Goal: Task Accomplishment & Management: Use online tool/utility

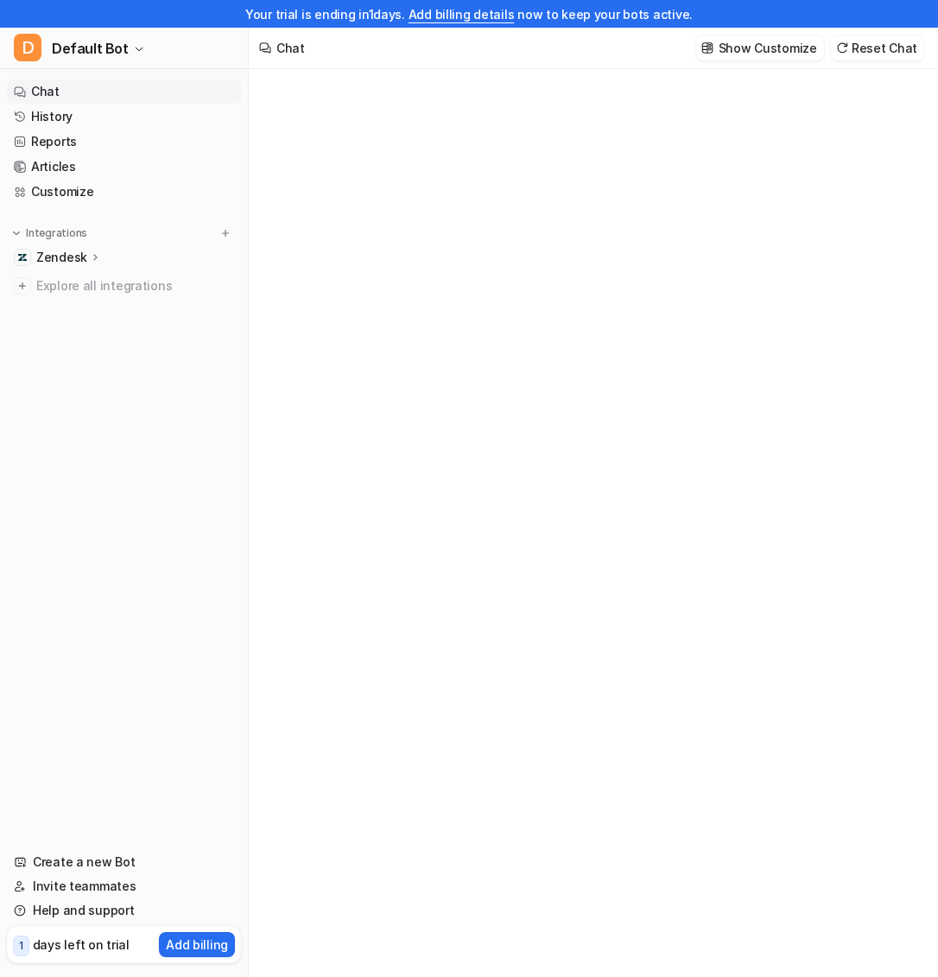
type textarea "**********"
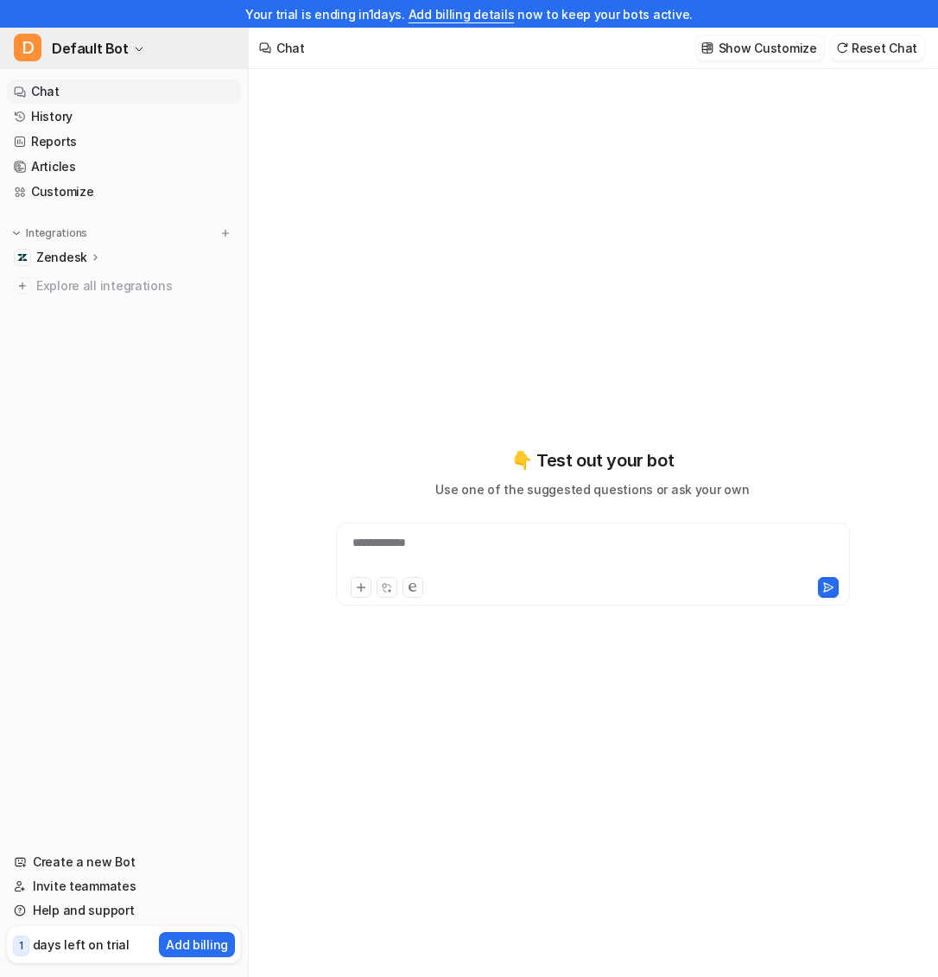
click at [104, 46] on span "Default Bot" at bounding box center [90, 48] width 77 height 24
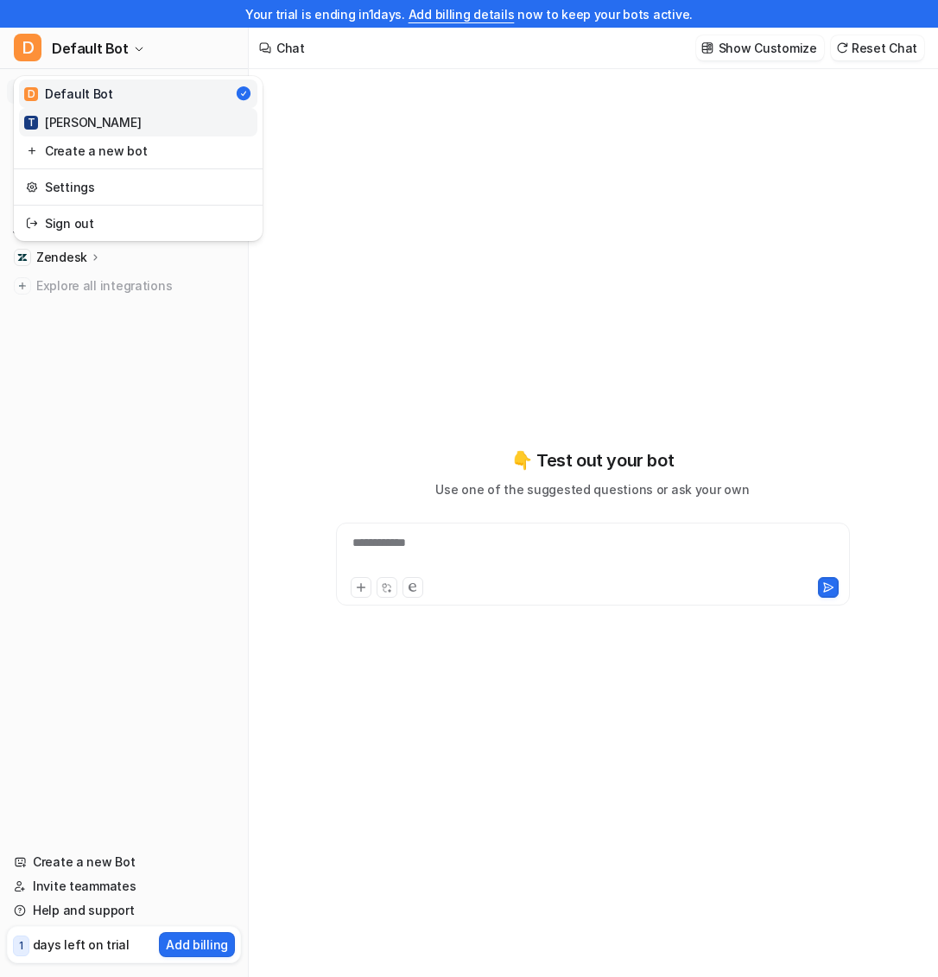
click at [98, 125] on link "T Trevor" at bounding box center [138, 122] width 238 height 28
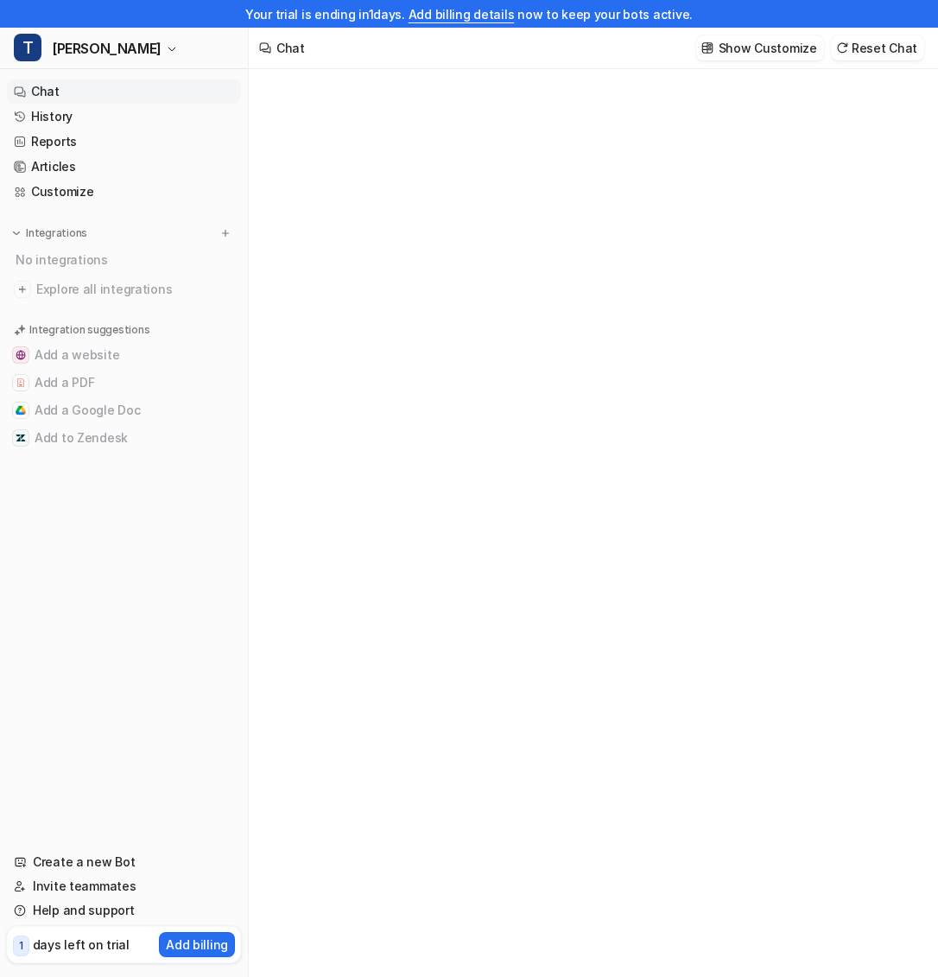
type textarea "**********"
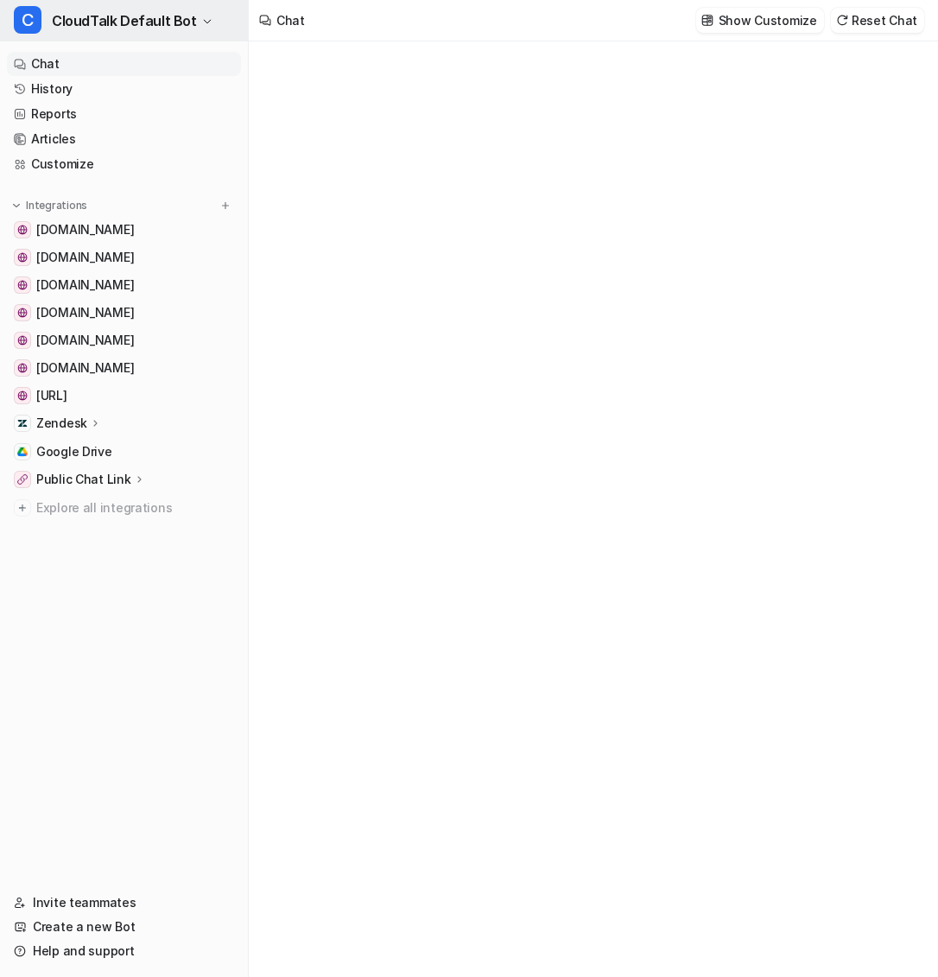
type textarea "**********"
click at [182, 28] on span "CloudTalk Default Bot" at bounding box center [124, 21] width 145 height 24
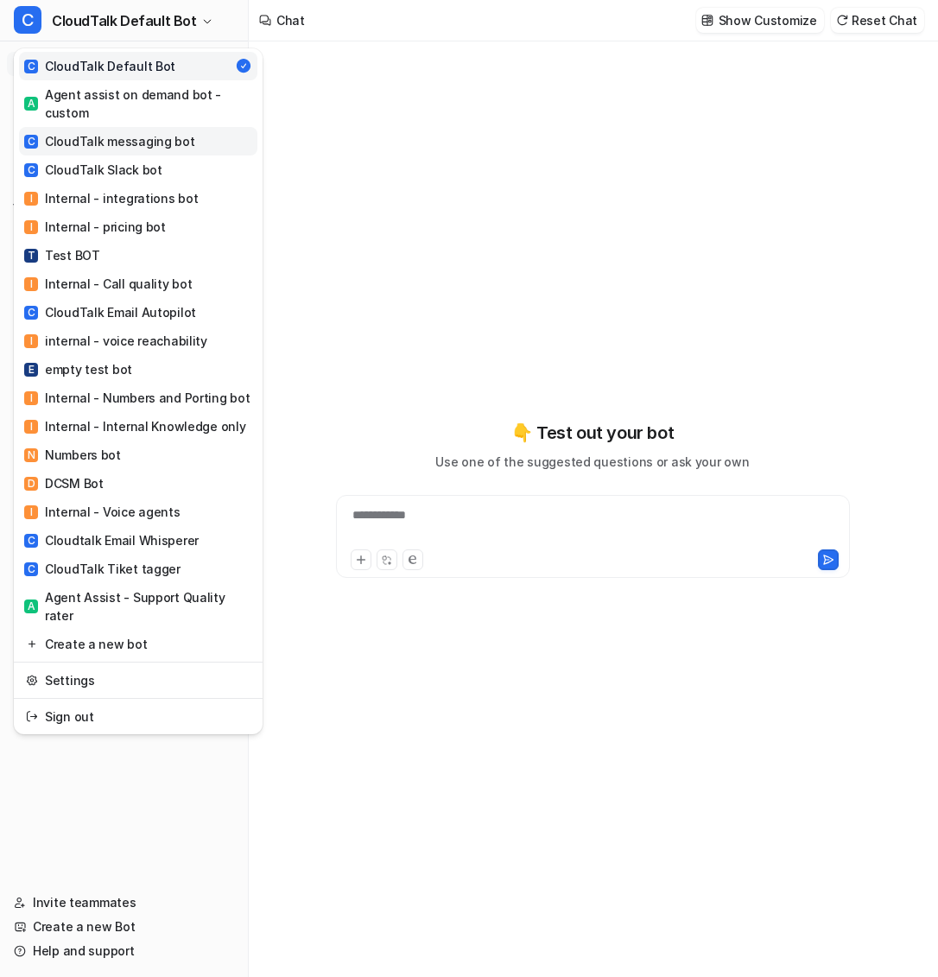
click at [196, 144] on link "C CloudTalk messaging bot" at bounding box center [138, 141] width 238 height 28
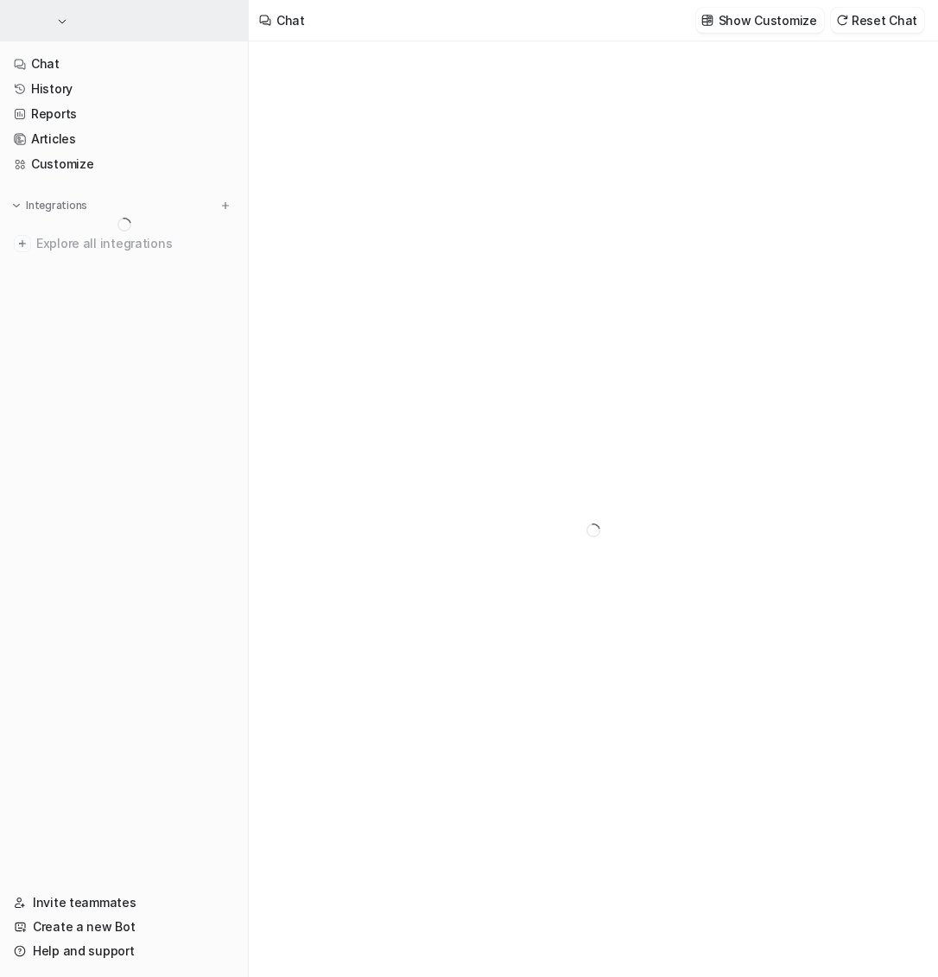
click at [148, 30] on button "button" at bounding box center [124, 20] width 248 height 41
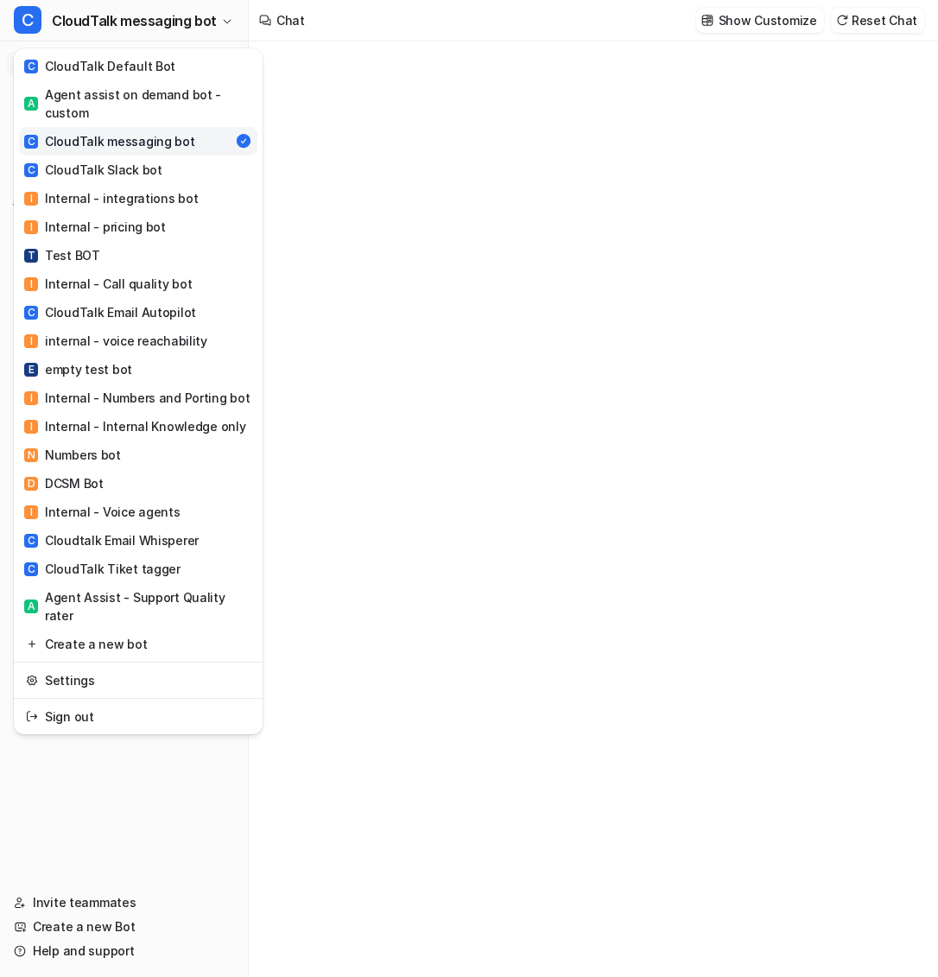
click at [387, 220] on div "C CloudTalk messaging bot C CloudTalk Default Bot A Agent assist on demand bot …" at bounding box center [469, 488] width 938 height 977
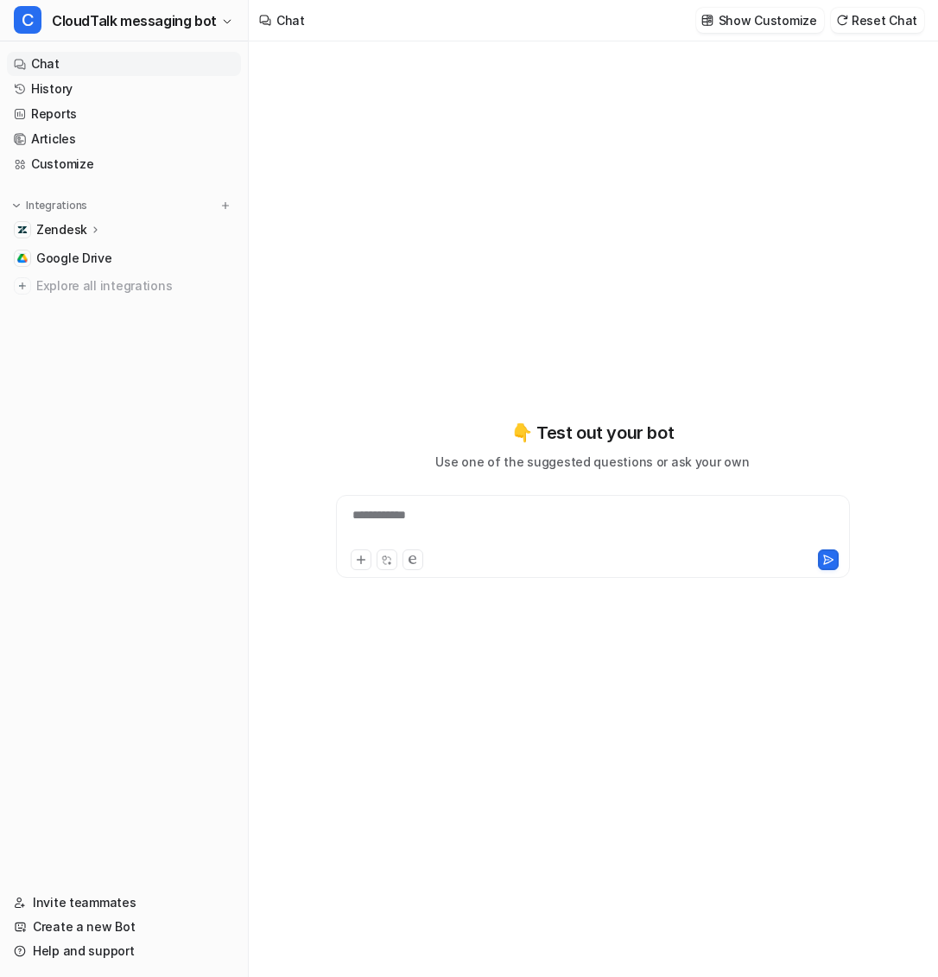
type textarea "**********"
click at [99, 111] on link "Reports" at bounding box center [124, 114] width 234 height 24
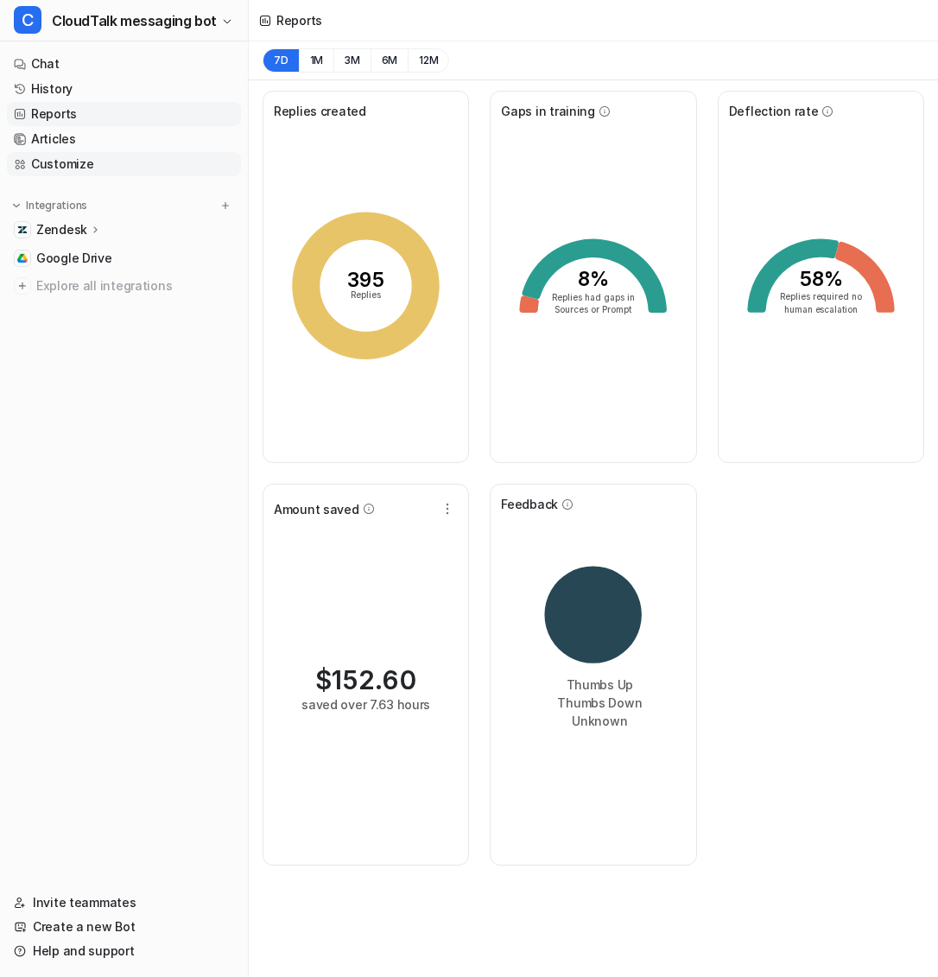
click at [77, 164] on link "Customize" at bounding box center [124, 164] width 234 height 24
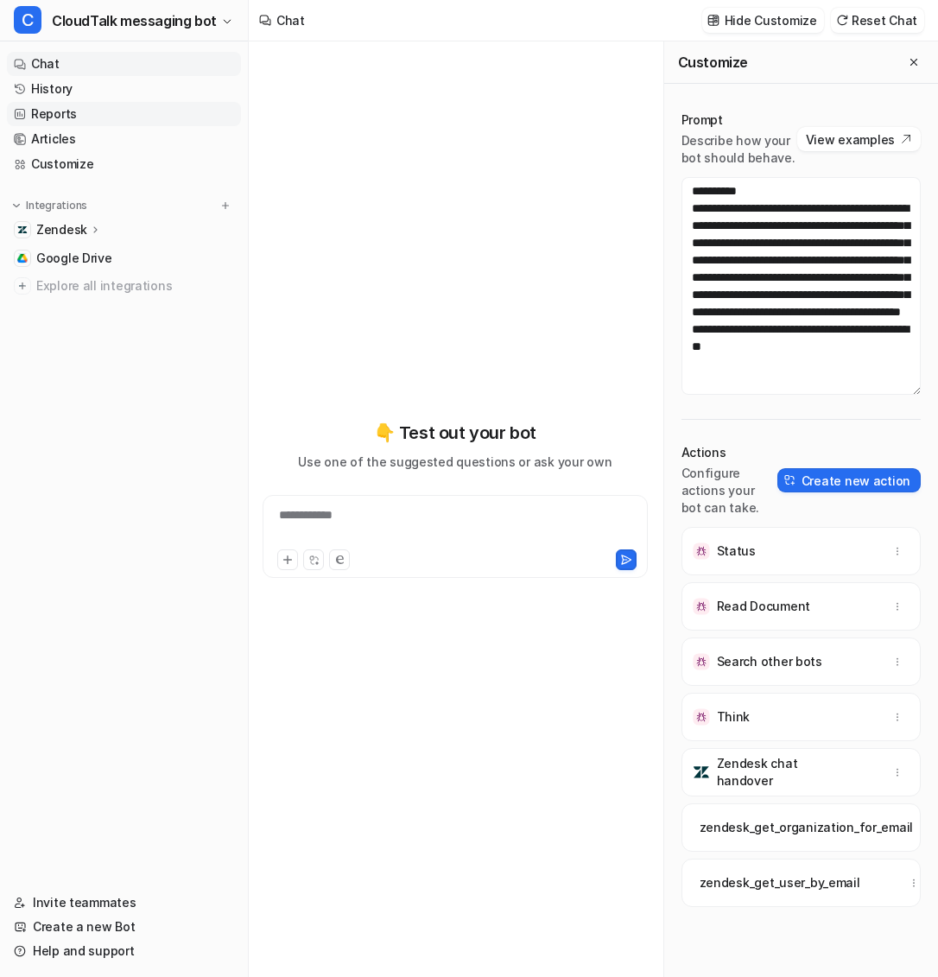
click at [87, 109] on link "Reports" at bounding box center [124, 114] width 234 height 24
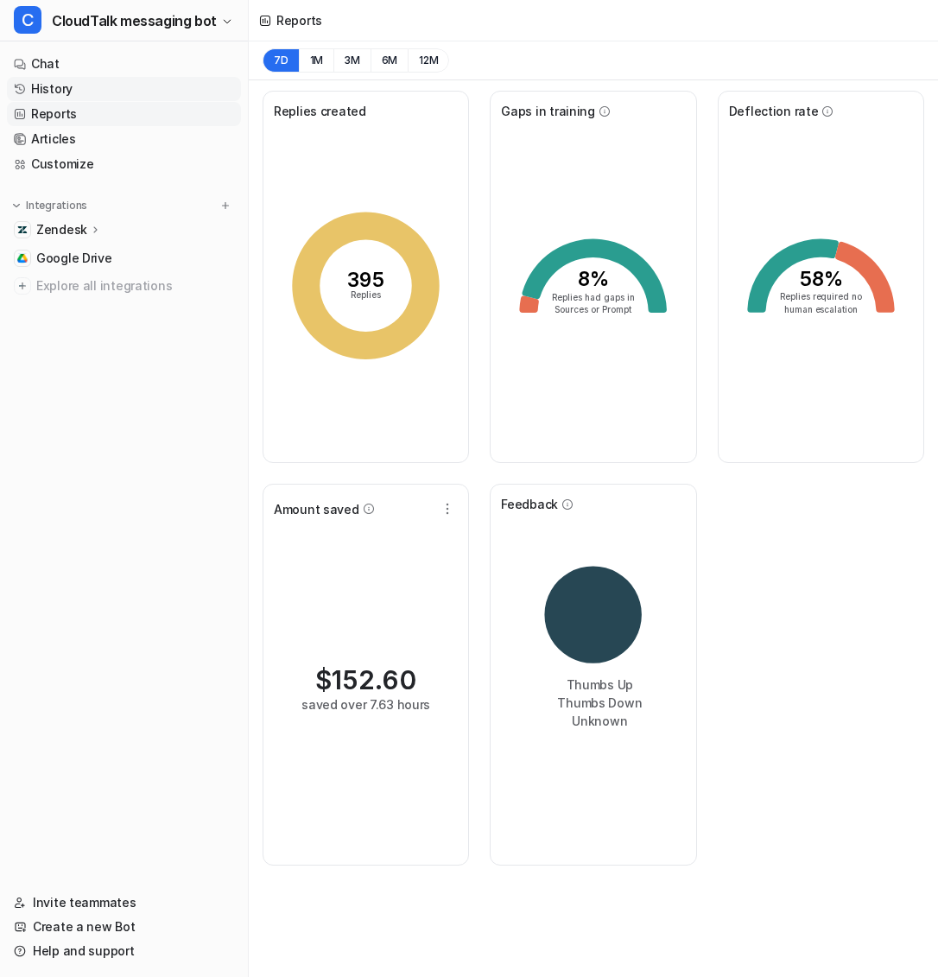
click at [85, 86] on link "History" at bounding box center [124, 89] width 234 height 24
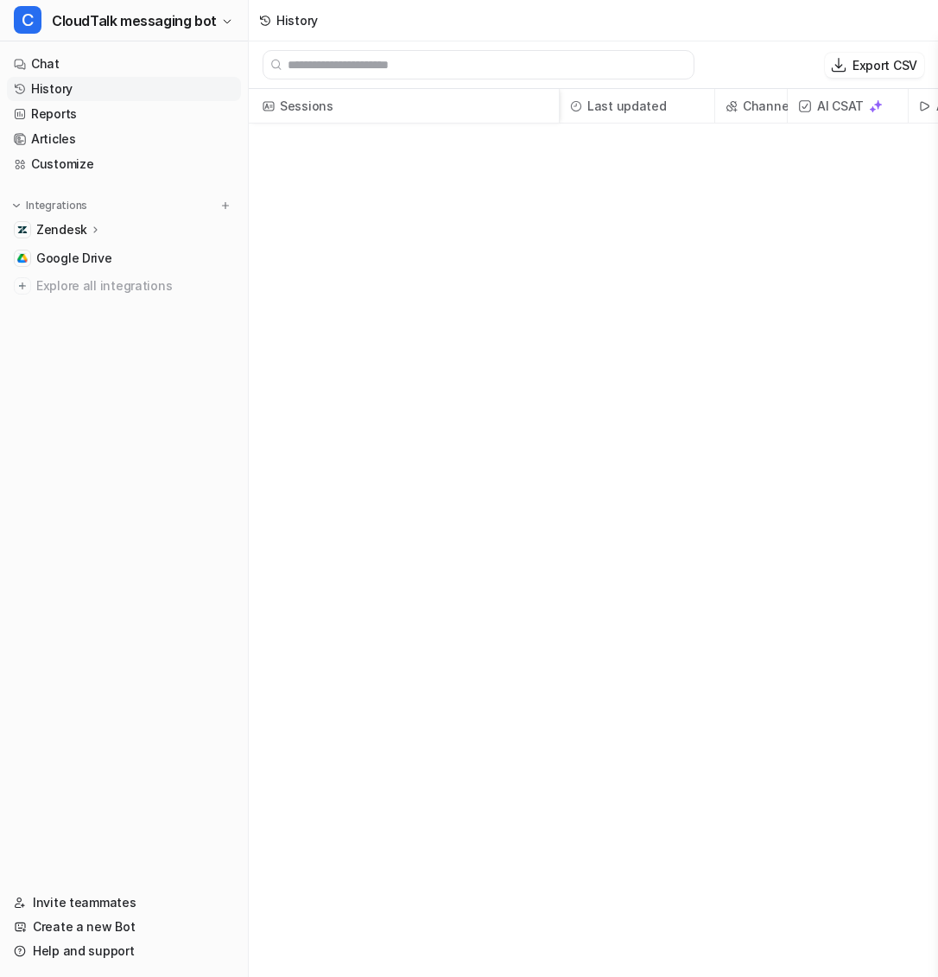
scroll to position [3, 0]
click at [97, 107] on link "Reports" at bounding box center [124, 114] width 234 height 24
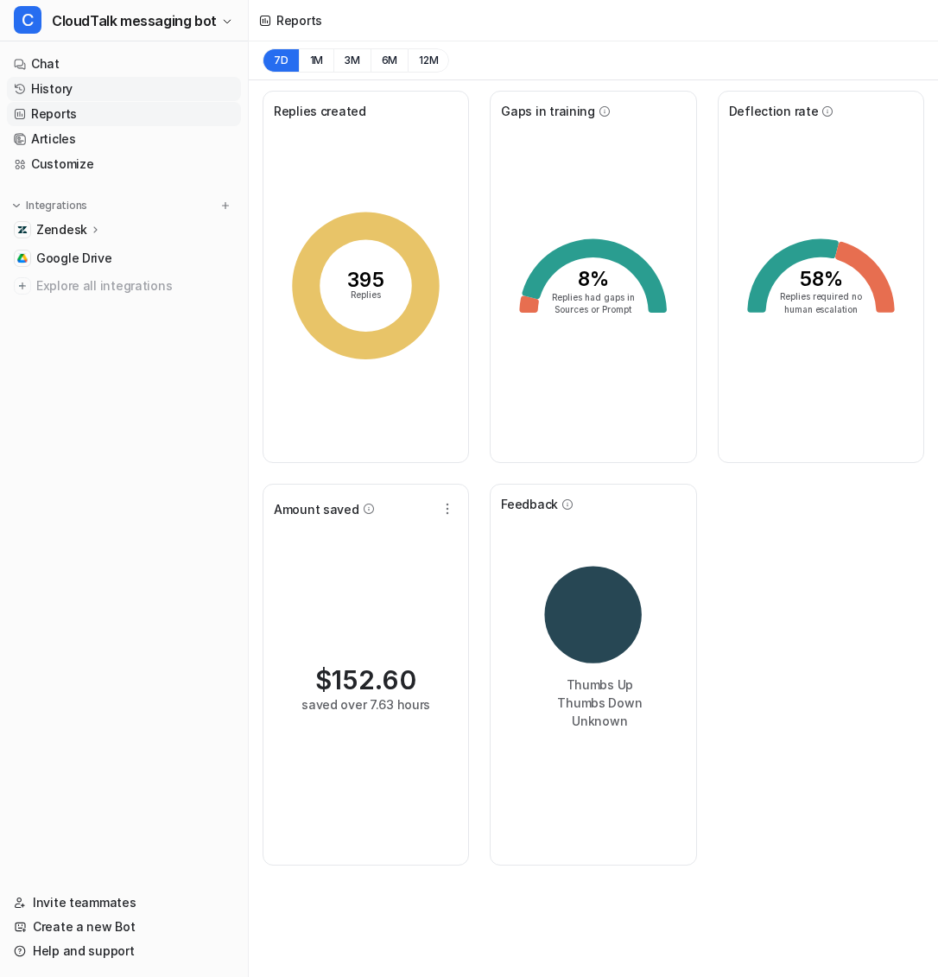
click at [101, 97] on link "History" at bounding box center [124, 89] width 234 height 24
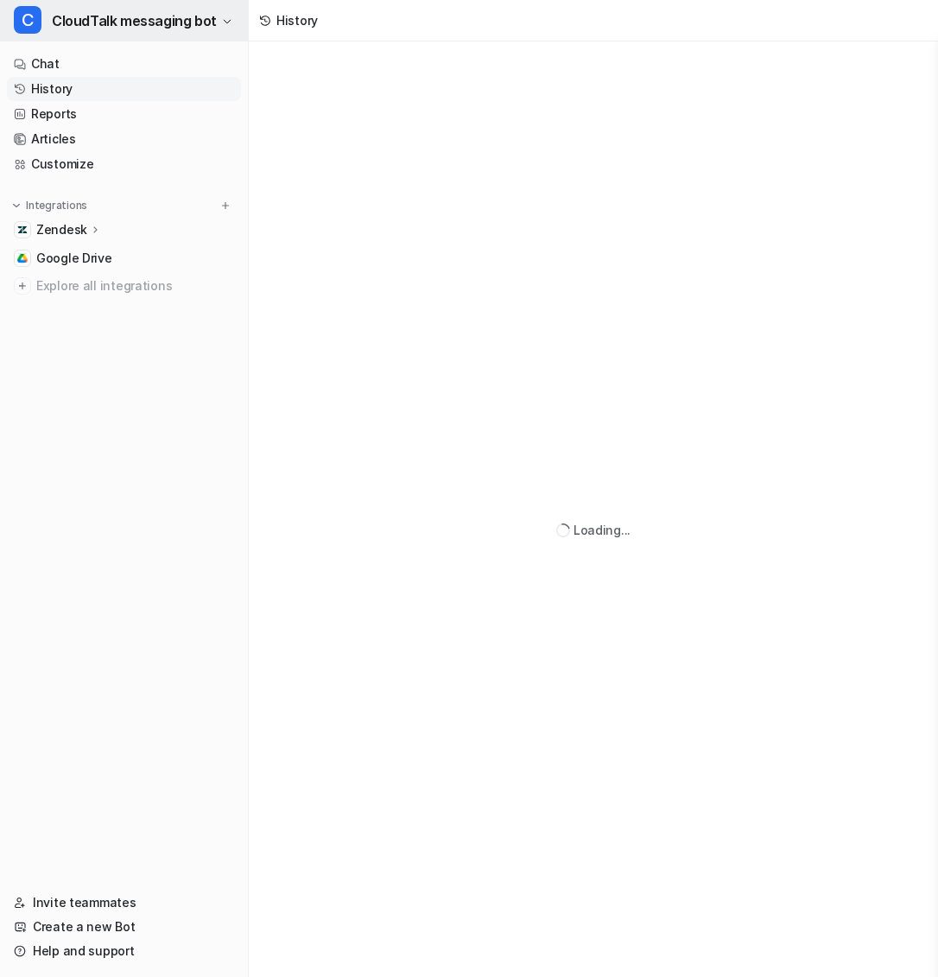
click at [156, 35] on button "C CloudTalk messaging bot" at bounding box center [124, 20] width 248 height 41
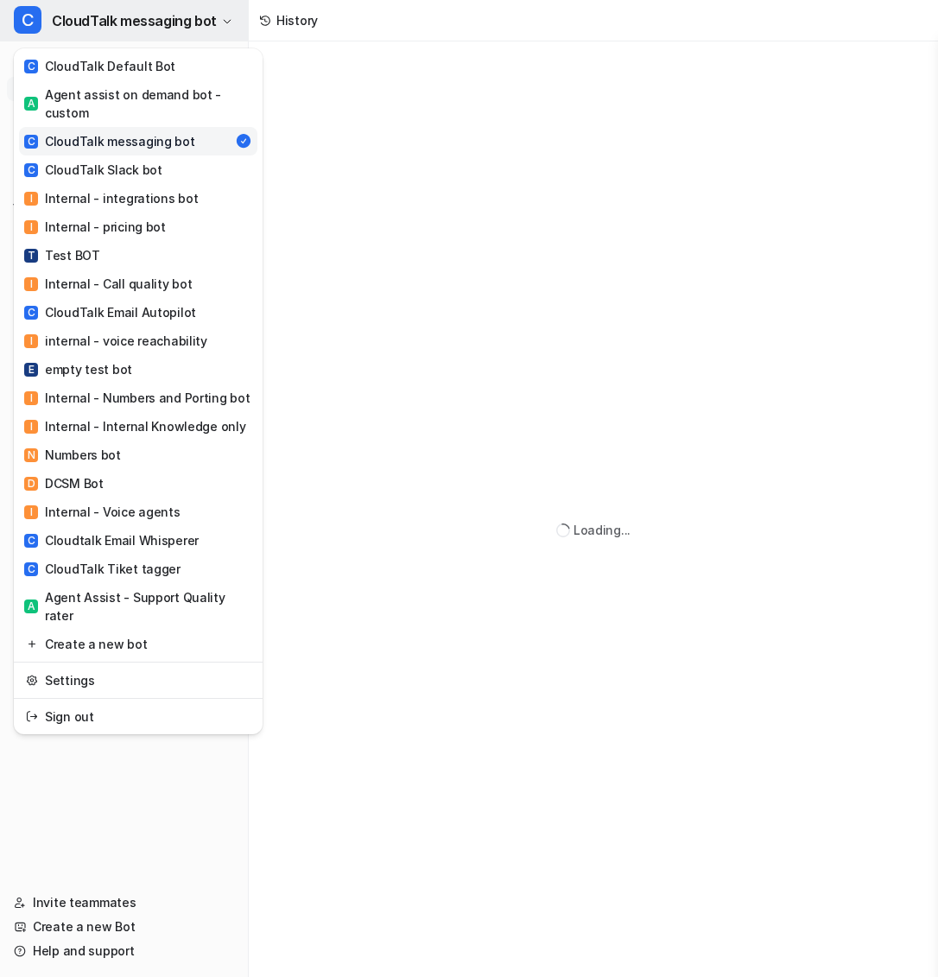
click at [156, 35] on button "C CloudTalk messaging bot" at bounding box center [124, 20] width 248 height 41
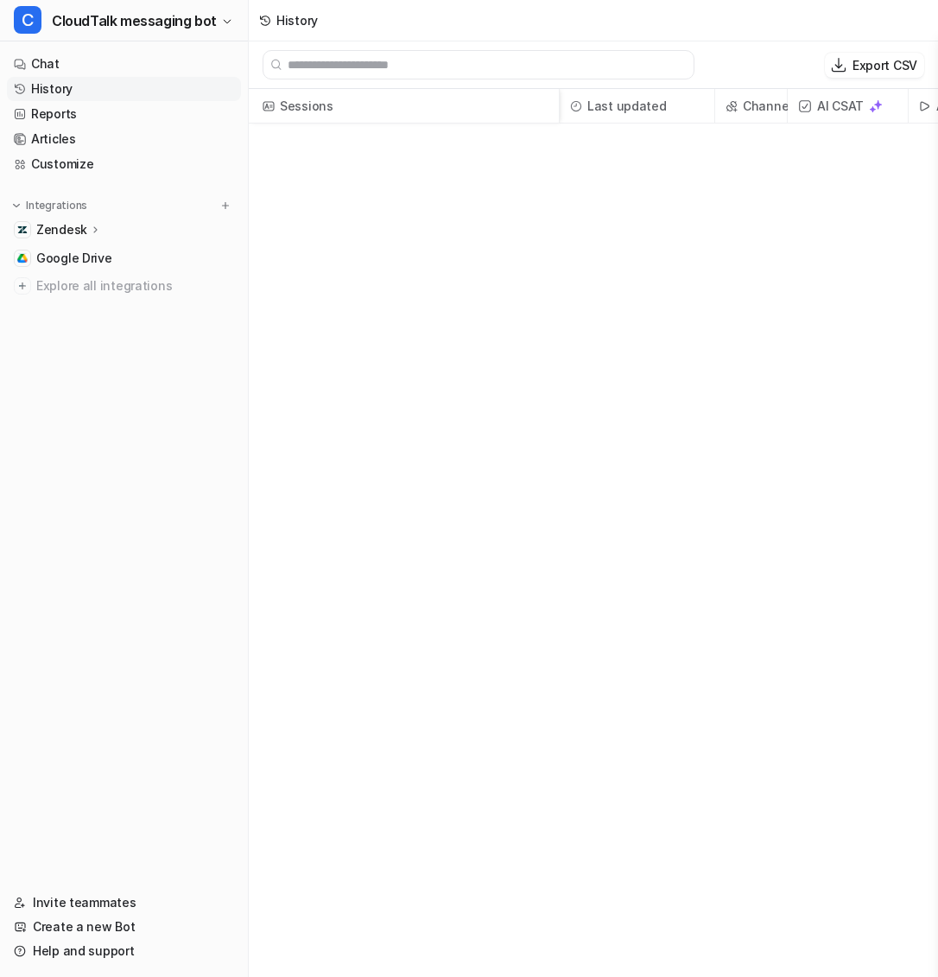
click at [75, 228] on p "Zendesk" at bounding box center [61, 229] width 51 height 17
click at [80, 255] on p "Overview" at bounding box center [76, 254] width 55 height 17
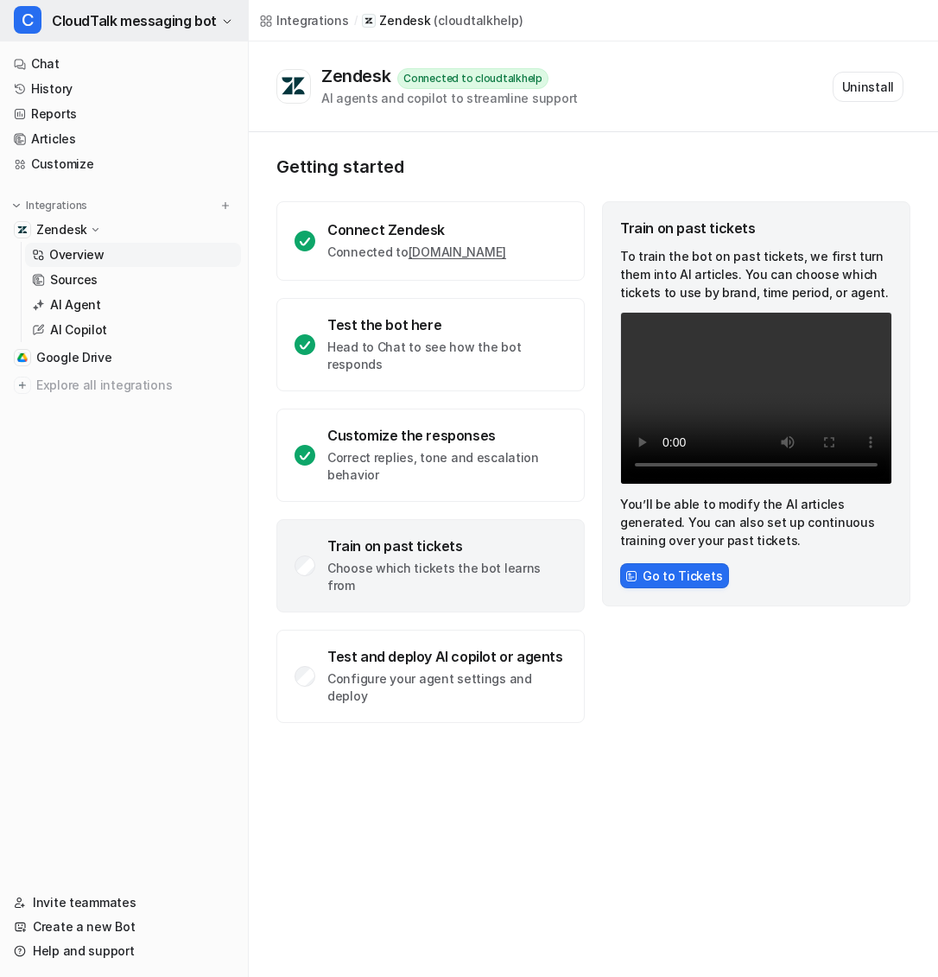
click at [76, 22] on span "CloudTalk messaging bot" at bounding box center [134, 21] width 165 height 24
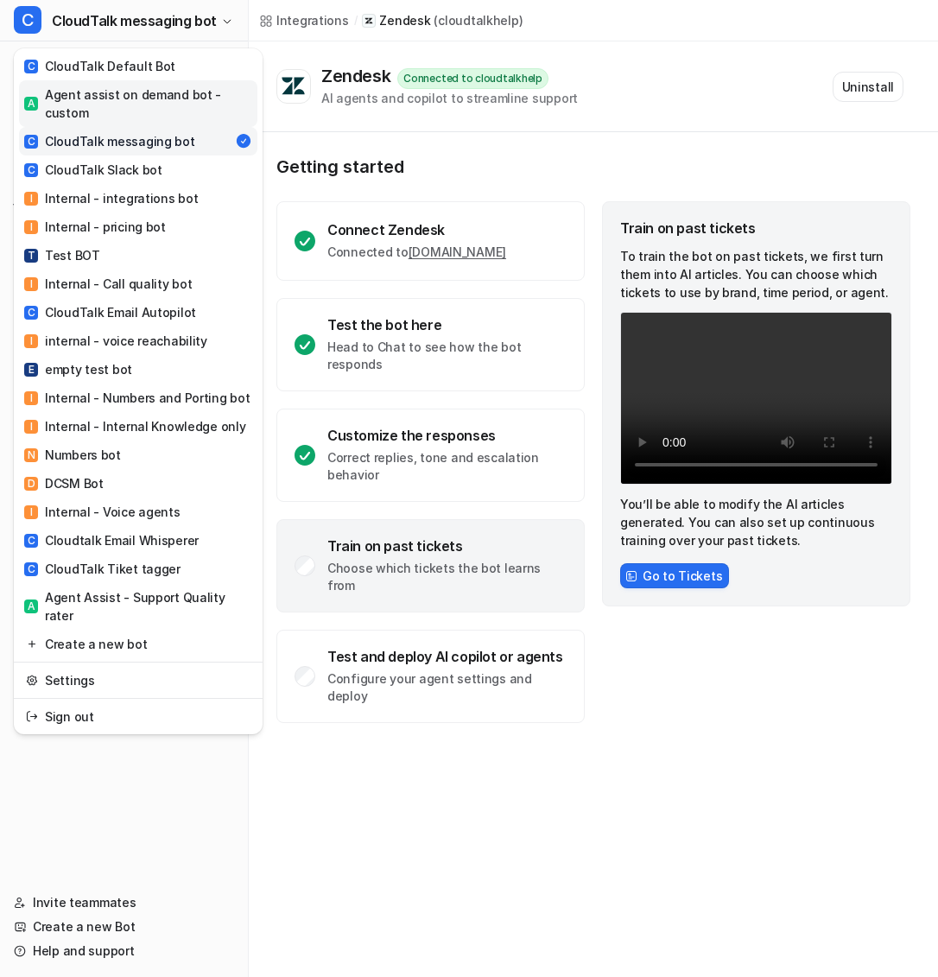
click at [85, 104] on div "A Agent assist on demand bot - custom" at bounding box center [138, 103] width 228 height 36
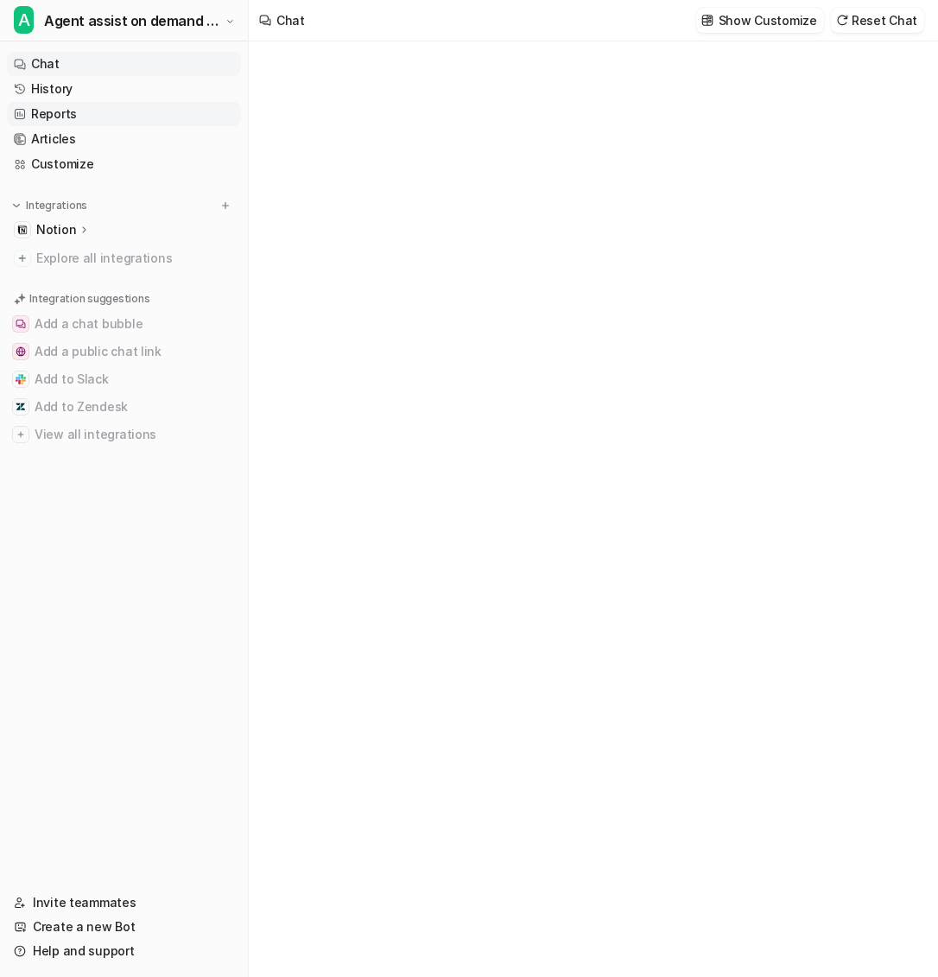
type textarea "**********"
click at [87, 86] on link "History" at bounding box center [124, 89] width 234 height 24
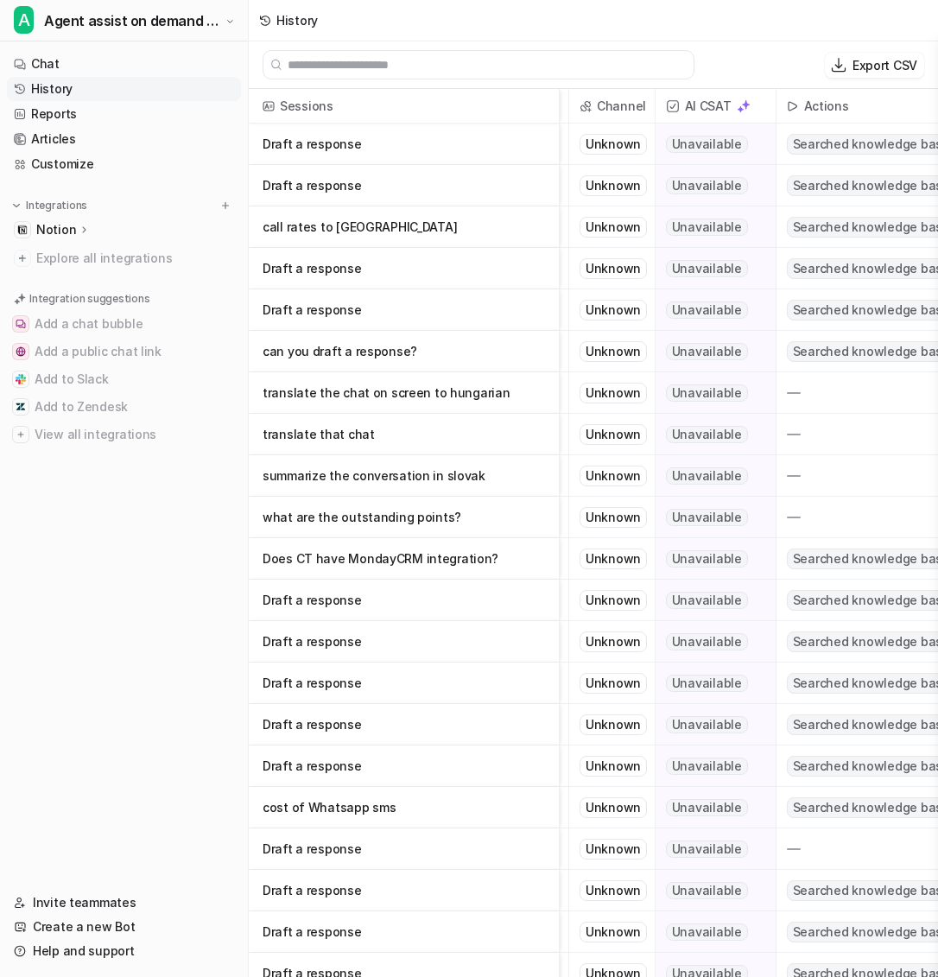
scroll to position [0, 112]
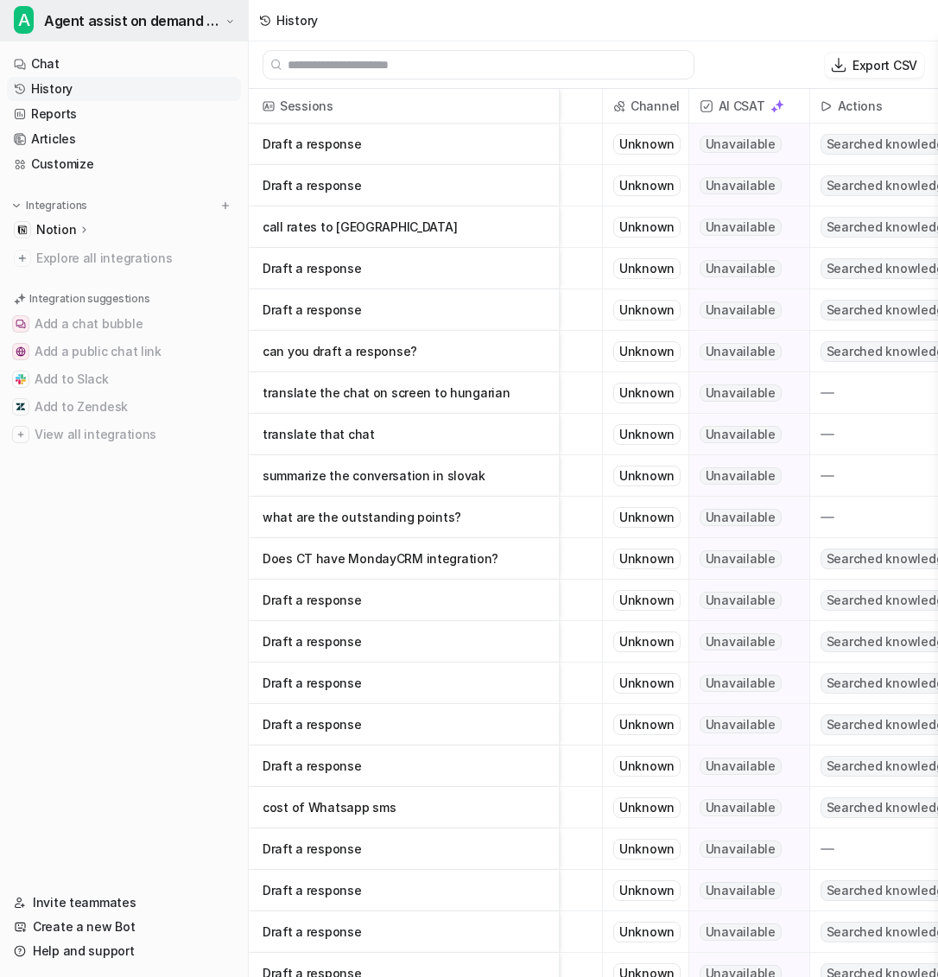
click at [181, 13] on span "Agent assist on demand bot - custom" at bounding box center [132, 21] width 177 height 24
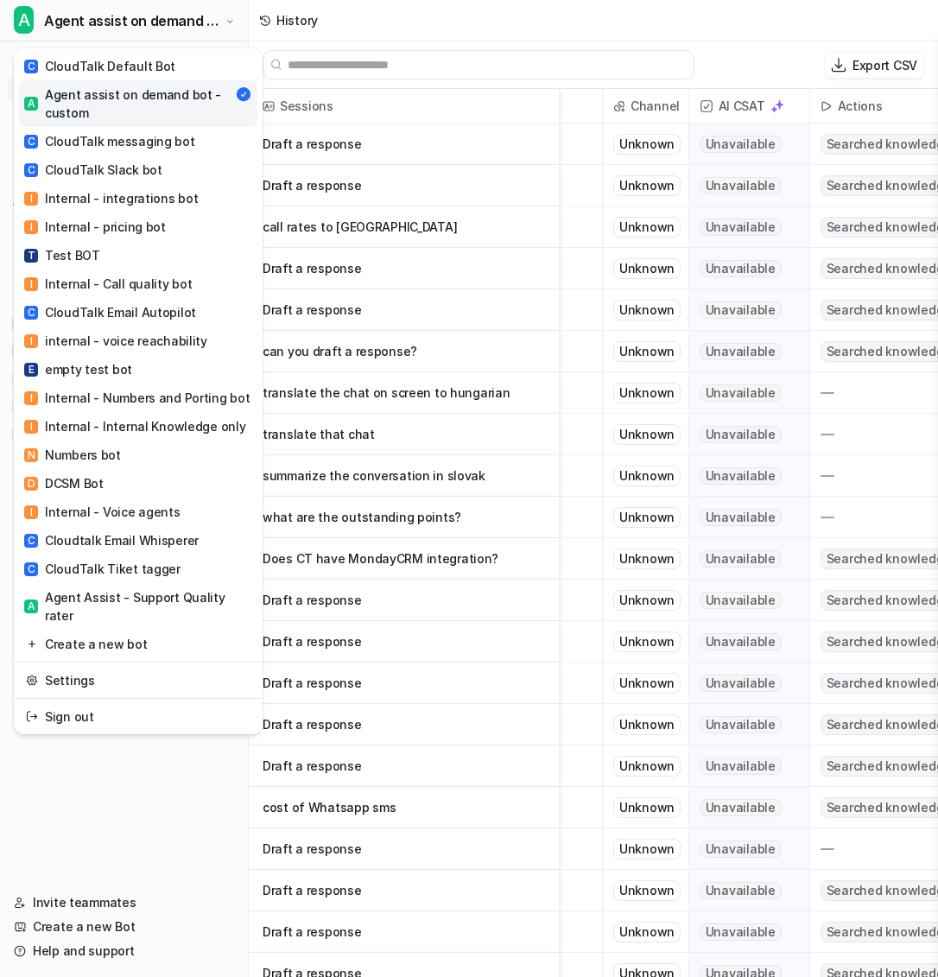
click at [116, 837] on div "A Agent assist on demand bot - custom C CloudTalk Default Bot A Agent assist on…" at bounding box center [124, 488] width 249 height 977
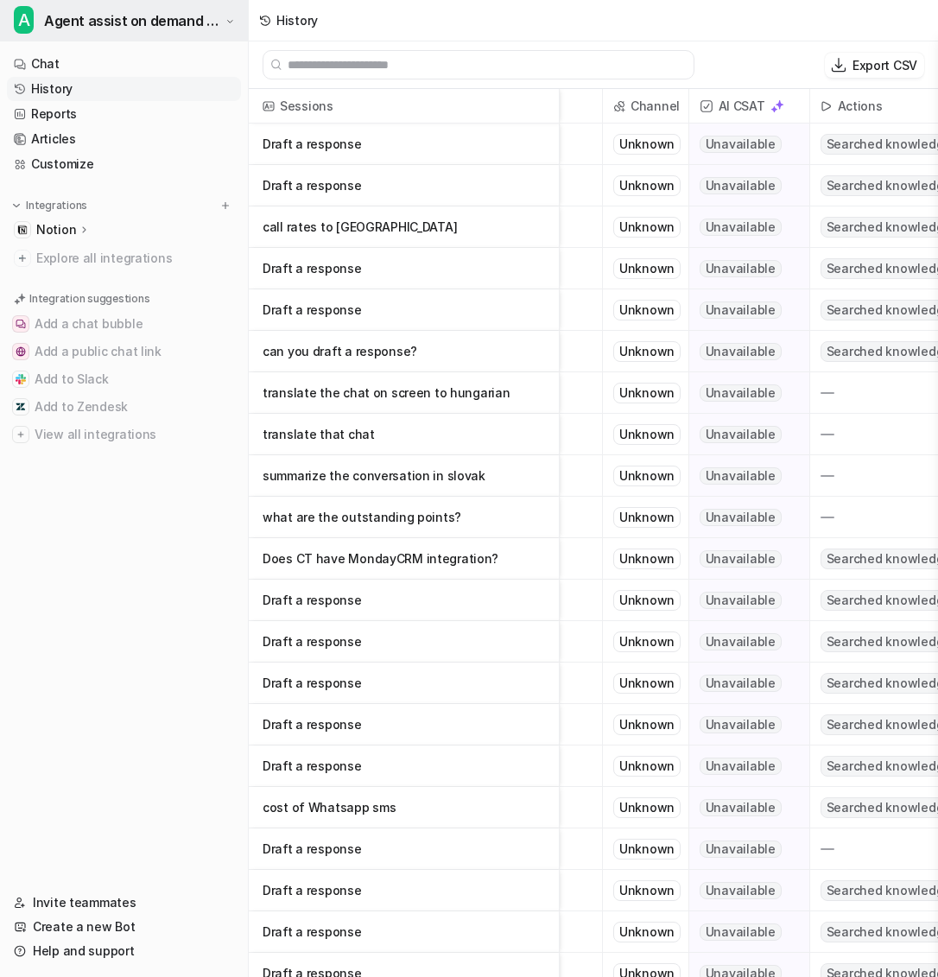
click at [116, 24] on span "Agent assist on demand bot - custom" at bounding box center [132, 21] width 177 height 24
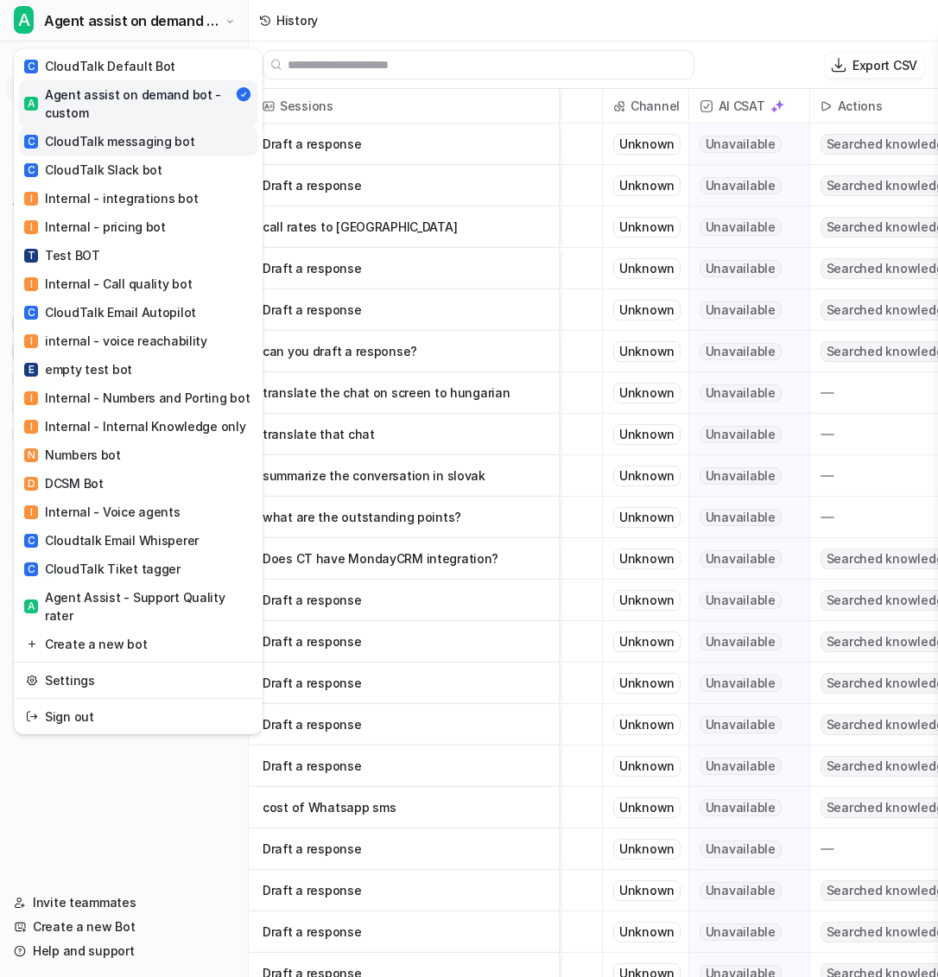
click at [116, 130] on link "C CloudTalk messaging bot" at bounding box center [138, 141] width 238 height 28
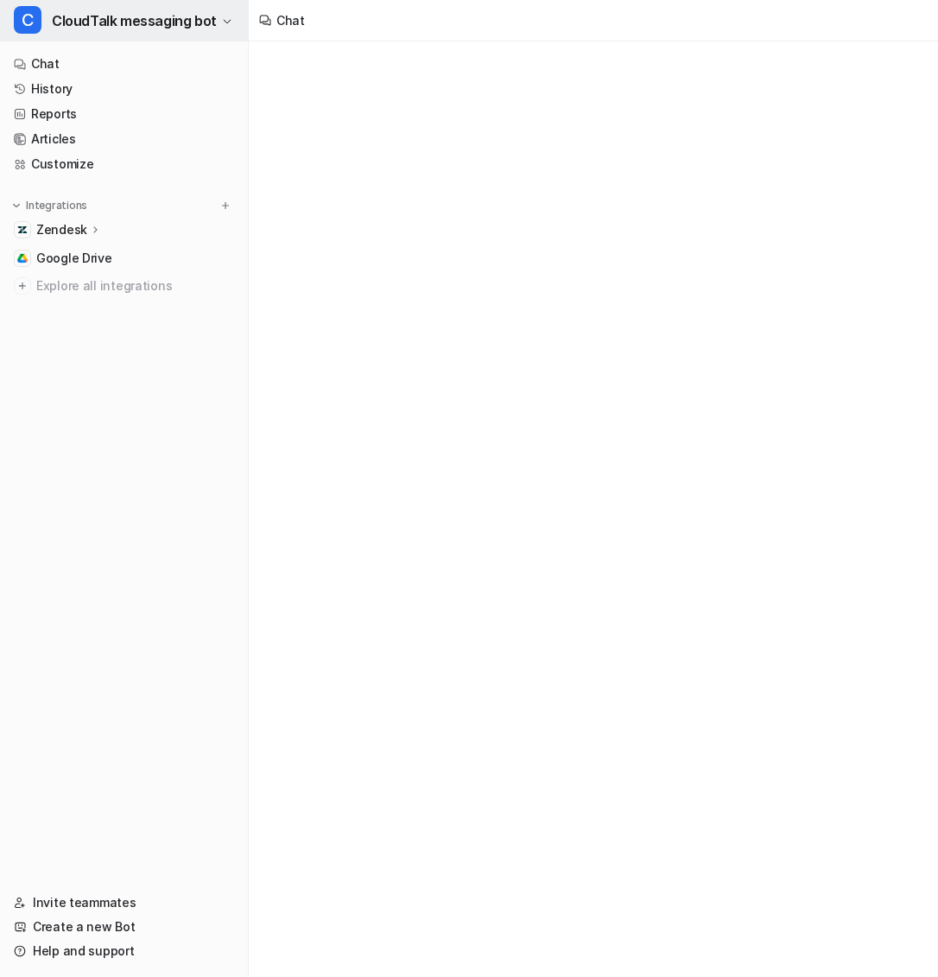
click at [152, 35] on button "C CloudTalk messaging bot" at bounding box center [124, 20] width 248 height 41
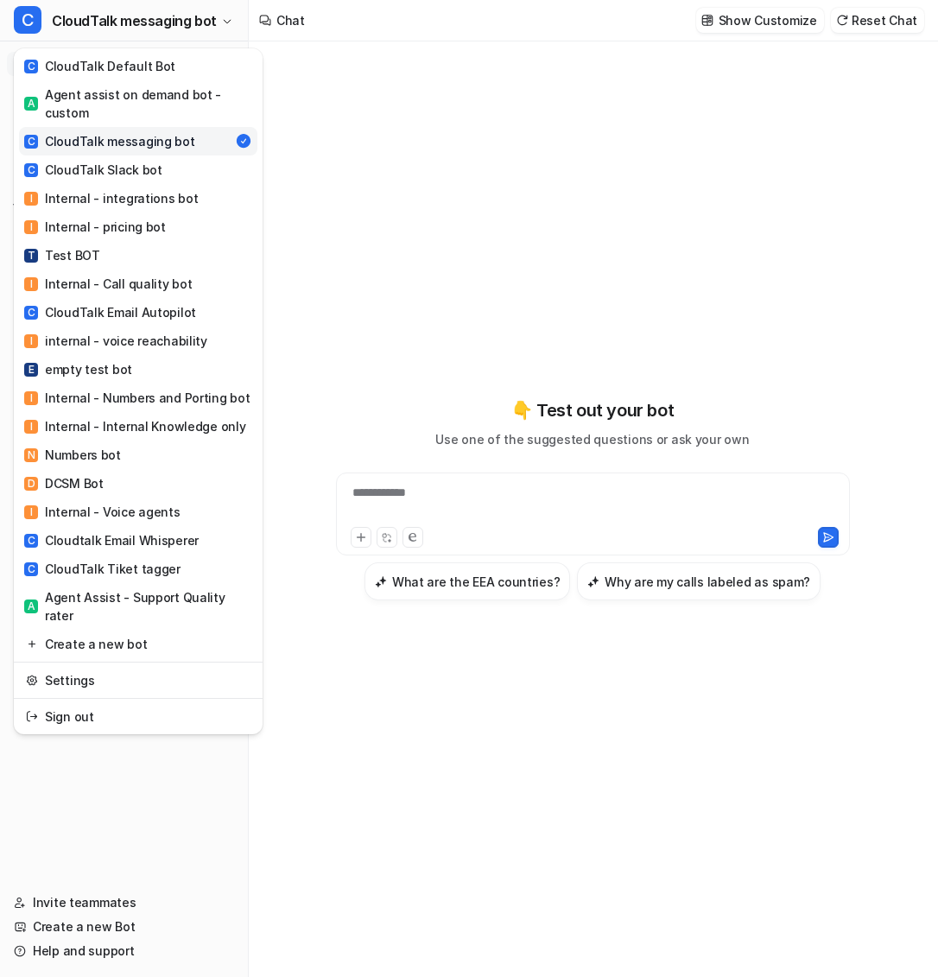
click at [322, 231] on div "C CloudTalk messaging bot C CloudTalk Default Bot A Agent assist on demand bot …" at bounding box center [469, 488] width 938 height 977
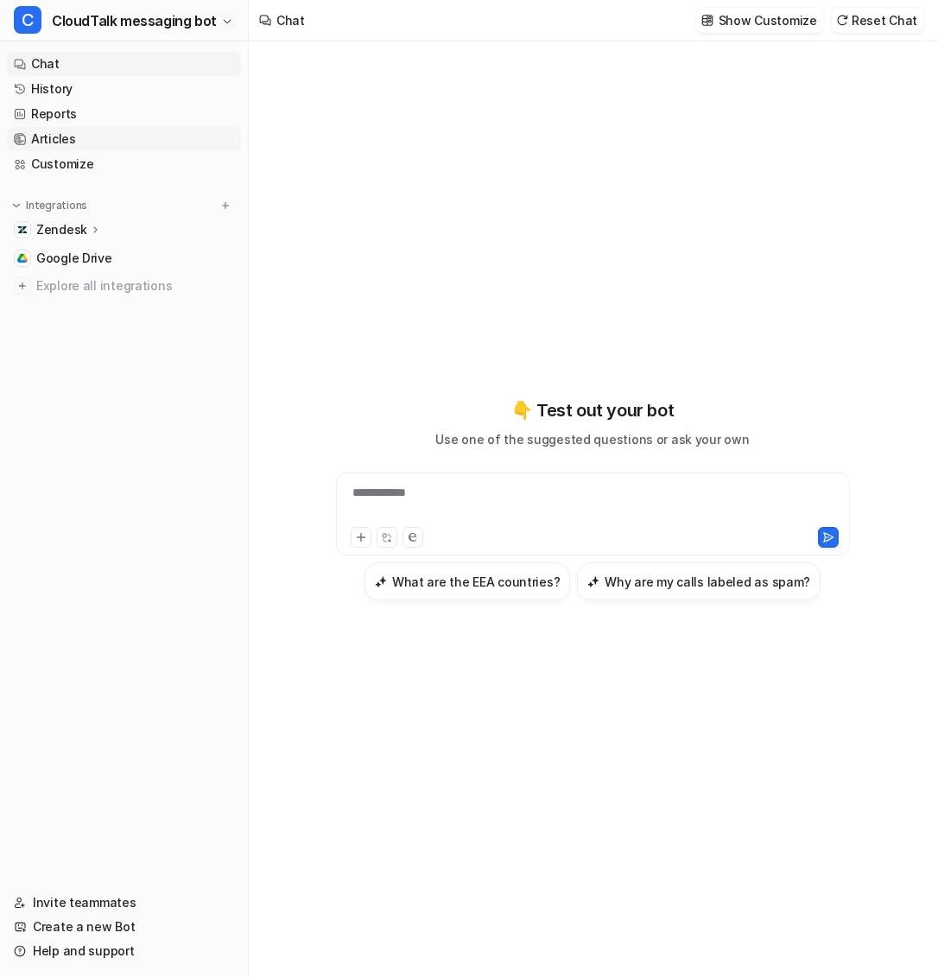
click at [104, 135] on link "Articles" at bounding box center [124, 139] width 234 height 24
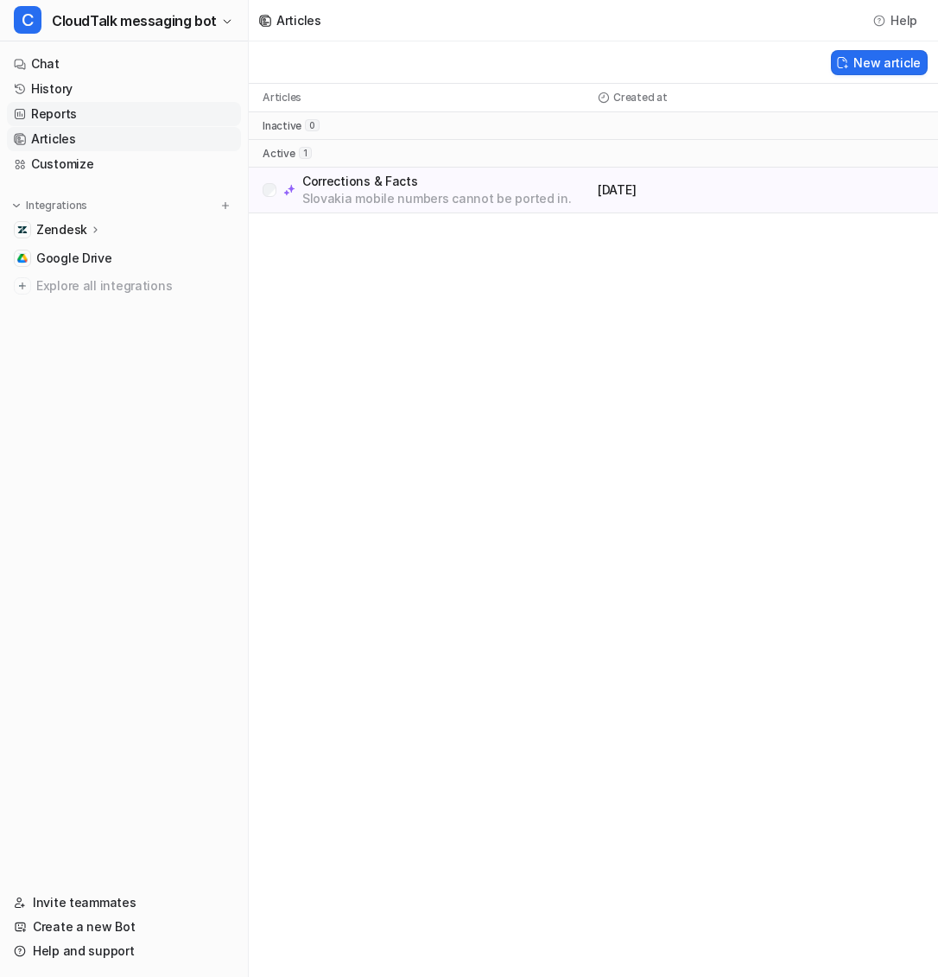
click at [101, 121] on link "Reports" at bounding box center [124, 114] width 234 height 24
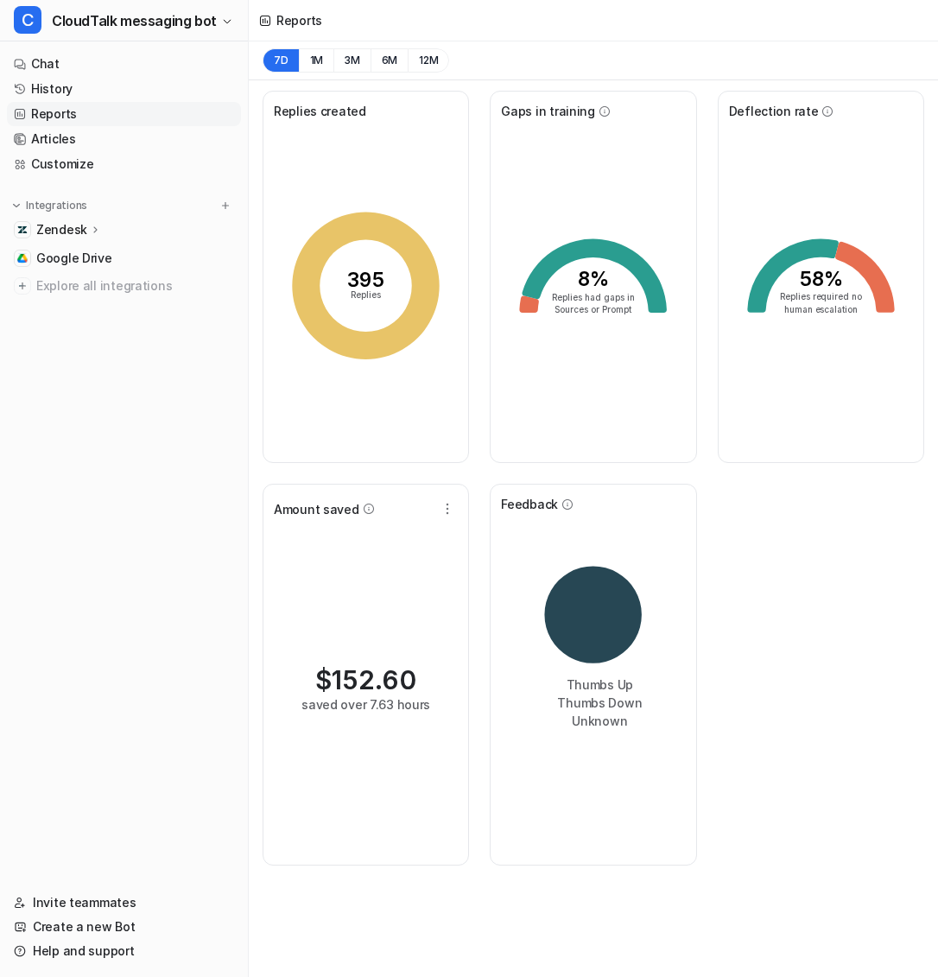
click at [320, 73] on div "7D 1M 3M 6M 12M" at bounding box center [593, 60] width 689 height 39
click at [319, 71] on button "1M" at bounding box center [316, 60] width 35 height 24
click at [275, 60] on button "7D" at bounding box center [281, 60] width 36 height 24
click at [54, 136] on link "Articles" at bounding box center [124, 139] width 234 height 24
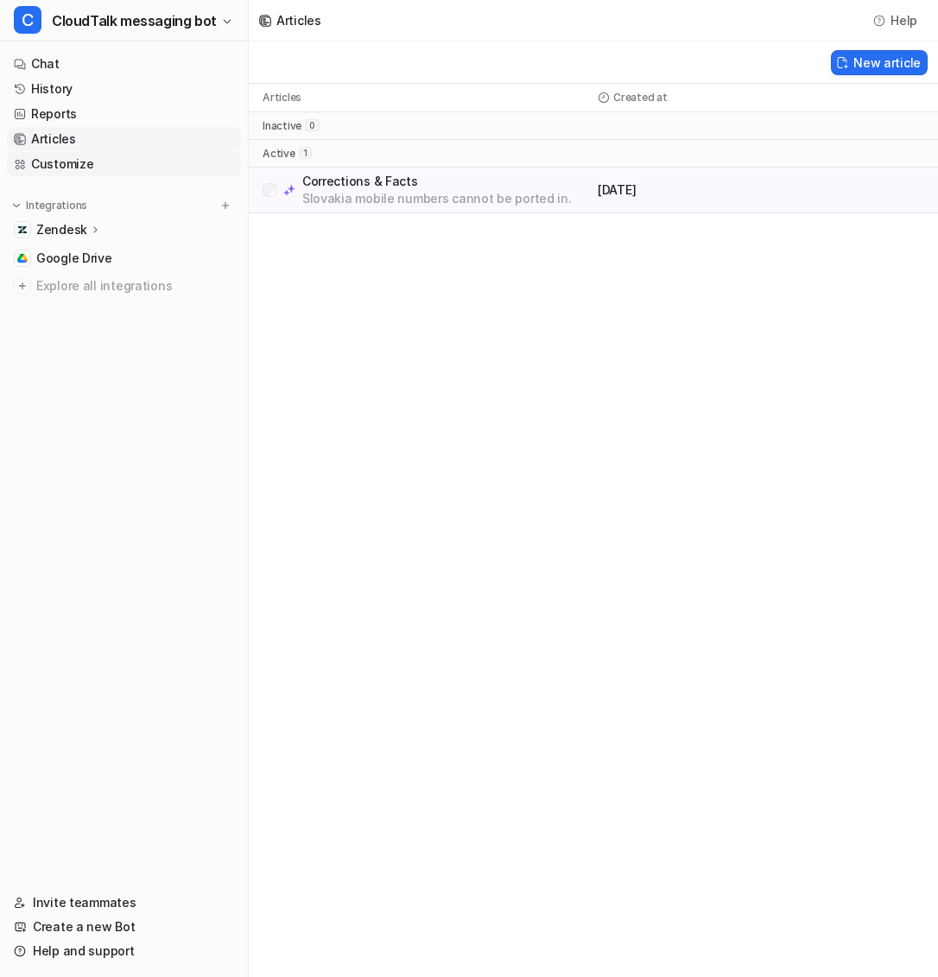
click at [63, 161] on link "Customize" at bounding box center [124, 164] width 234 height 24
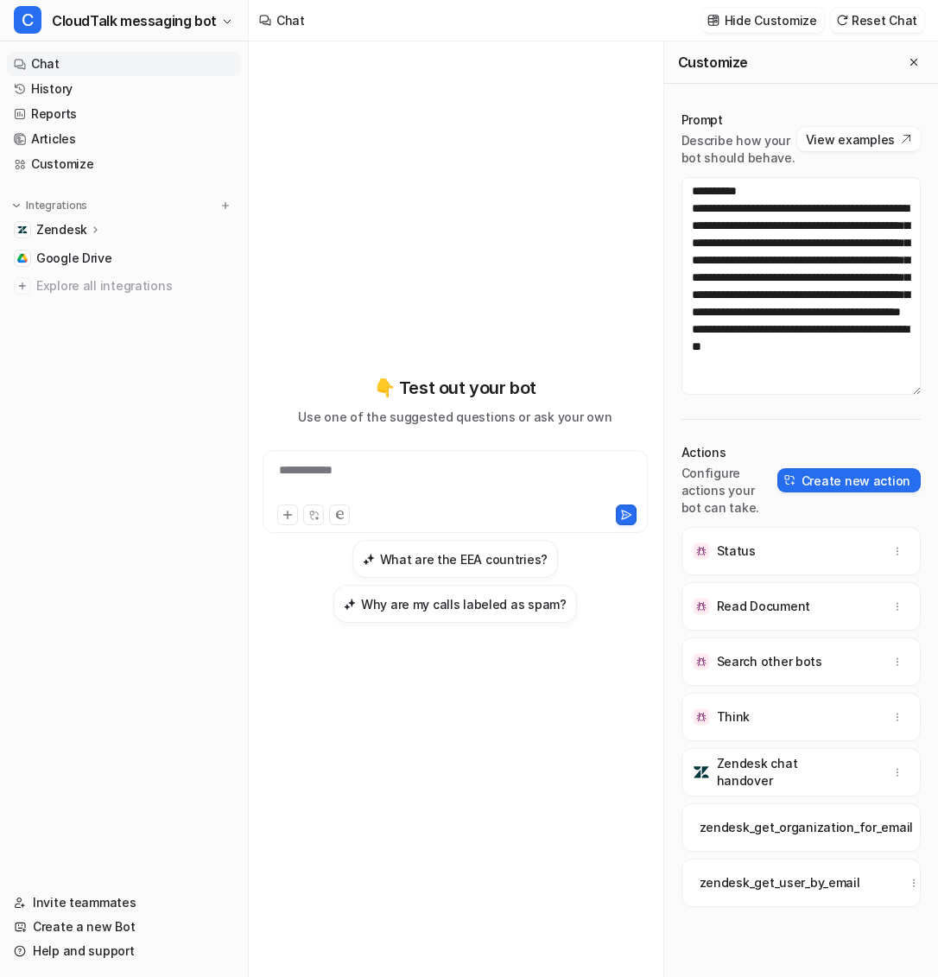
click at [65, 218] on div "Zendesk" at bounding box center [124, 230] width 234 height 24
click at [77, 307] on p "AI Agent" at bounding box center [75, 304] width 51 height 17
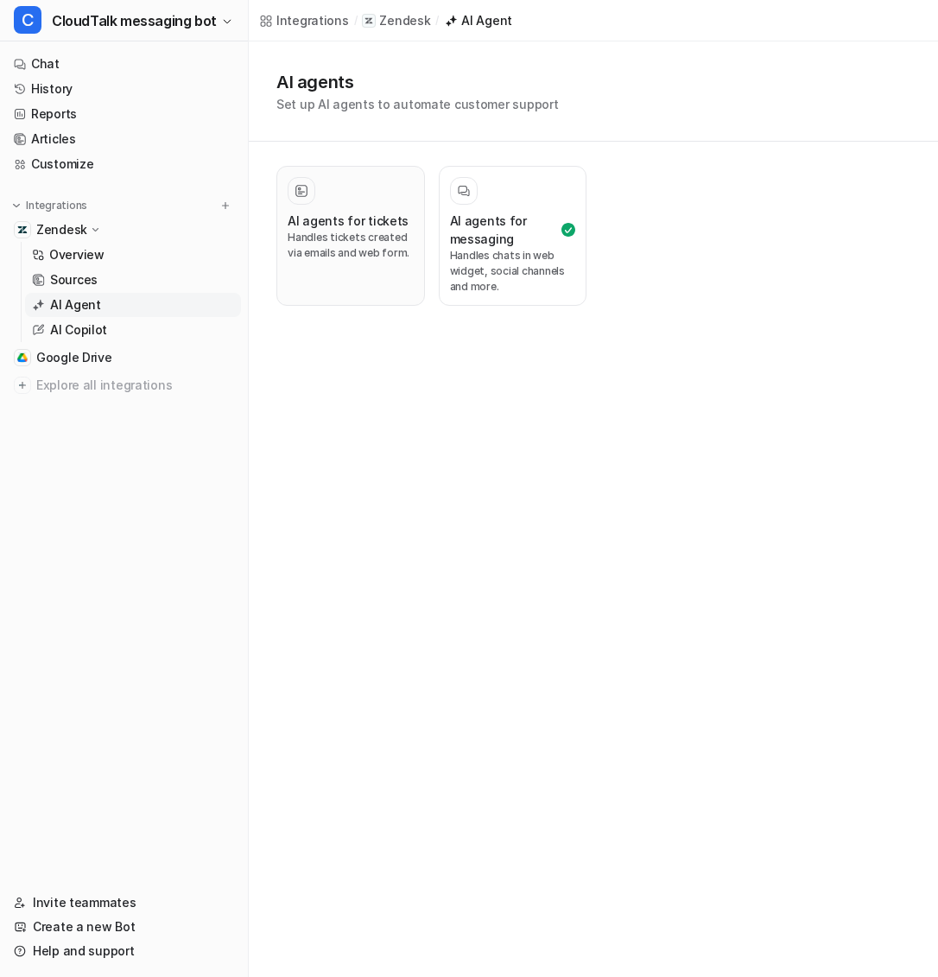
click at [322, 263] on div "AI agents for tickets Handles tickets created via emails and web form." at bounding box center [351, 235] width 126 height 117
click at [472, 237] on h3 "AI agents for messaging" at bounding box center [513, 230] width 126 height 36
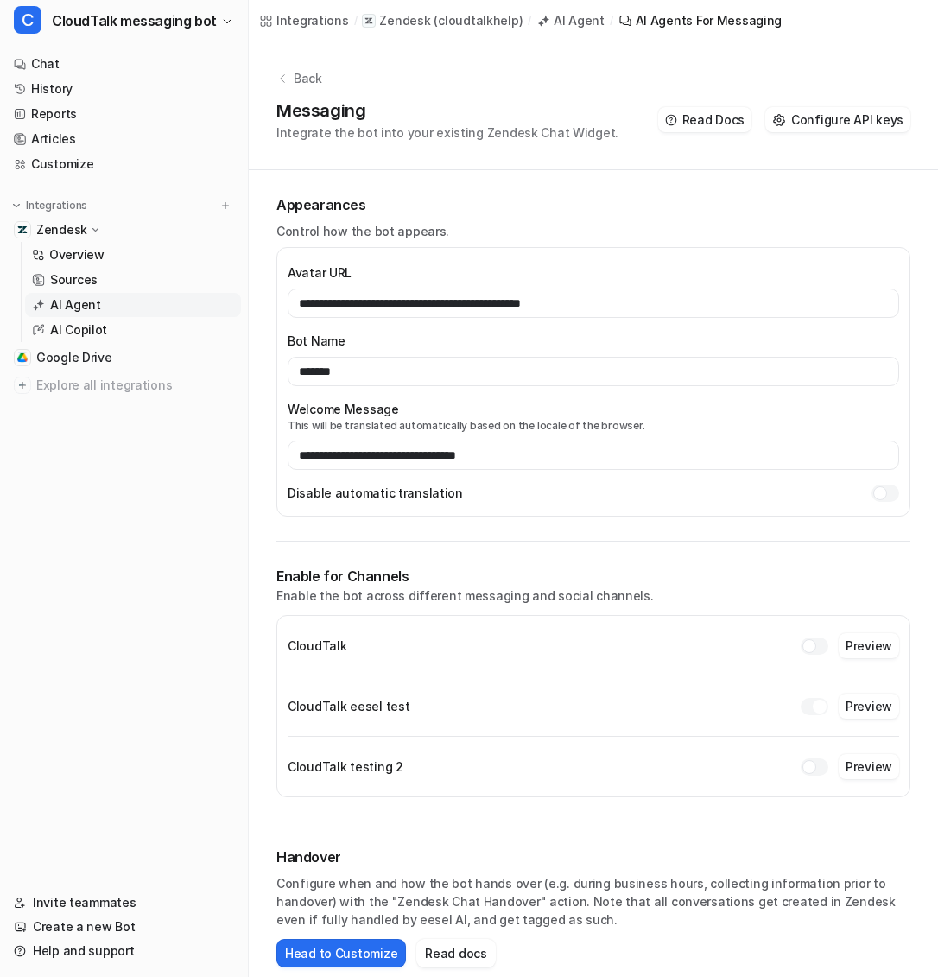
scroll to position [10, 0]
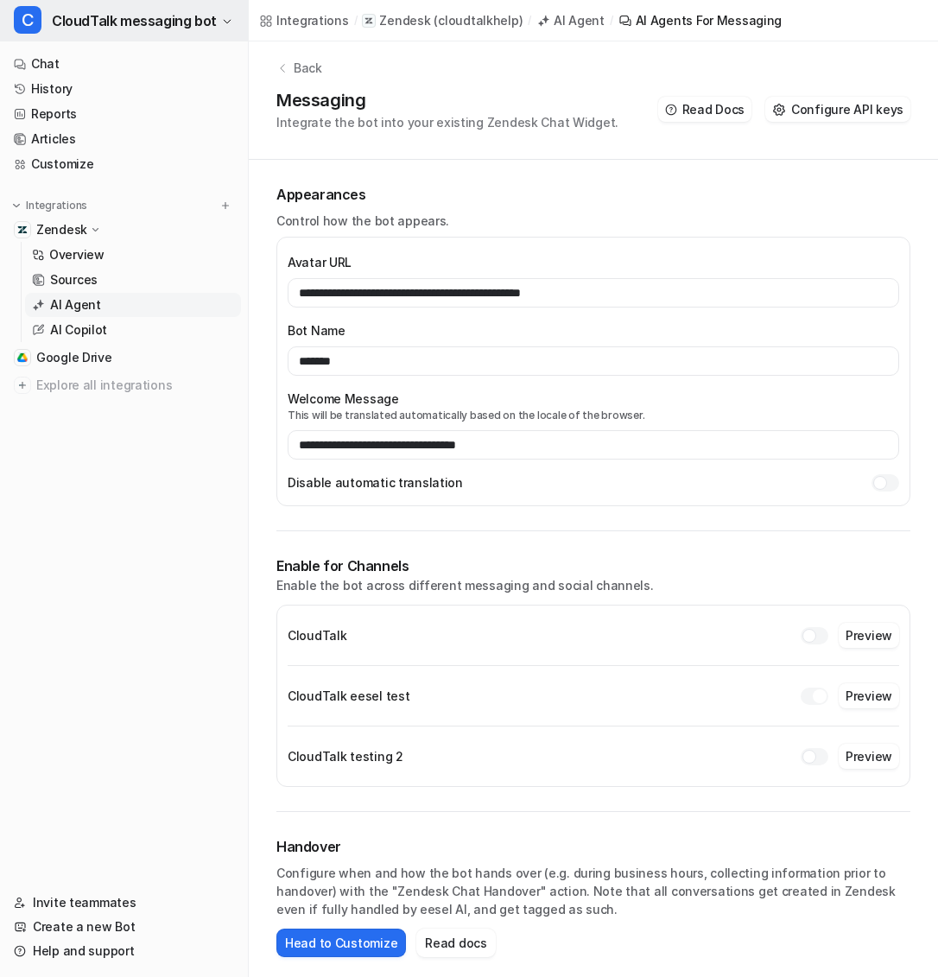
click at [104, 5] on button "C CloudTalk messaging bot" at bounding box center [124, 20] width 248 height 41
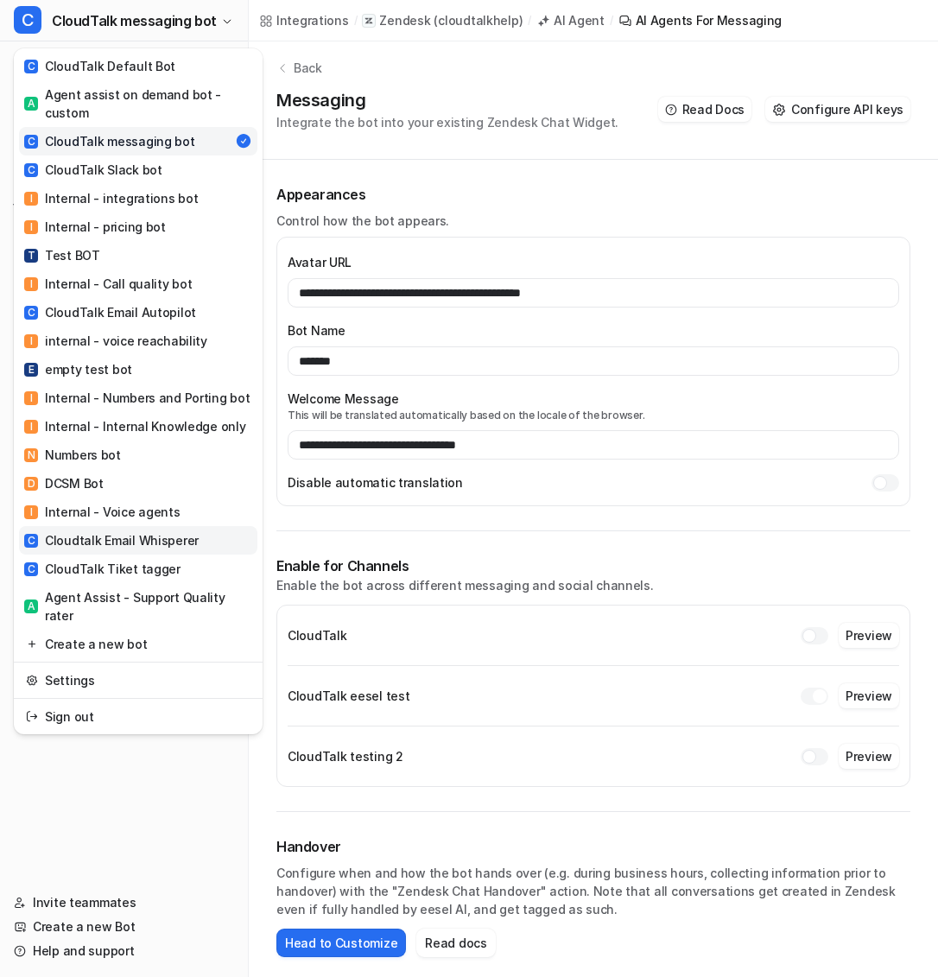
click at [88, 528] on link "C Cloudtalk Email Whisperer" at bounding box center [138, 540] width 238 height 28
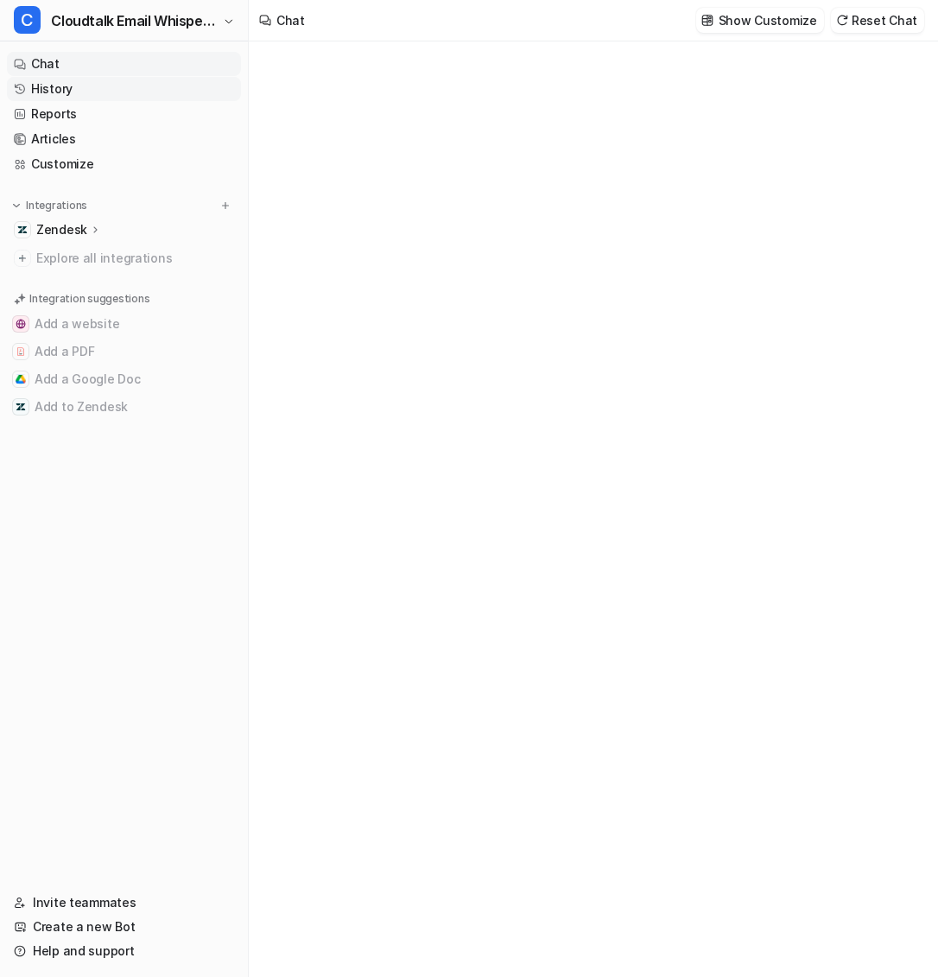
type textarea "**********"
click at [96, 81] on link "History" at bounding box center [124, 89] width 234 height 24
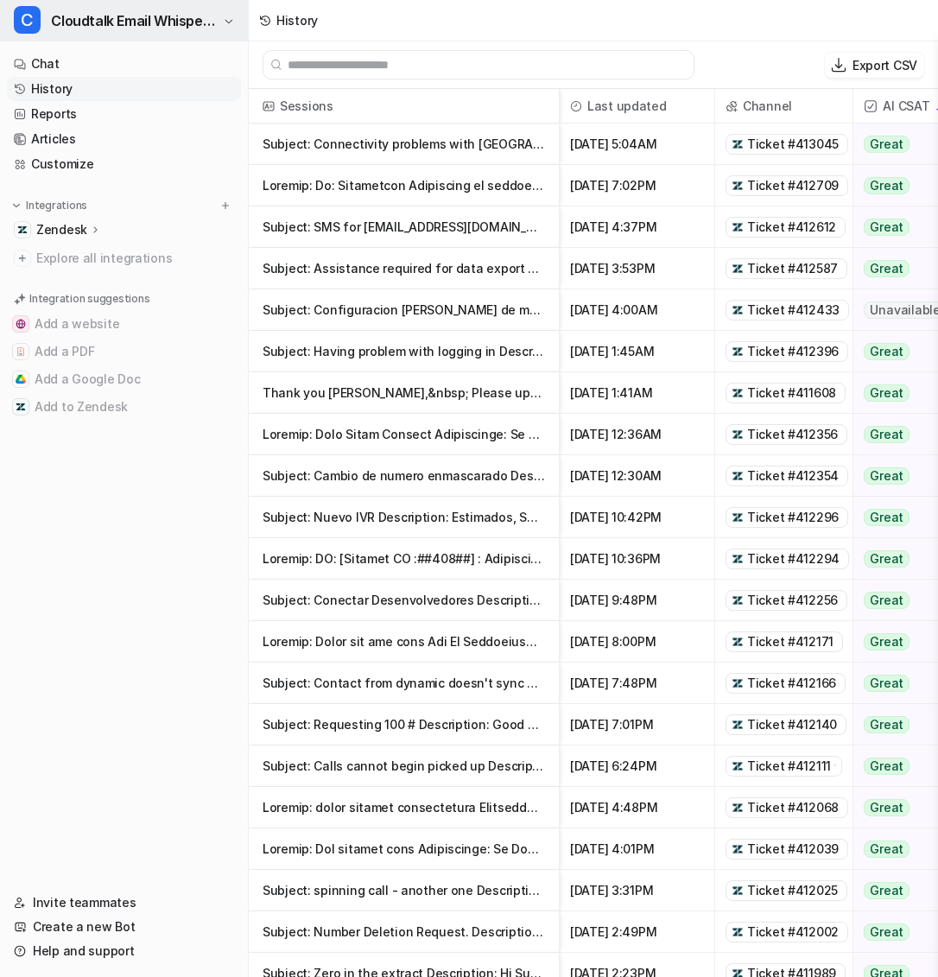
click at [181, 27] on span "Cloudtalk Email Whisperer" at bounding box center [135, 21] width 168 height 24
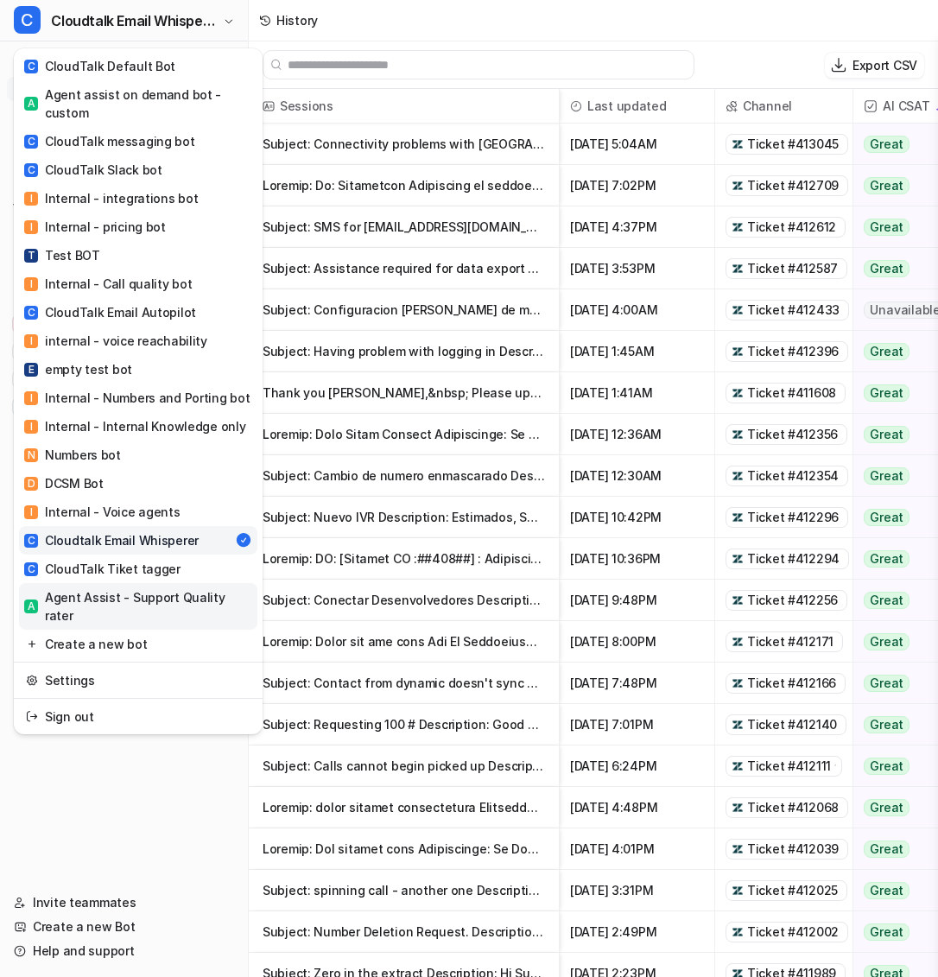
click at [202, 601] on div "A Agent Assist - Support Quality rater" at bounding box center [138, 606] width 228 height 36
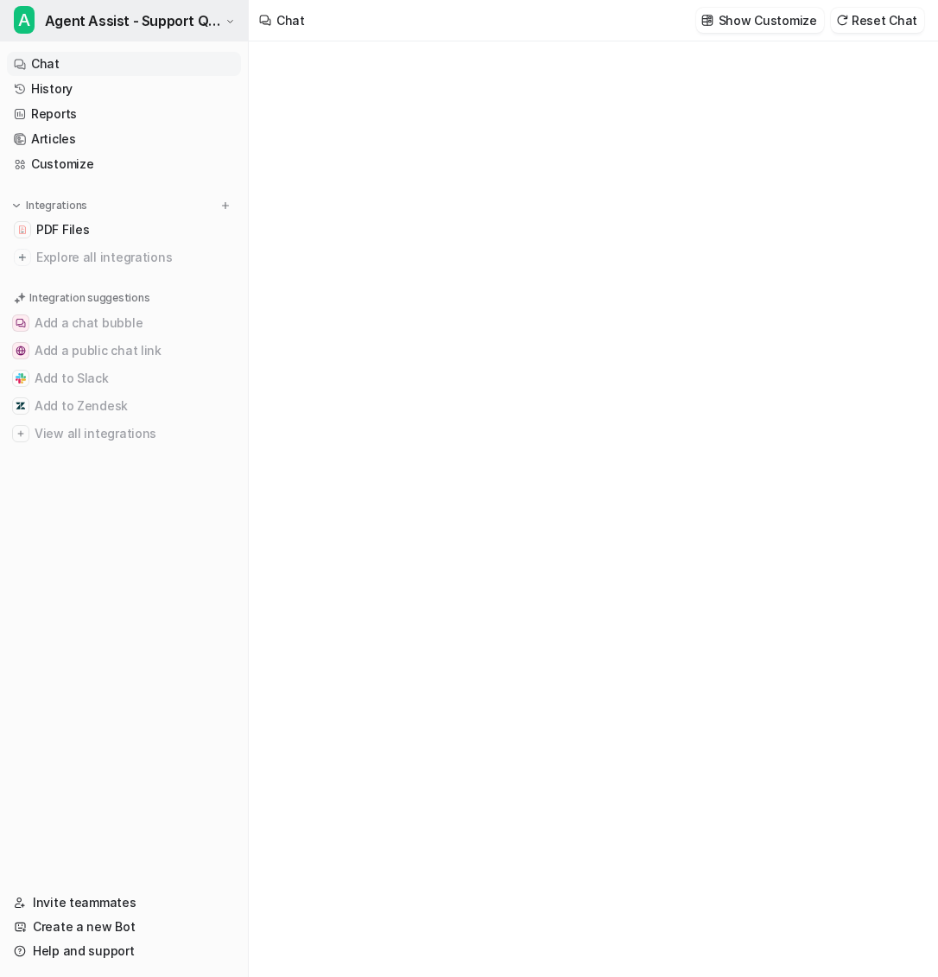
type textarea "**********"
click at [125, 28] on span "Agent Assist - Support Quality rater" at bounding box center [133, 21] width 176 height 24
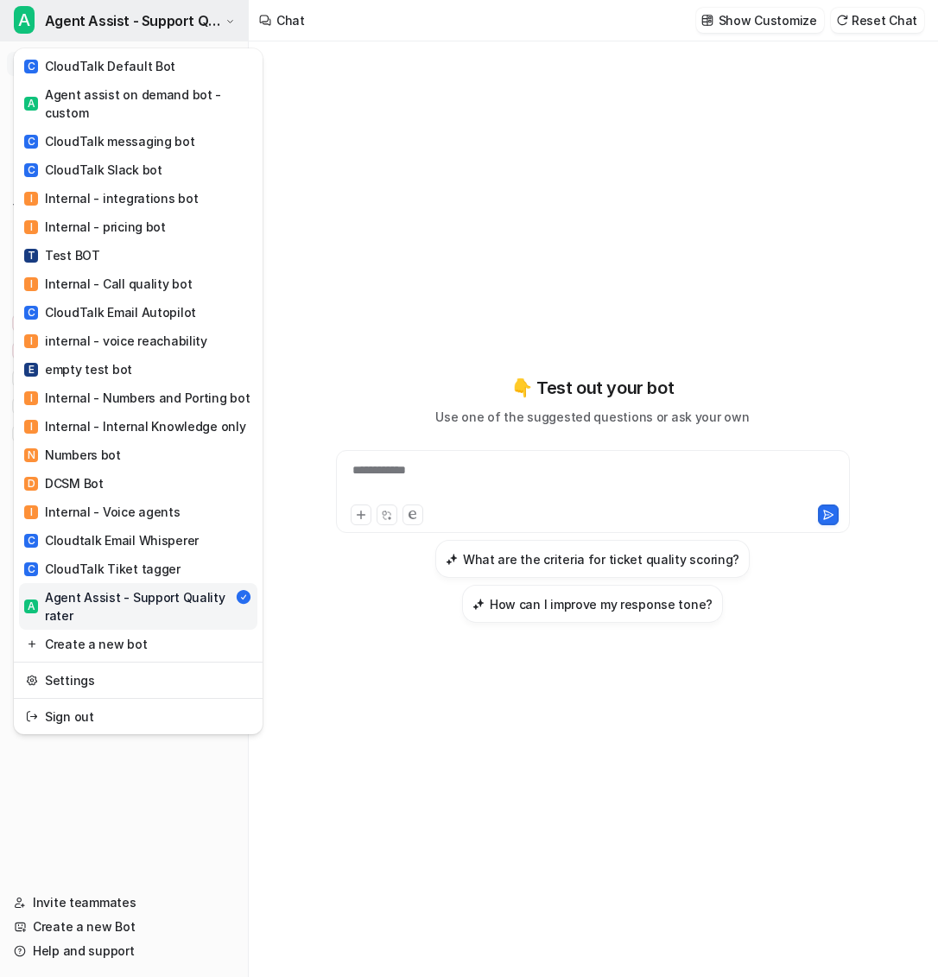
click at [194, 15] on span "Agent Assist - Support Quality rater" at bounding box center [133, 21] width 176 height 24
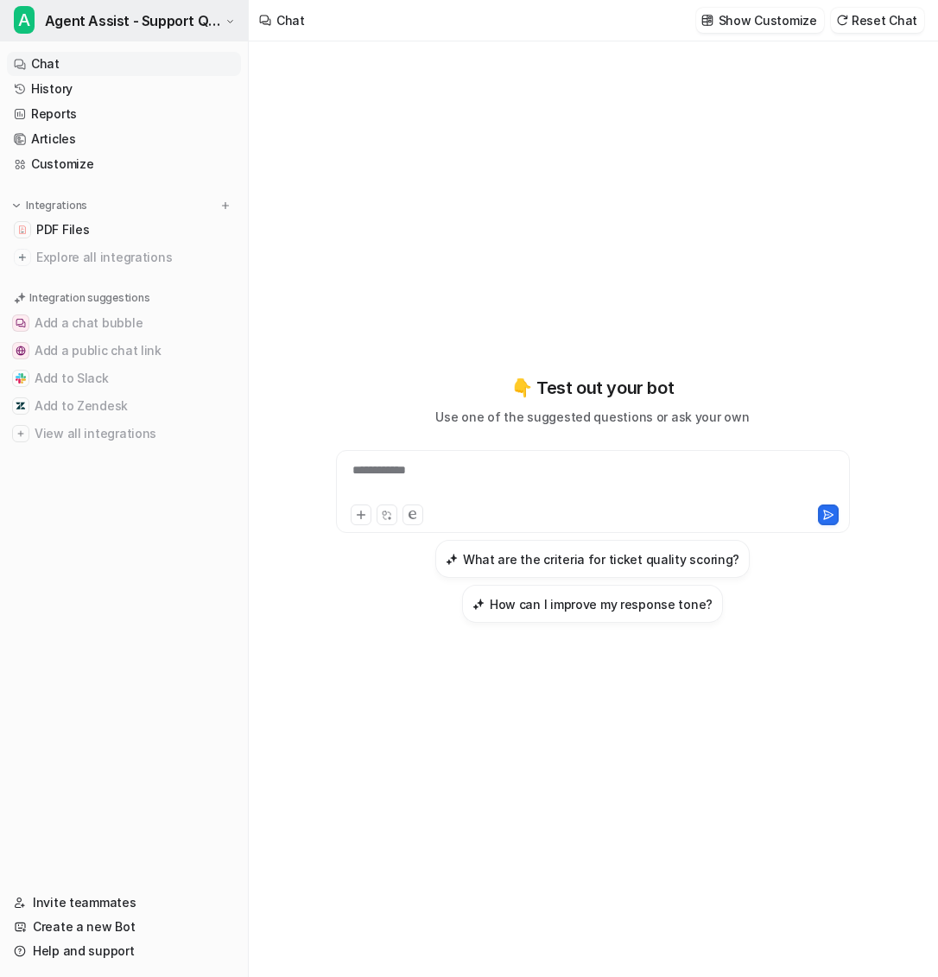
click at [220, 17] on span "Agent Assist - Support Quality rater" at bounding box center [133, 21] width 176 height 24
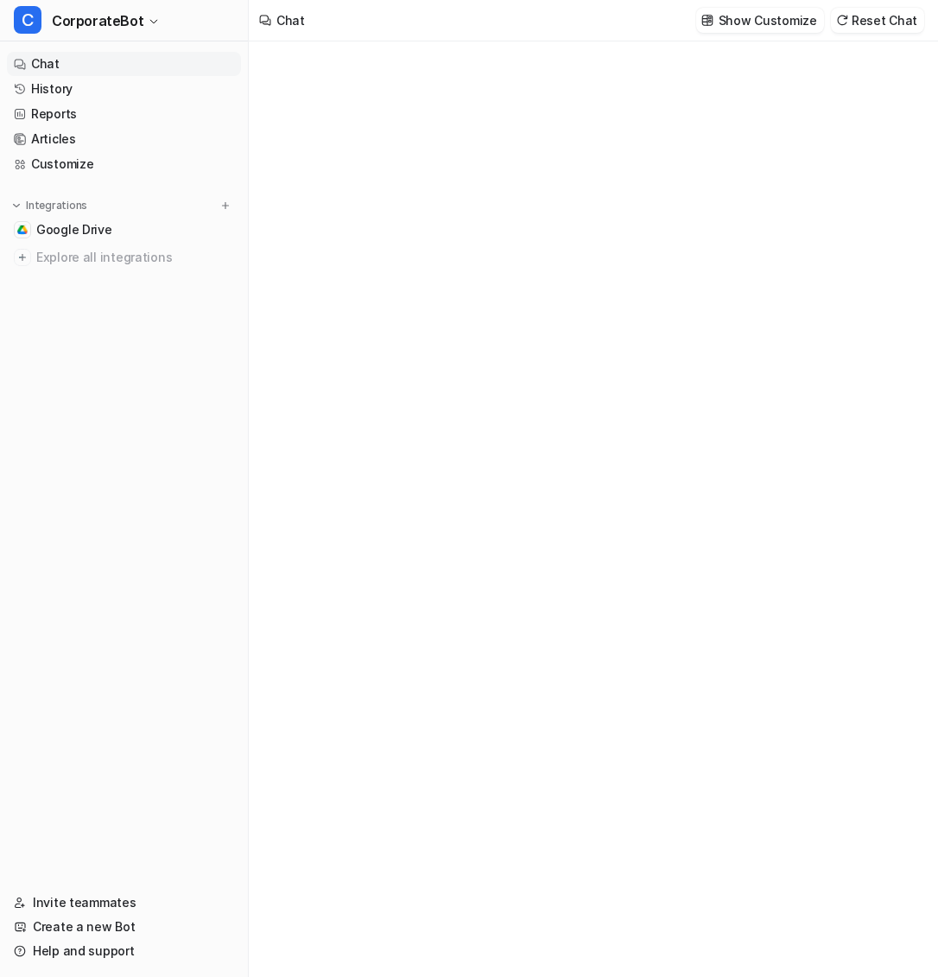
type textarea "**********"
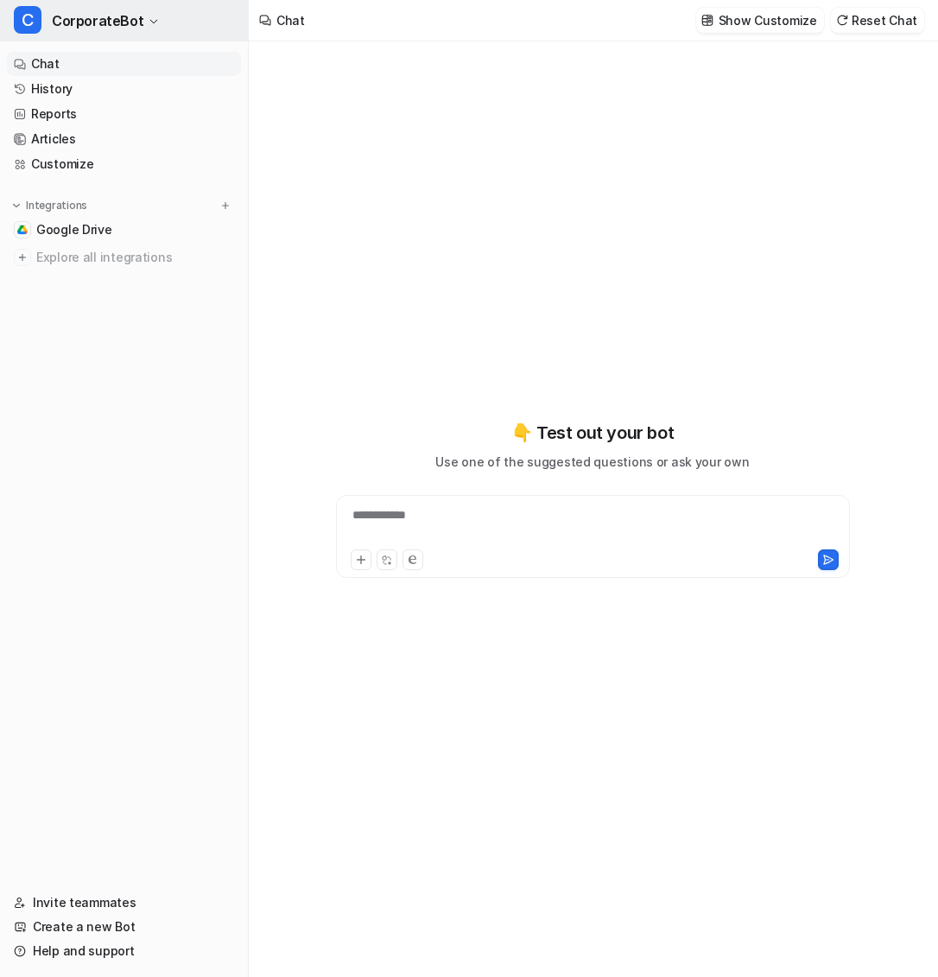
click at [91, 9] on span "CorporateBot" at bounding box center [98, 21] width 92 height 24
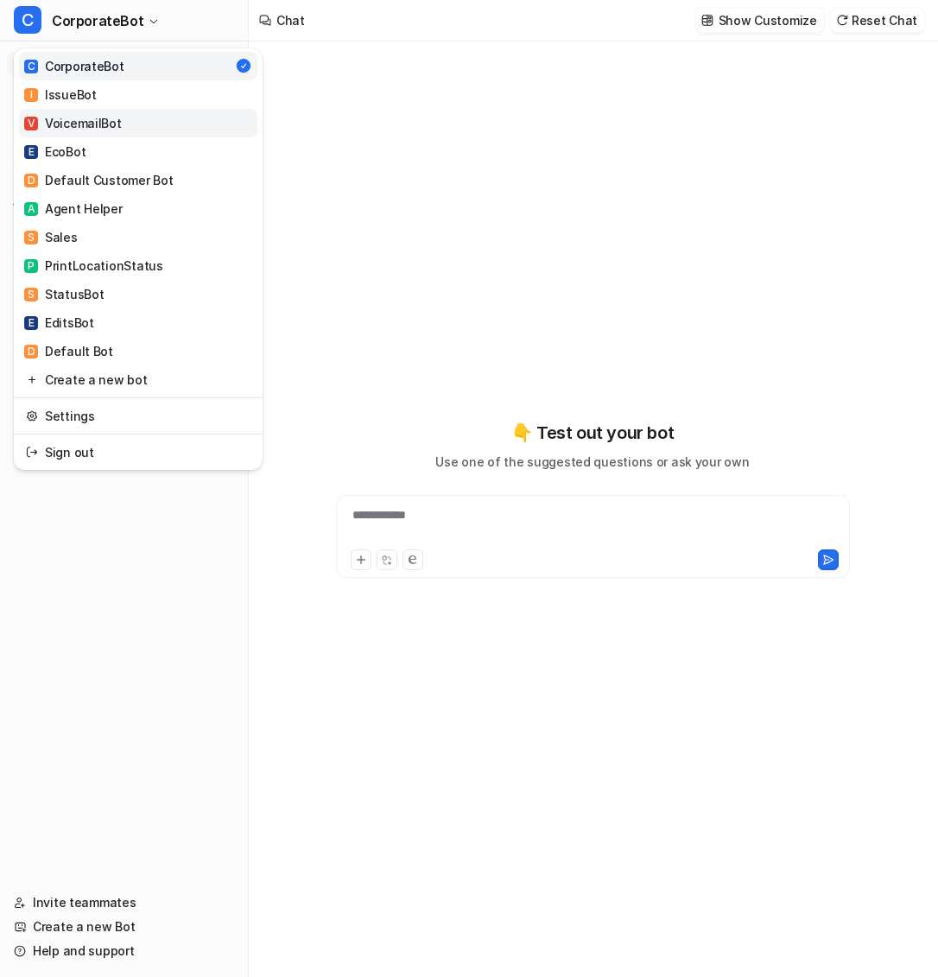
click at [111, 125] on div "V VoicemailBot" at bounding box center [73, 123] width 98 height 18
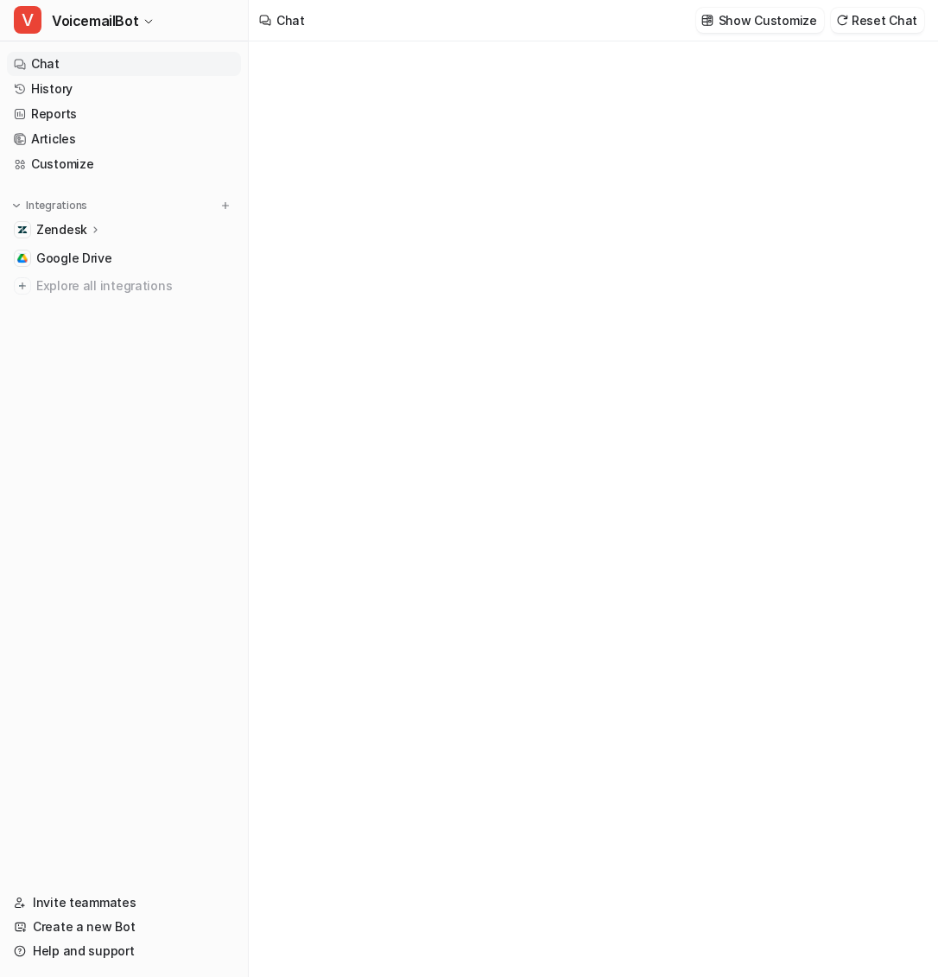
type textarea "**********"
click at [51, 82] on link "History" at bounding box center [124, 89] width 234 height 24
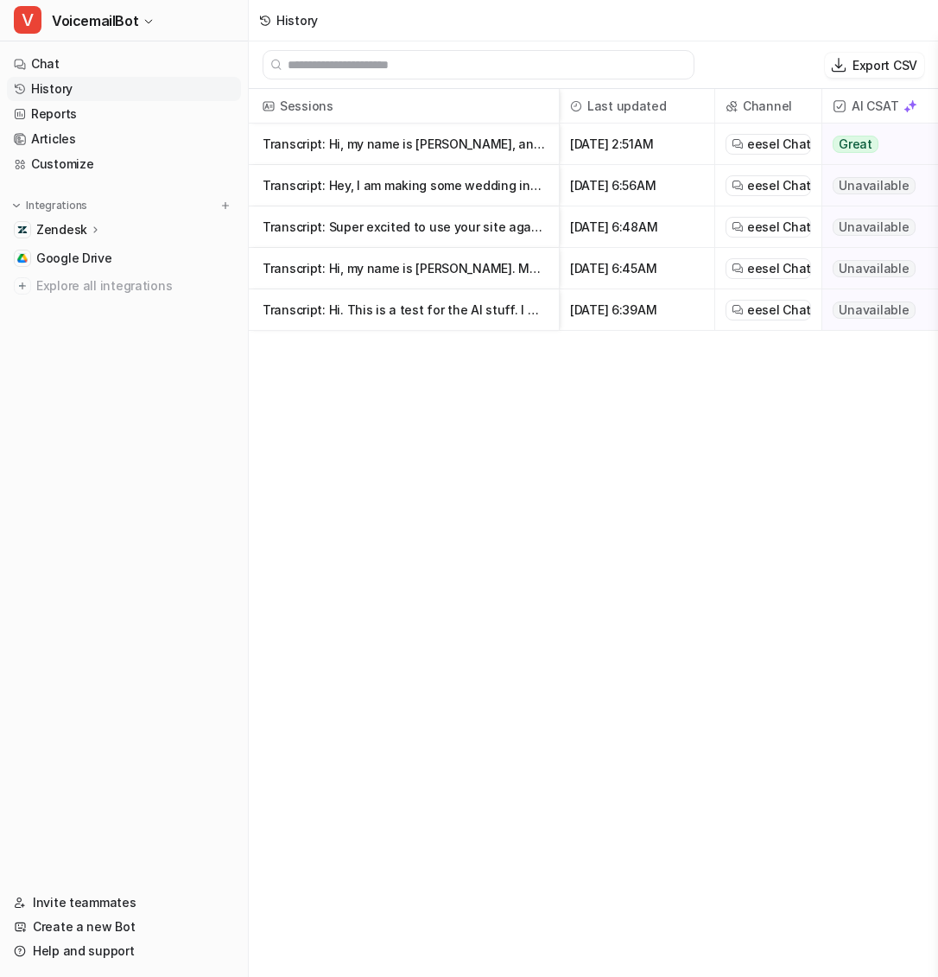
click at [421, 150] on p "Transcript: Hi, my name is Maria, and I have an order where I'm having some trou" at bounding box center [404, 143] width 282 height 41
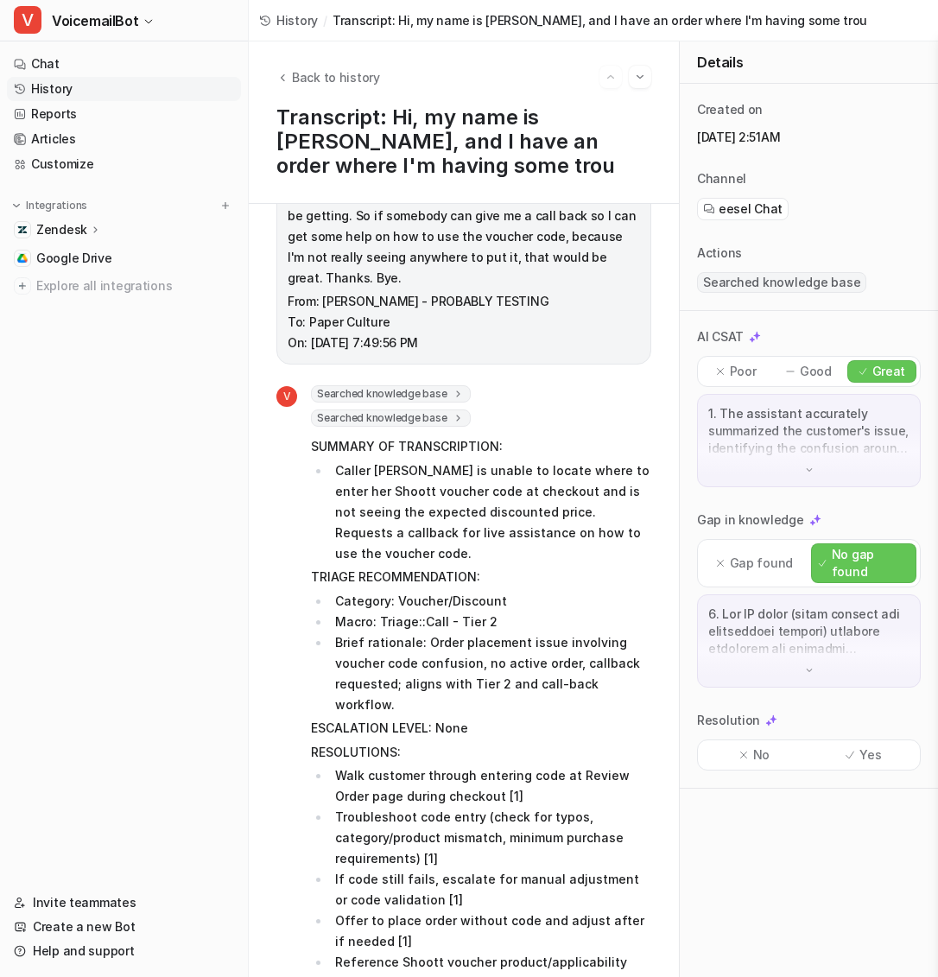
scroll to position [130, 0]
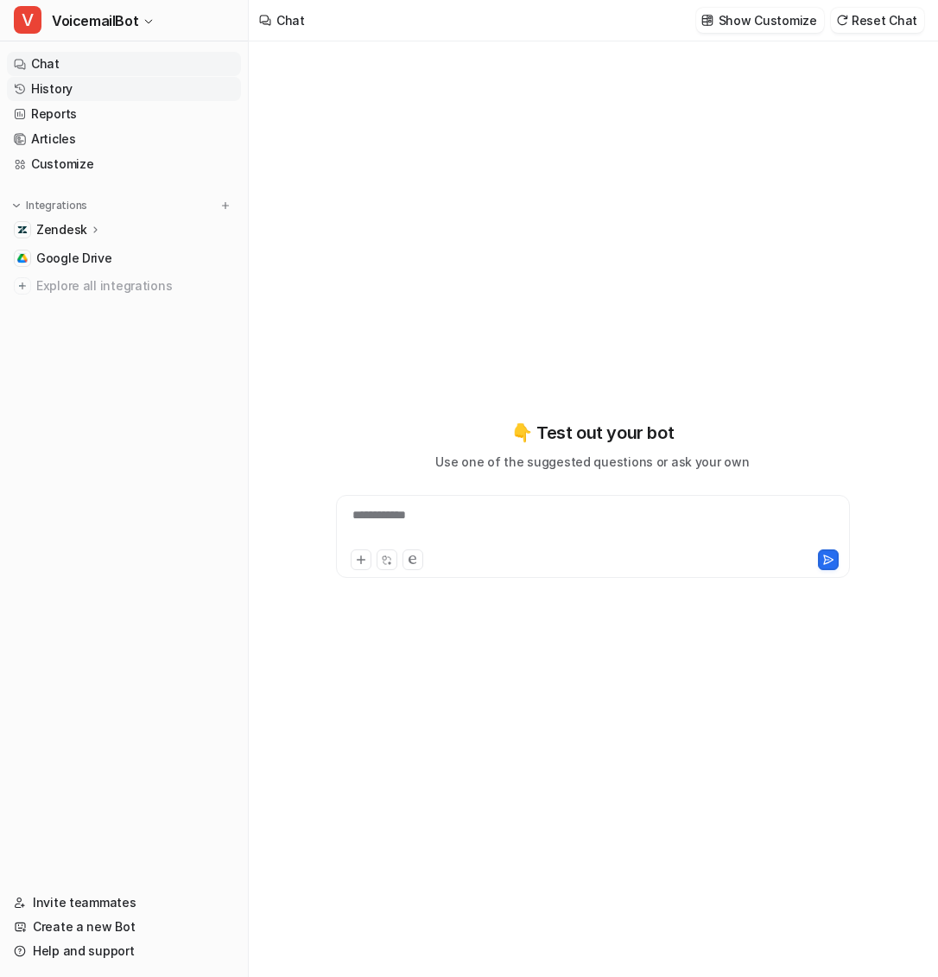
click at [120, 88] on link "History" at bounding box center [124, 89] width 234 height 24
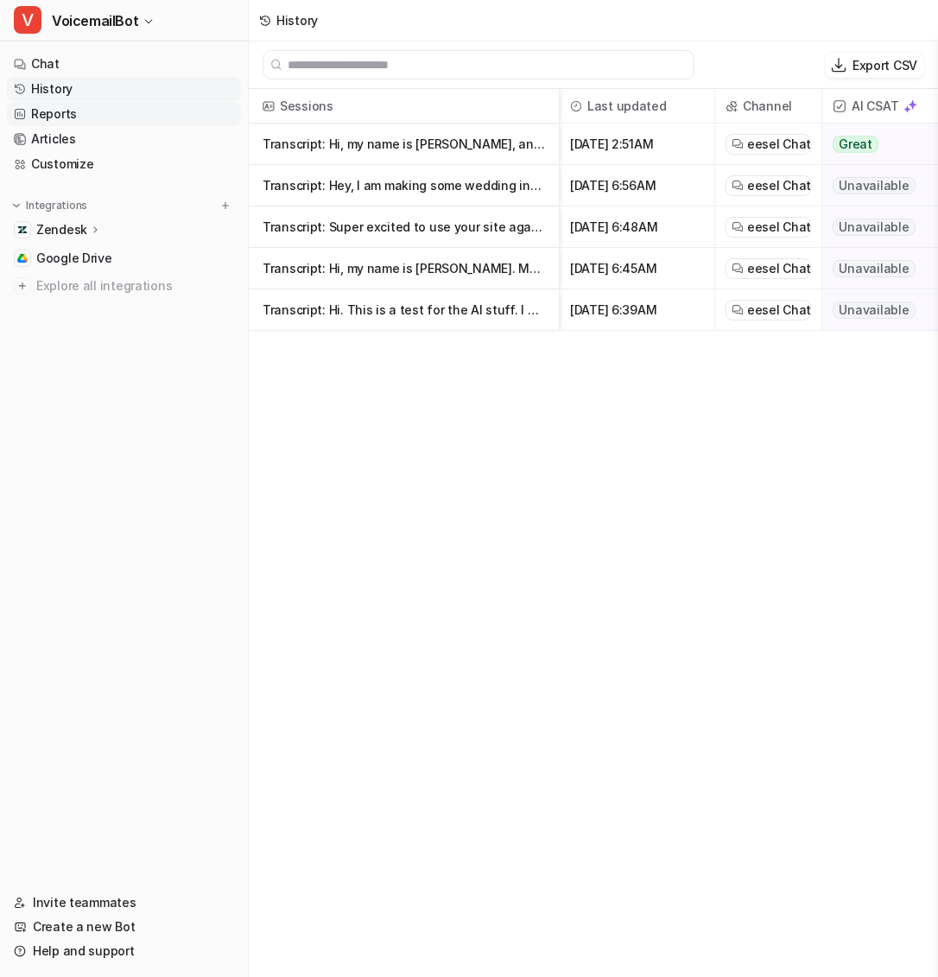
click at [128, 111] on link "Reports" at bounding box center [124, 114] width 234 height 24
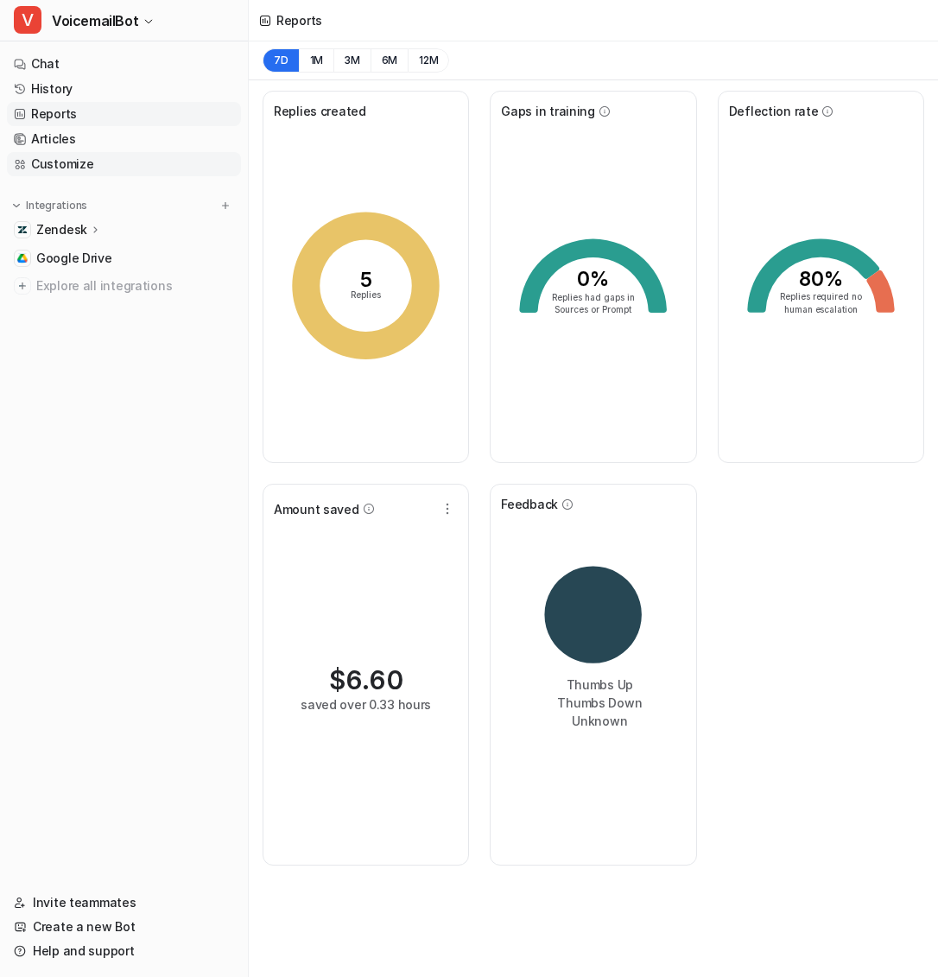
click at [130, 170] on link "Customize" at bounding box center [124, 164] width 234 height 24
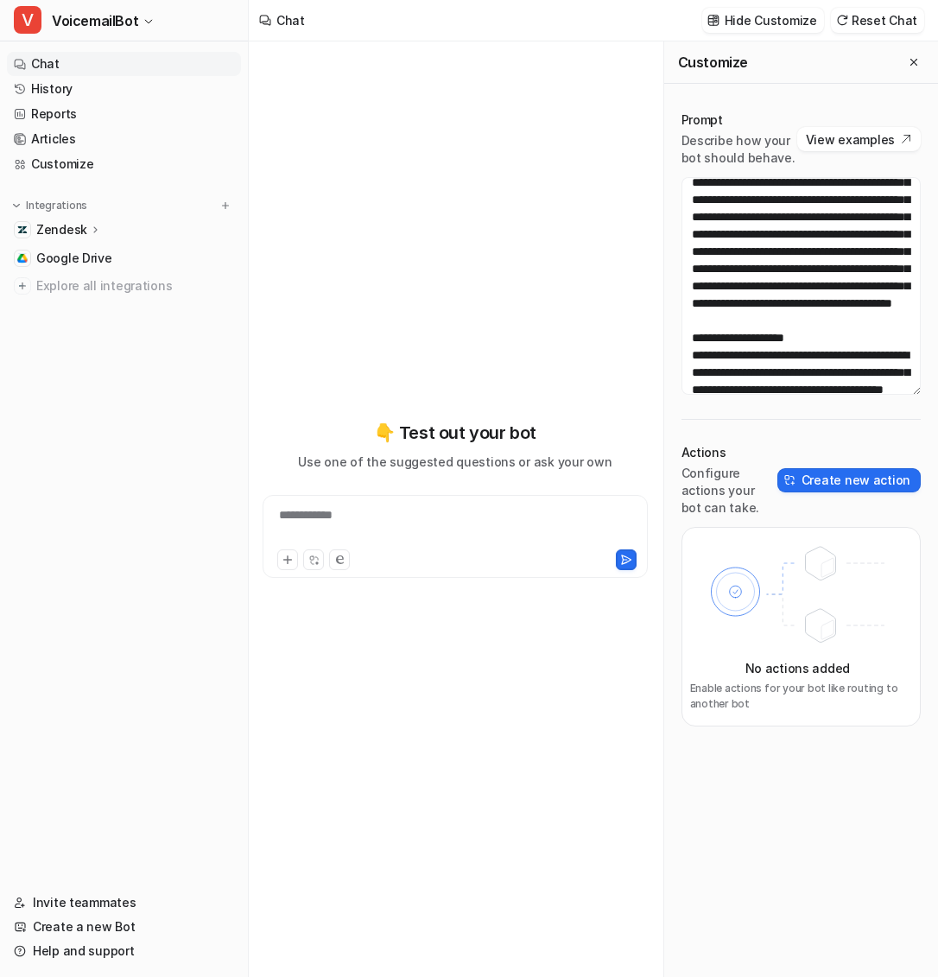
scroll to position [65, 0]
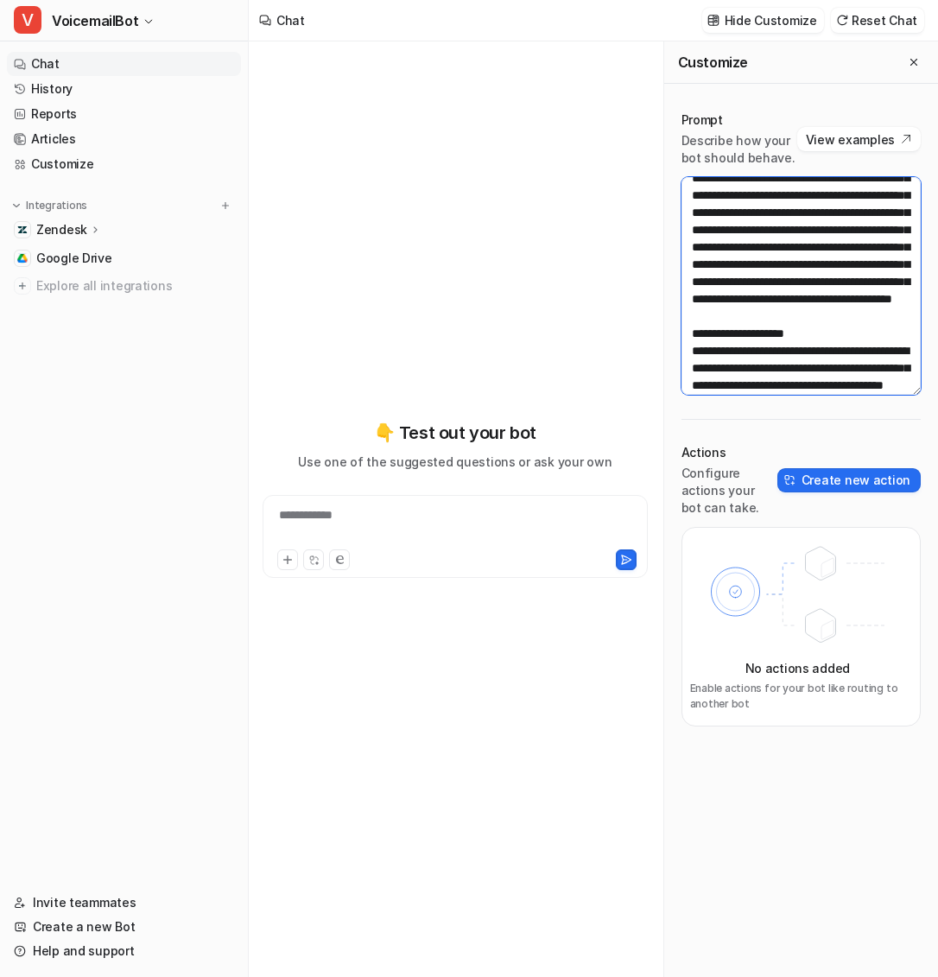
drag, startPoint x: 788, startPoint y: 214, endPoint x: 875, endPoint y: 295, distance: 118.5
click at [875, 295] on textarea at bounding box center [801, 286] width 240 height 218
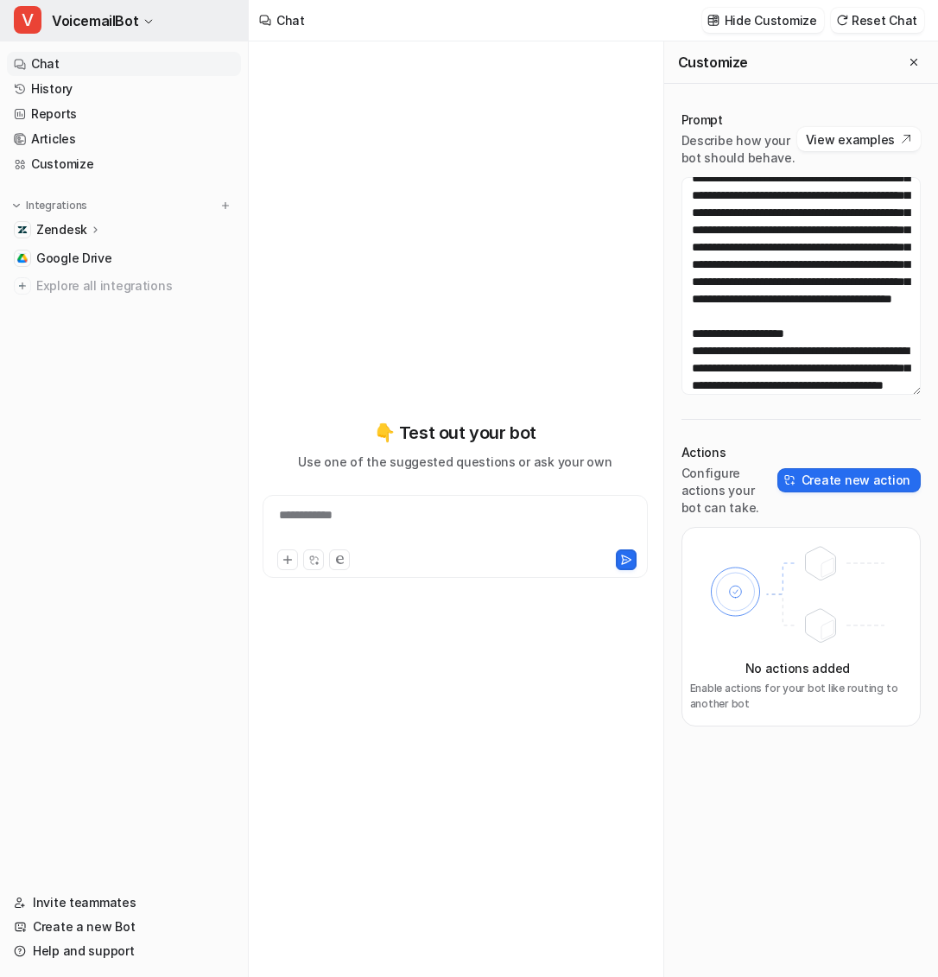
click at [159, 10] on button "V VoicemailBot" at bounding box center [124, 20] width 248 height 41
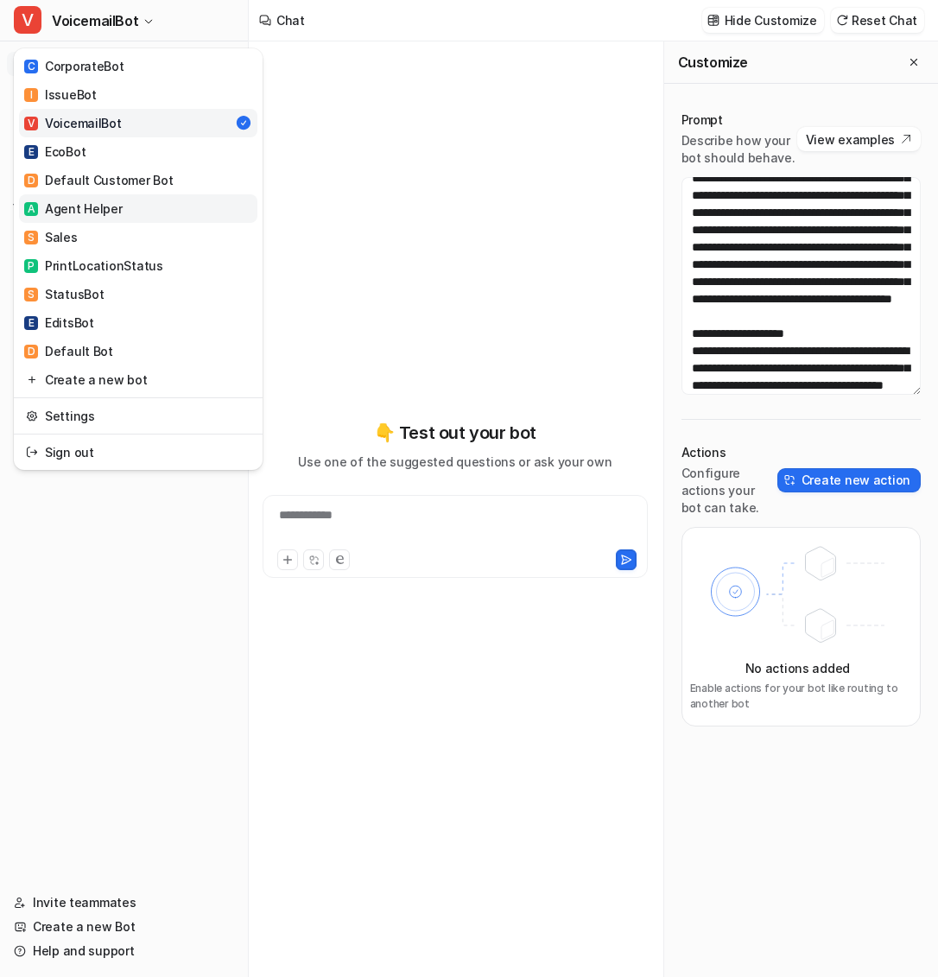
click at [96, 212] on div "A Agent Helper" at bounding box center [73, 208] width 98 height 18
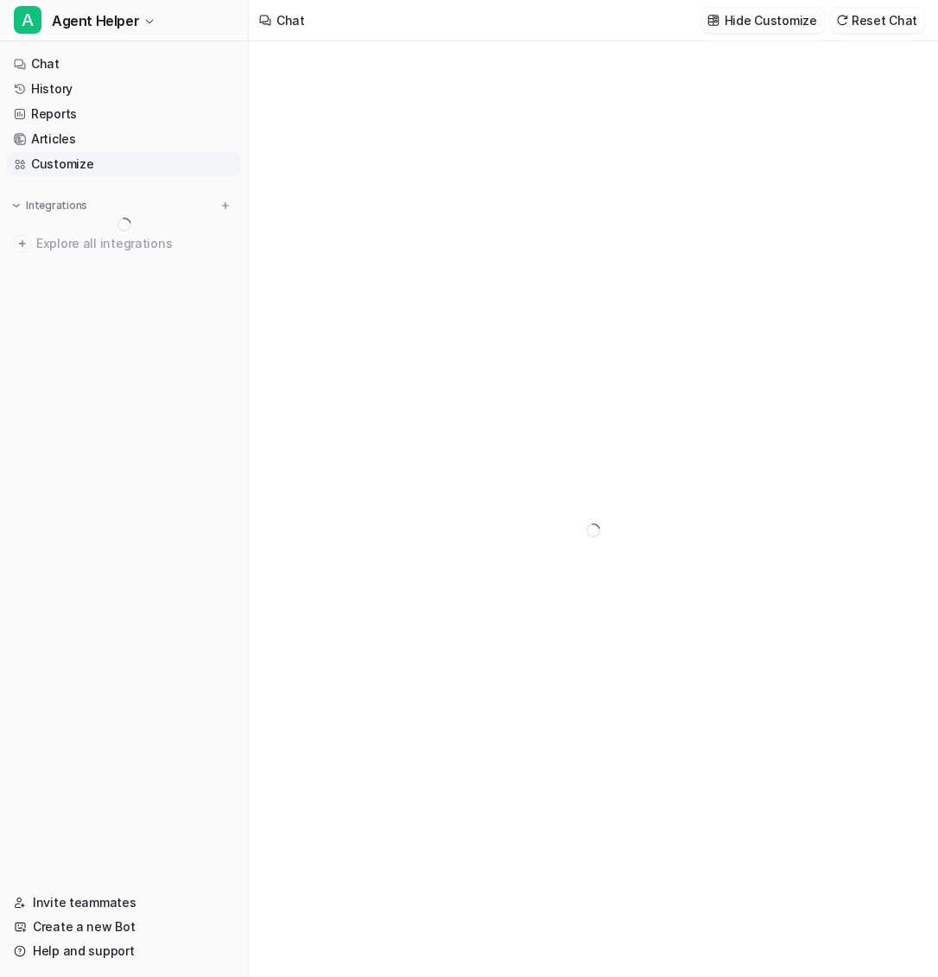
click at [94, 159] on link "Customize" at bounding box center [124, 164] width 234 height 24
type textarea "**********"
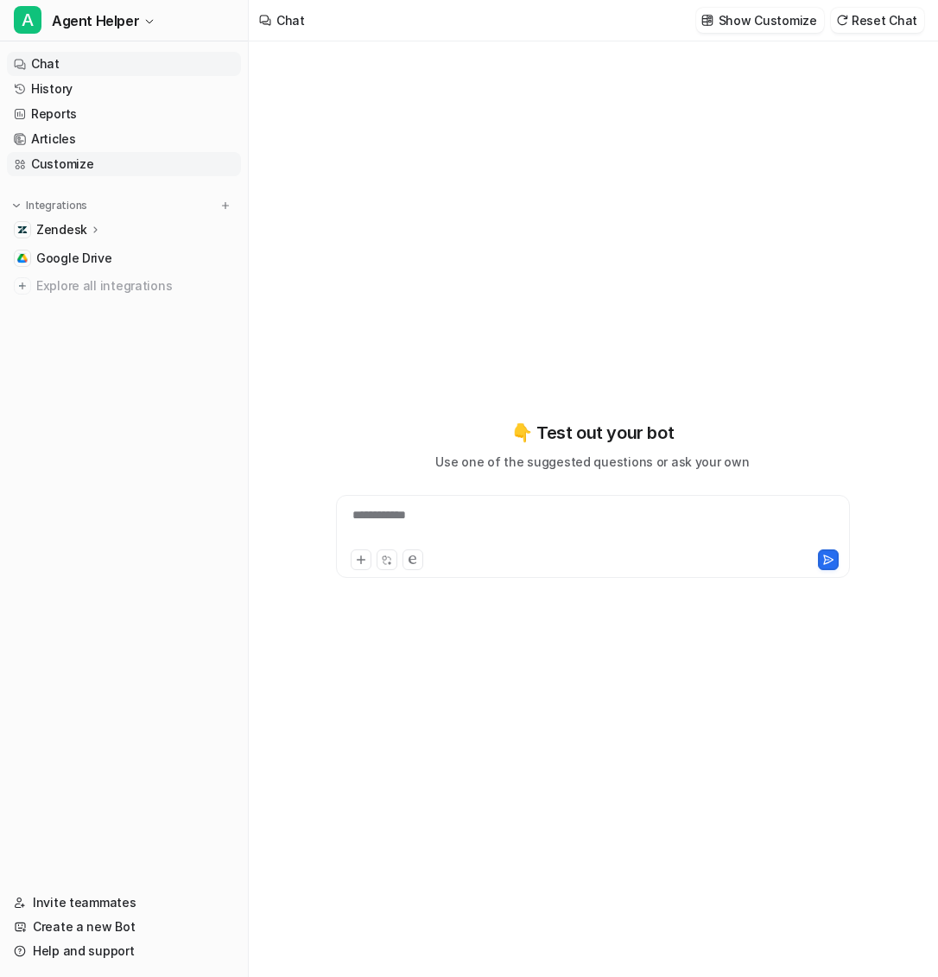
click at [83, 159] on link "Customize" at bounding box center [124, 164] width 234 height 24
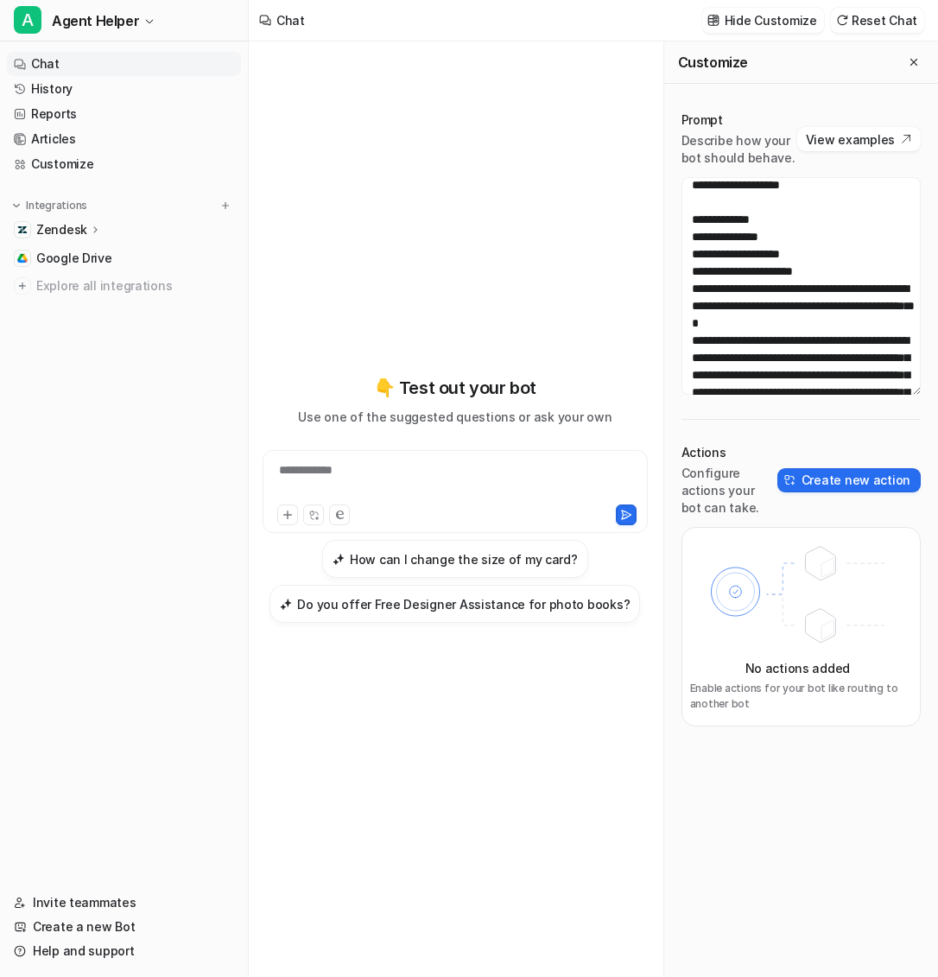
scroll to position [2790, 0]
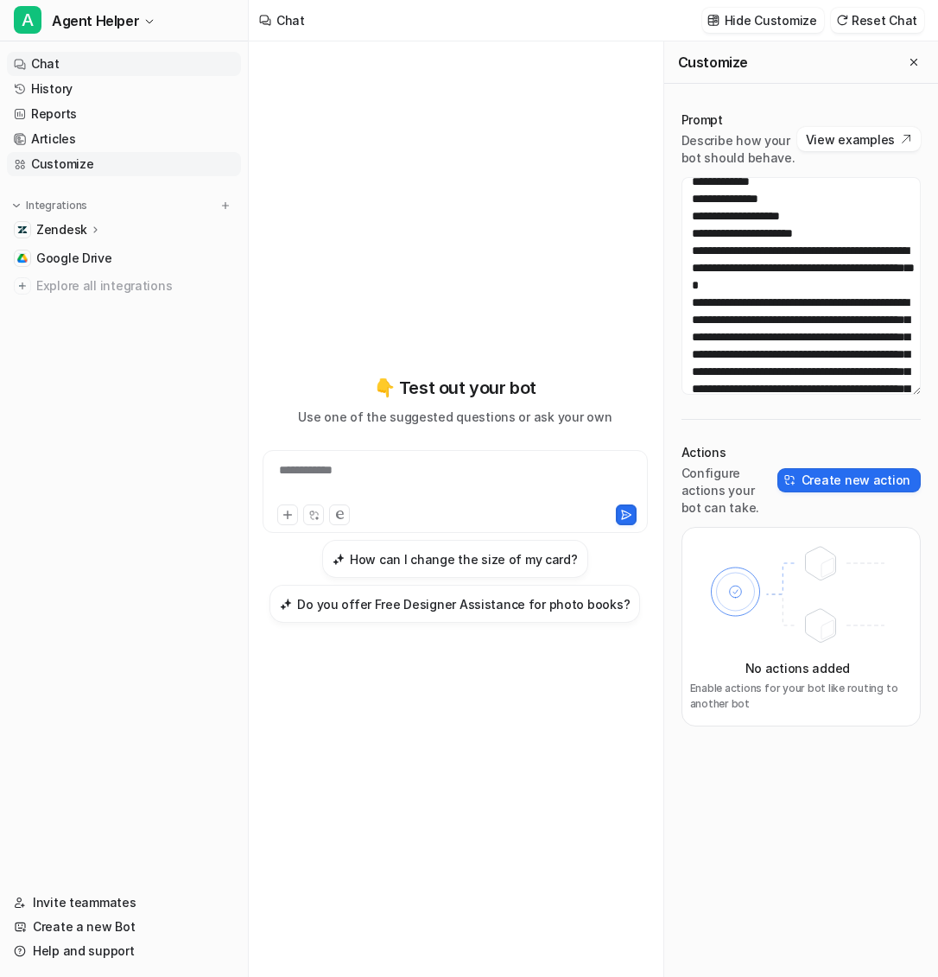
click at [107, 171] on link "Customize" at bounding box center [124, 164] width 234 height 24
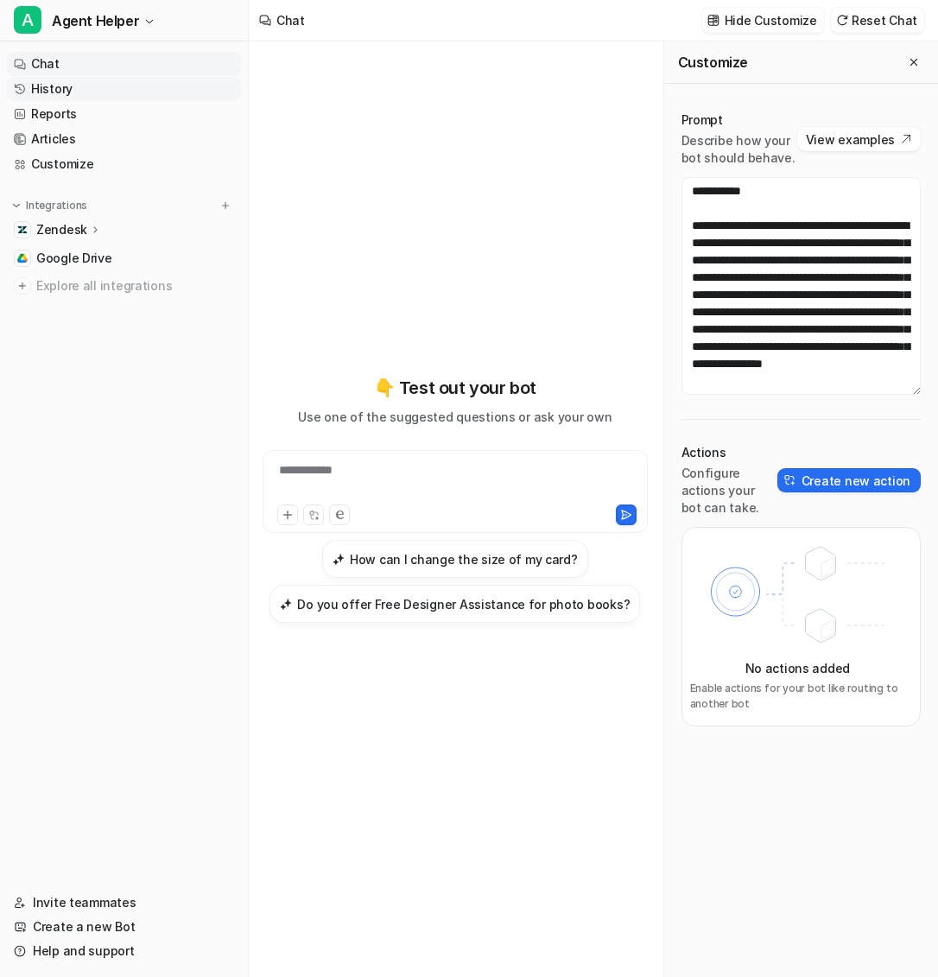
click at [64, 93] on link "History" at bounding box center [124, 89] width 234 height 24
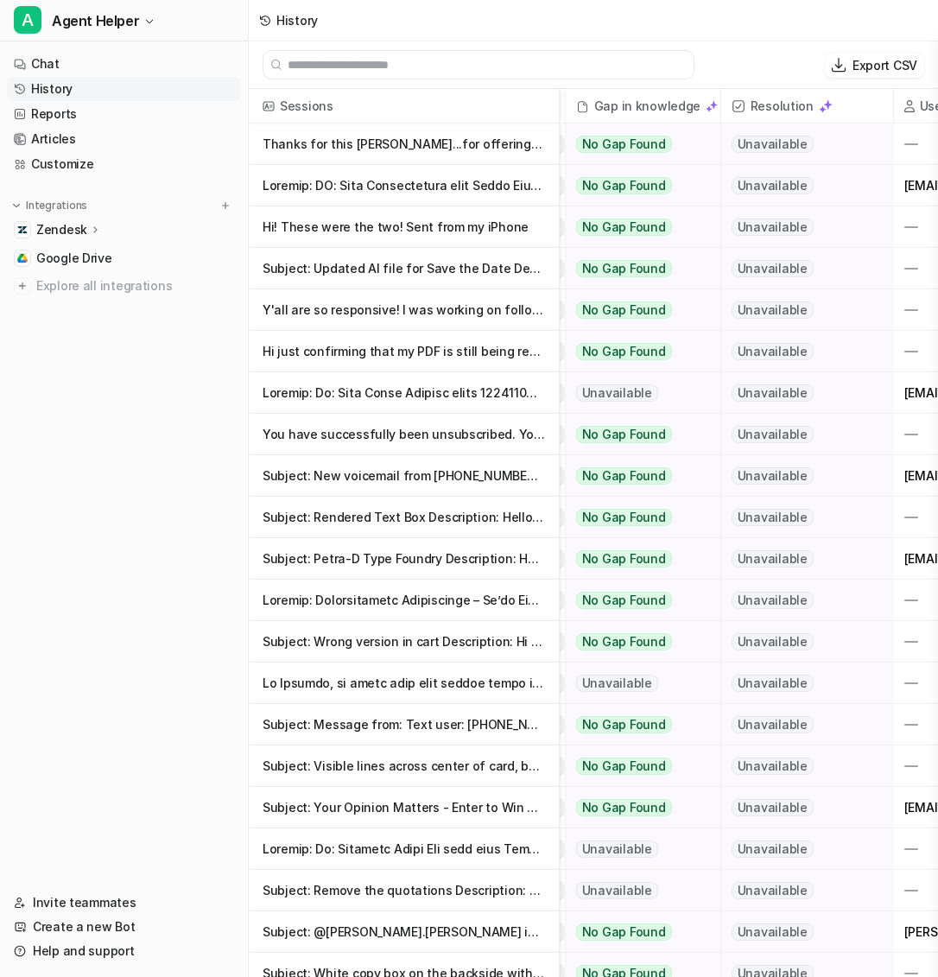
scroll to position [0, 788]
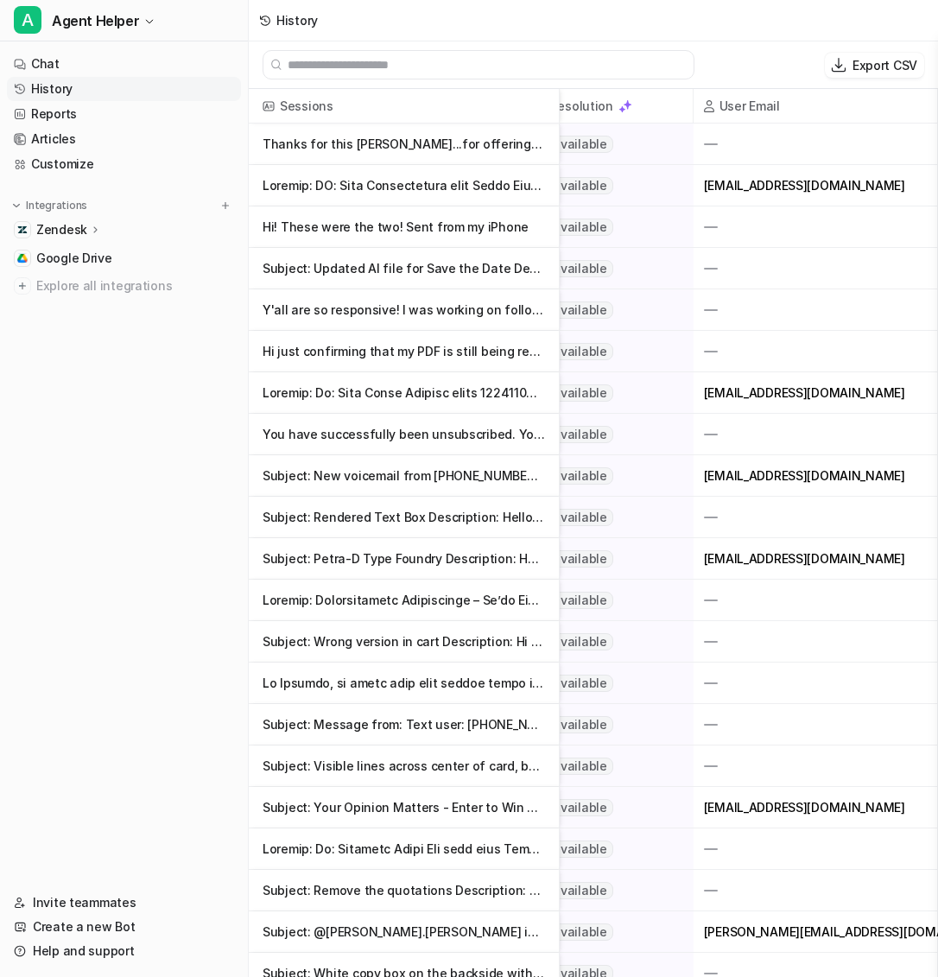
click at [433, 566] on p "Subject: Petra-D Type Foundry Description: Hello dear typo friends, I’m excited…" at bounding box center [404, 558] width 282 height 41
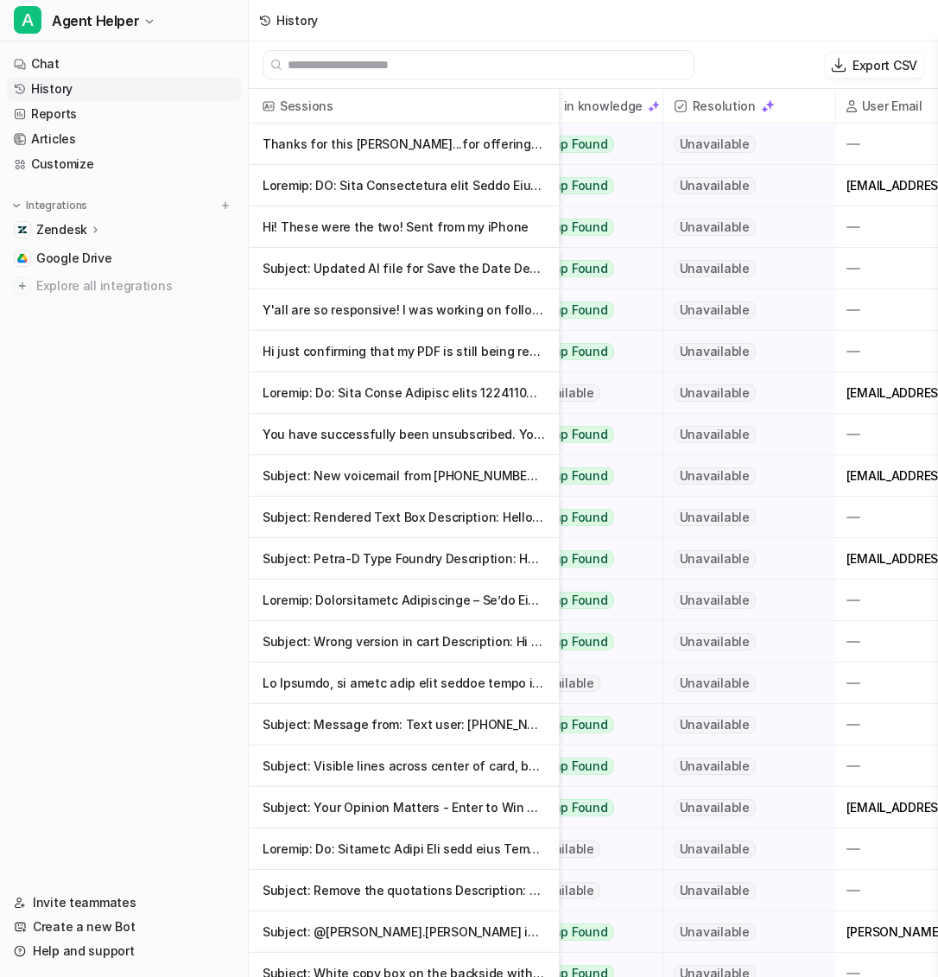
scroll to position [0, 788]
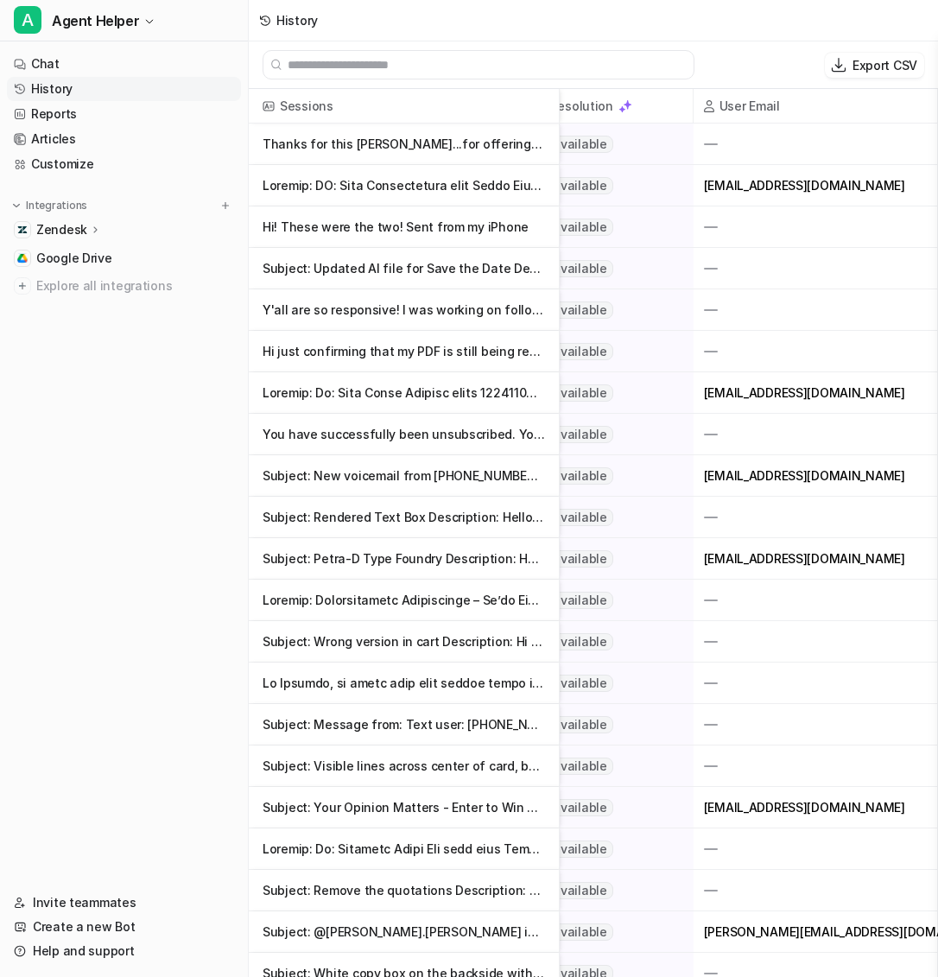
click at [453, 809] on p "Subject: Your Opinion Matters - Enter to Win a $100 Amazon Gift Card! Descripti" at bounding box center [404, 807] width 282 height 41
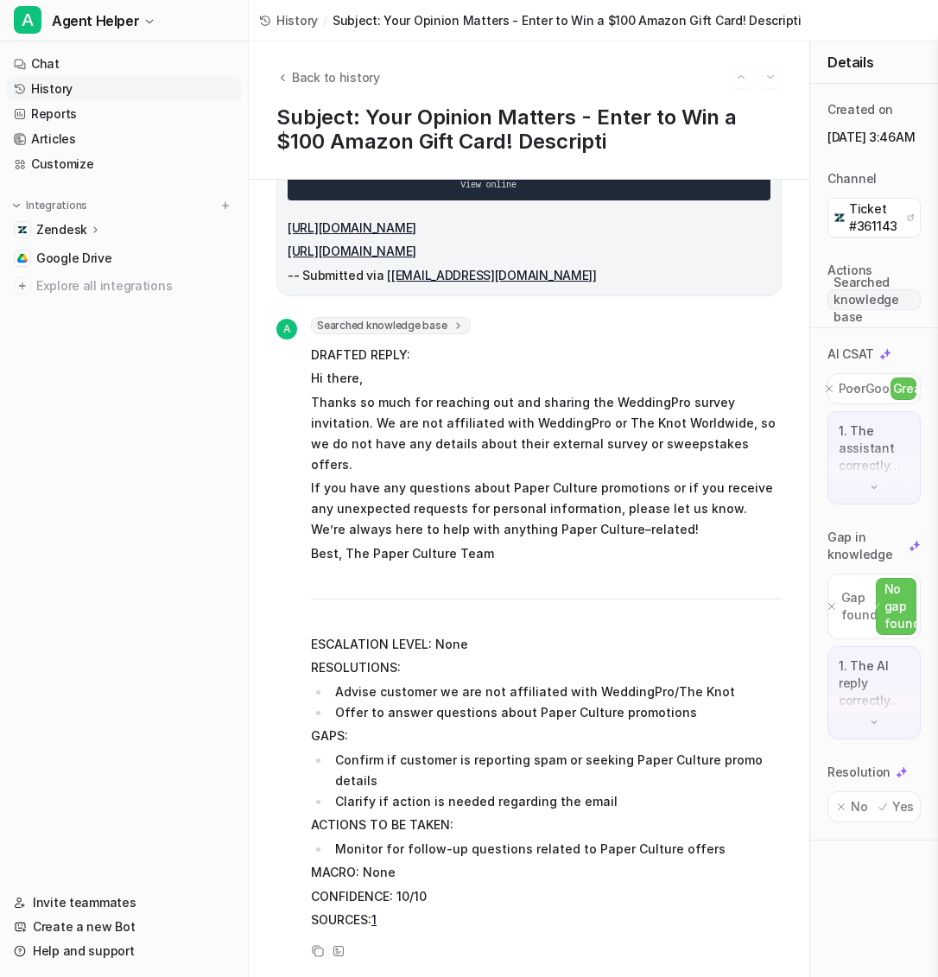
scroll to position [2253, 0]
click at [128, 17] on span "Agent Helper" at bounding box center [95, 21] width 87 height 24
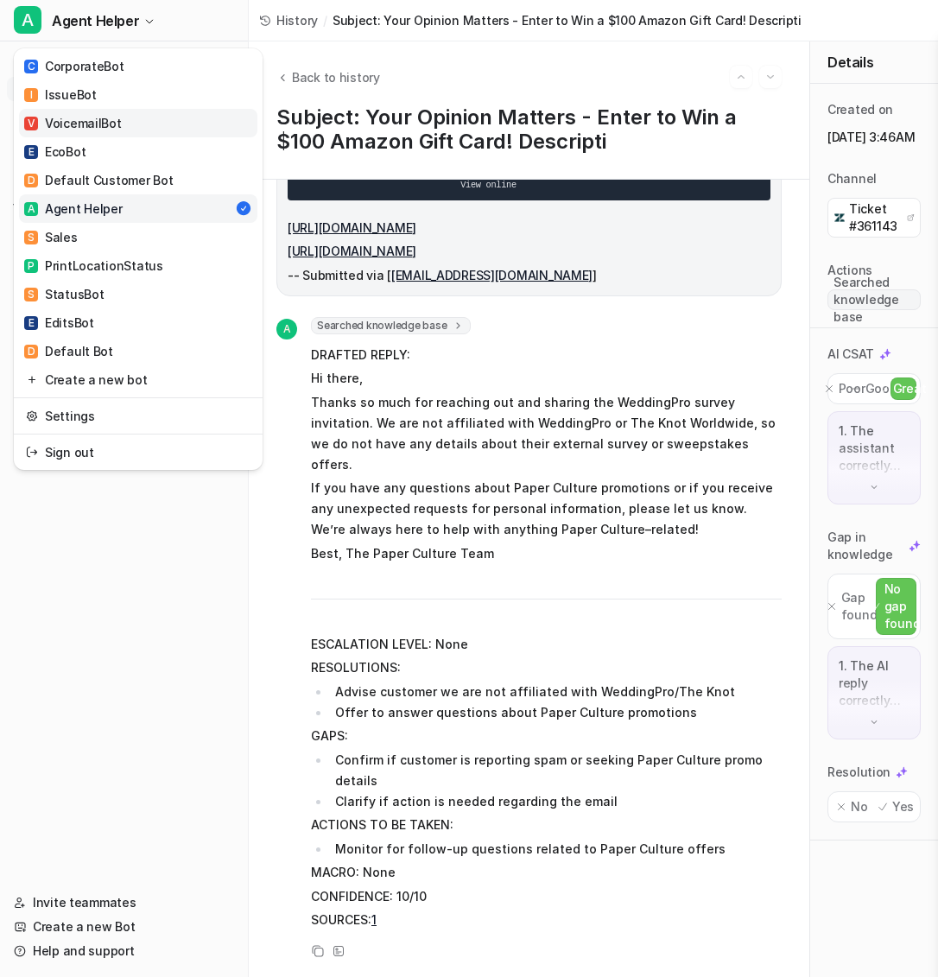
click at [123, 126] on link "V VoicemailBot" at bounding box center [138, 123] width 238 height 28
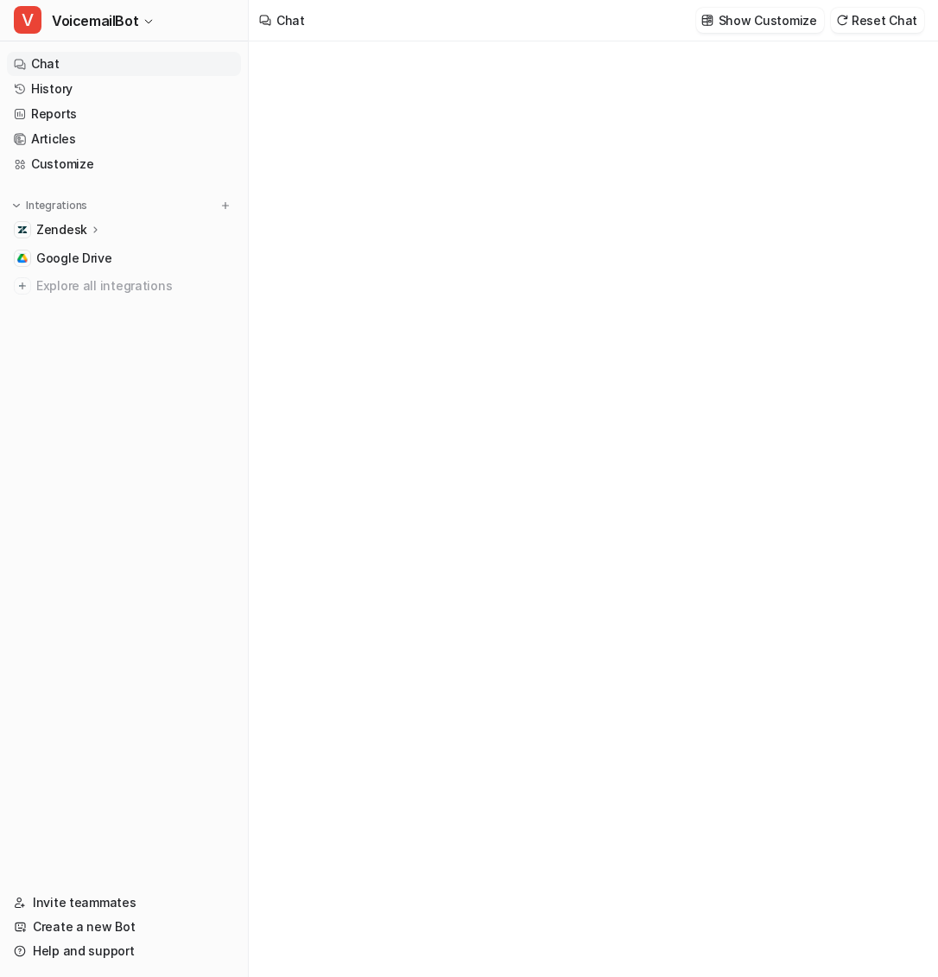
type textarea "**********"
click at [58, 164] on link "Customize" at bounding box center [124, 164] width 234 height 24
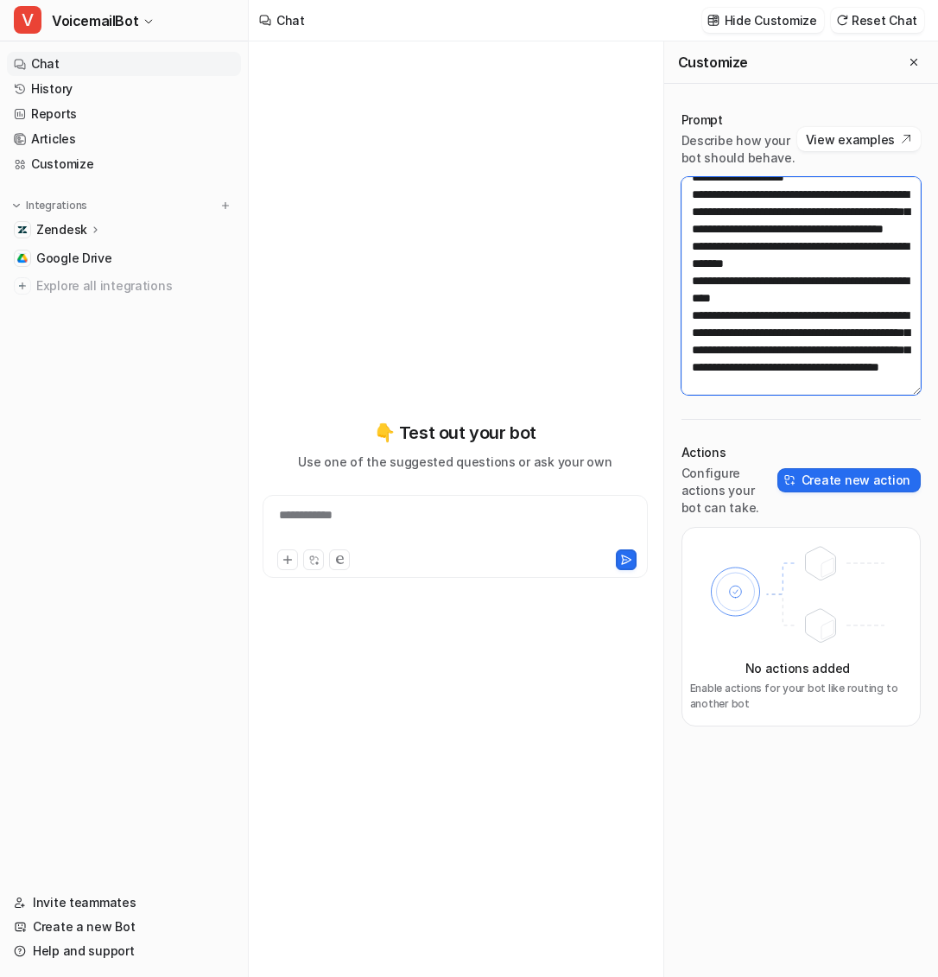
scroll to position [247, 0]
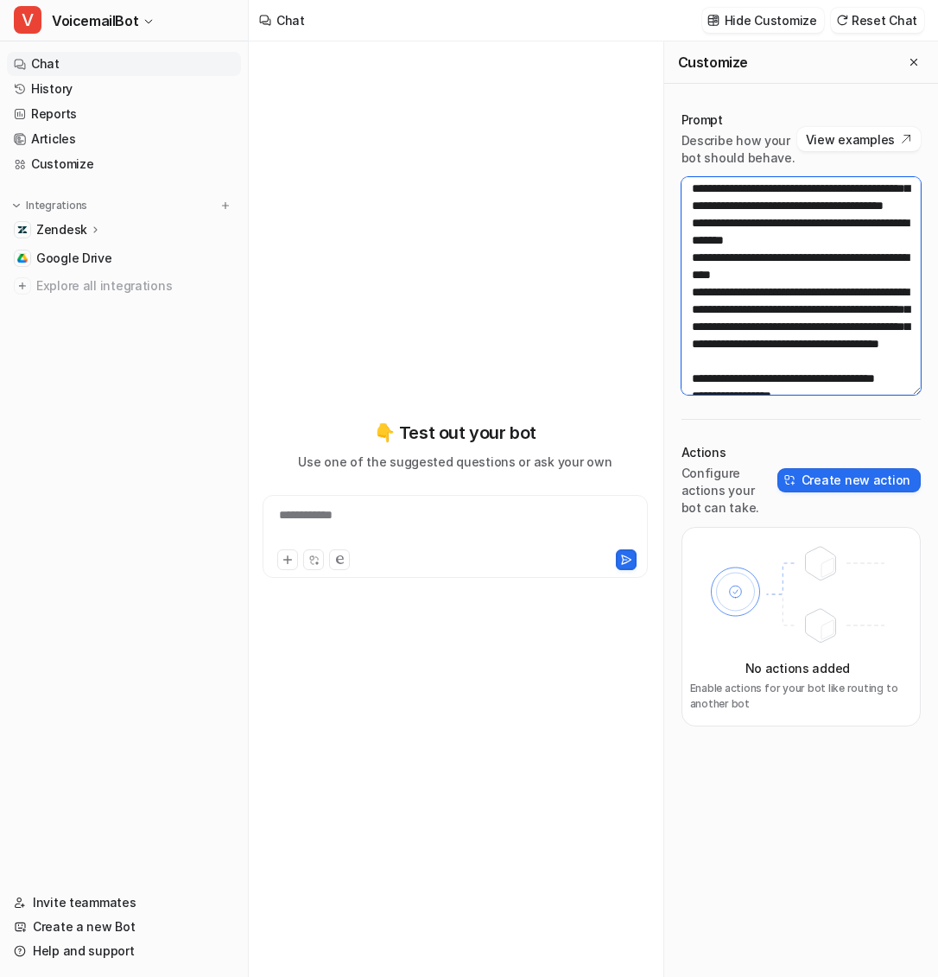
drag, startPoint x: 693, startPoint y: 269, endPoint x: 825, endPoint y: 383, distance: 174.5
click at [825, 383] on textarea at bounding box center [801, 286] width 240 height 218
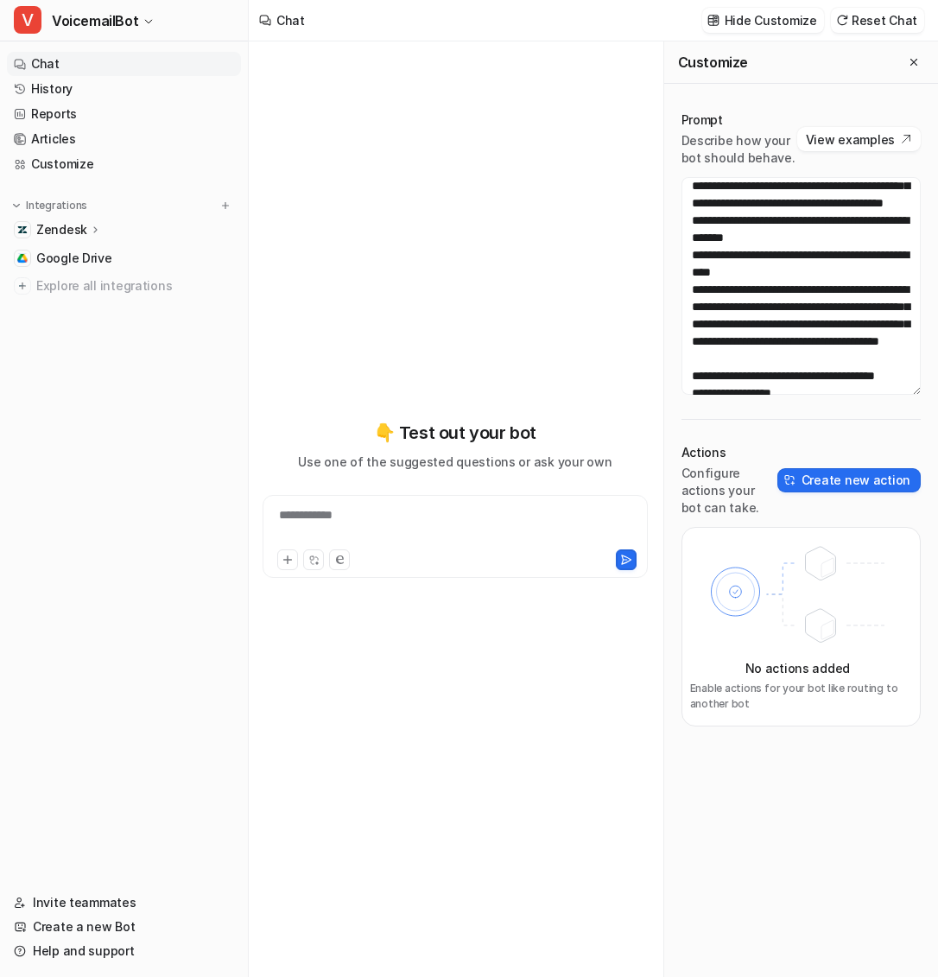
click at [450, 315] on div "**********" at bounding box center [455, 499] width 385 height 684
click at [73, 90] on link "History" at bounding box center [124, 89] width 234 height 24
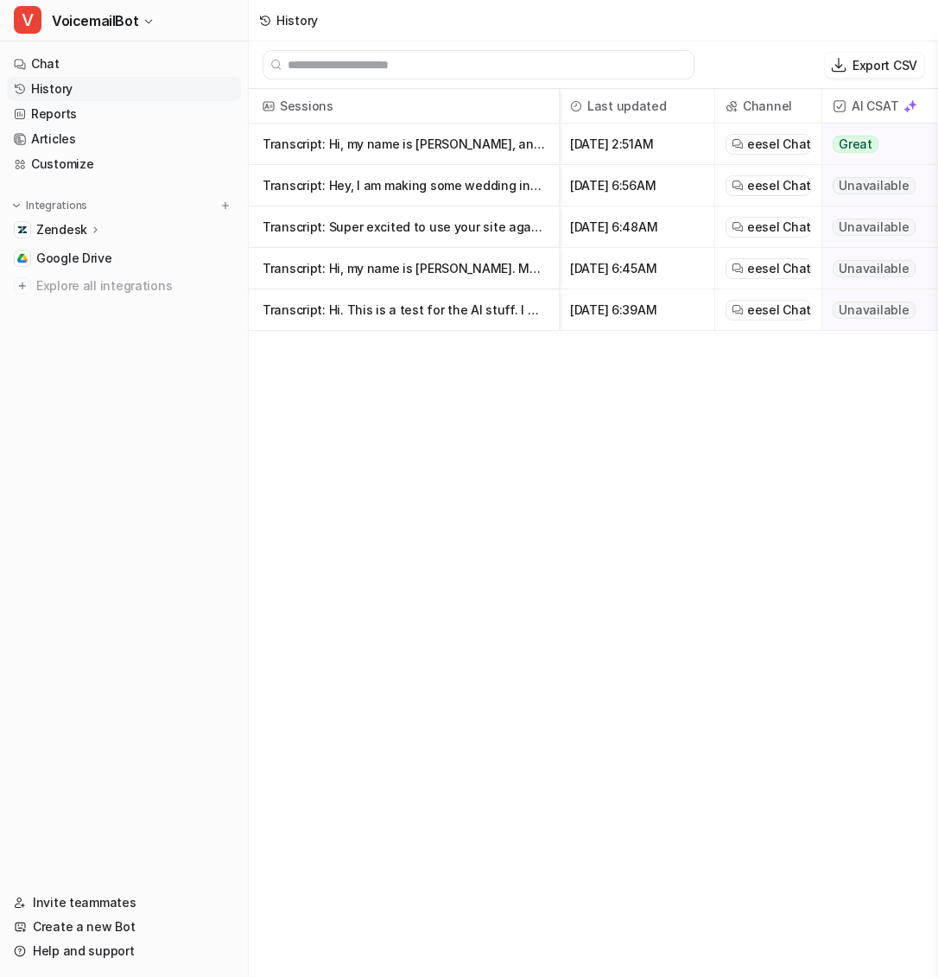
click at [431, 185] on p "Transcript: Hey, I am making some wedding invites and I've been kind of looking…" at bounding box center [404, 185] width 282 height 41
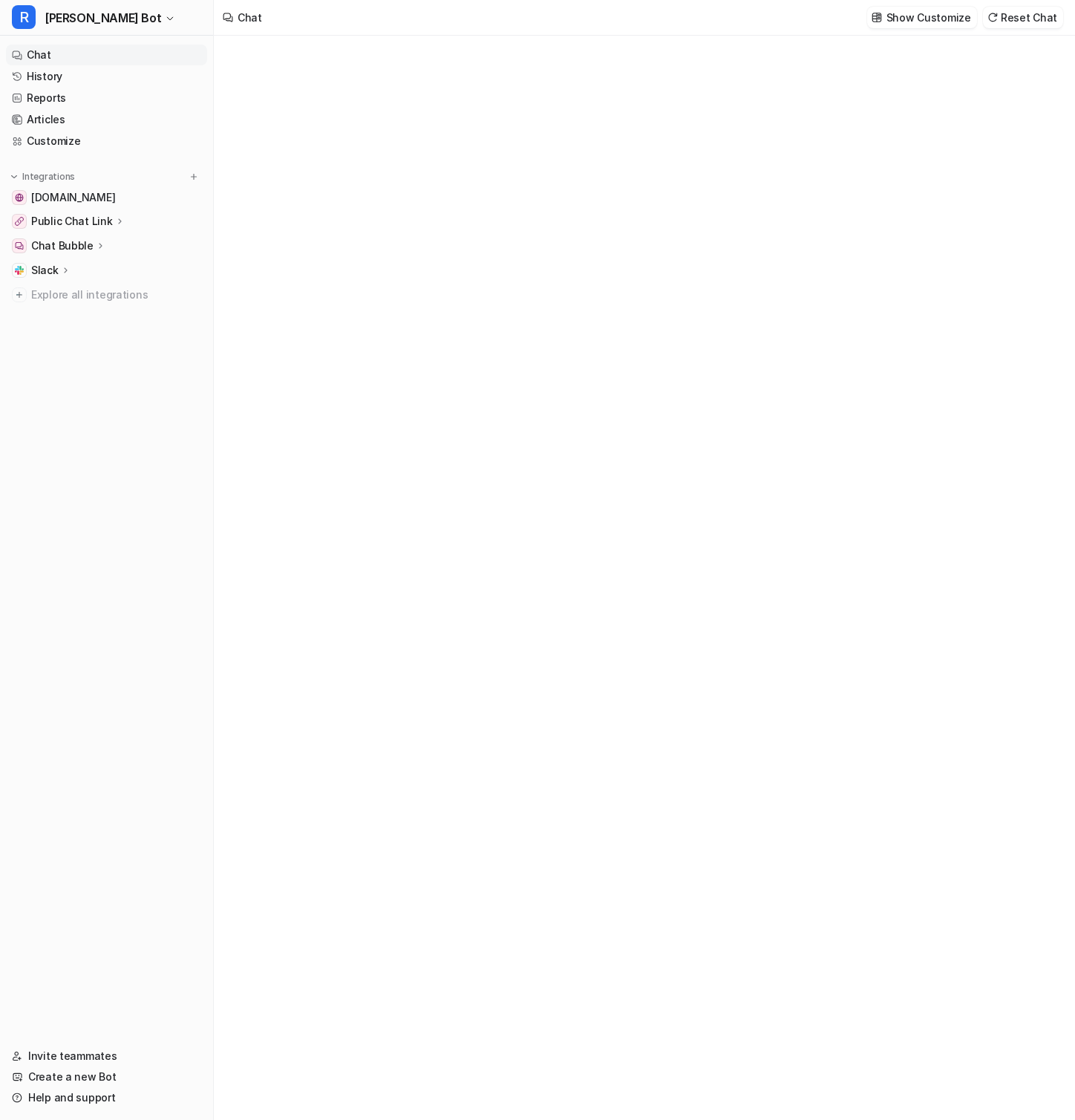
type textarea "**********"
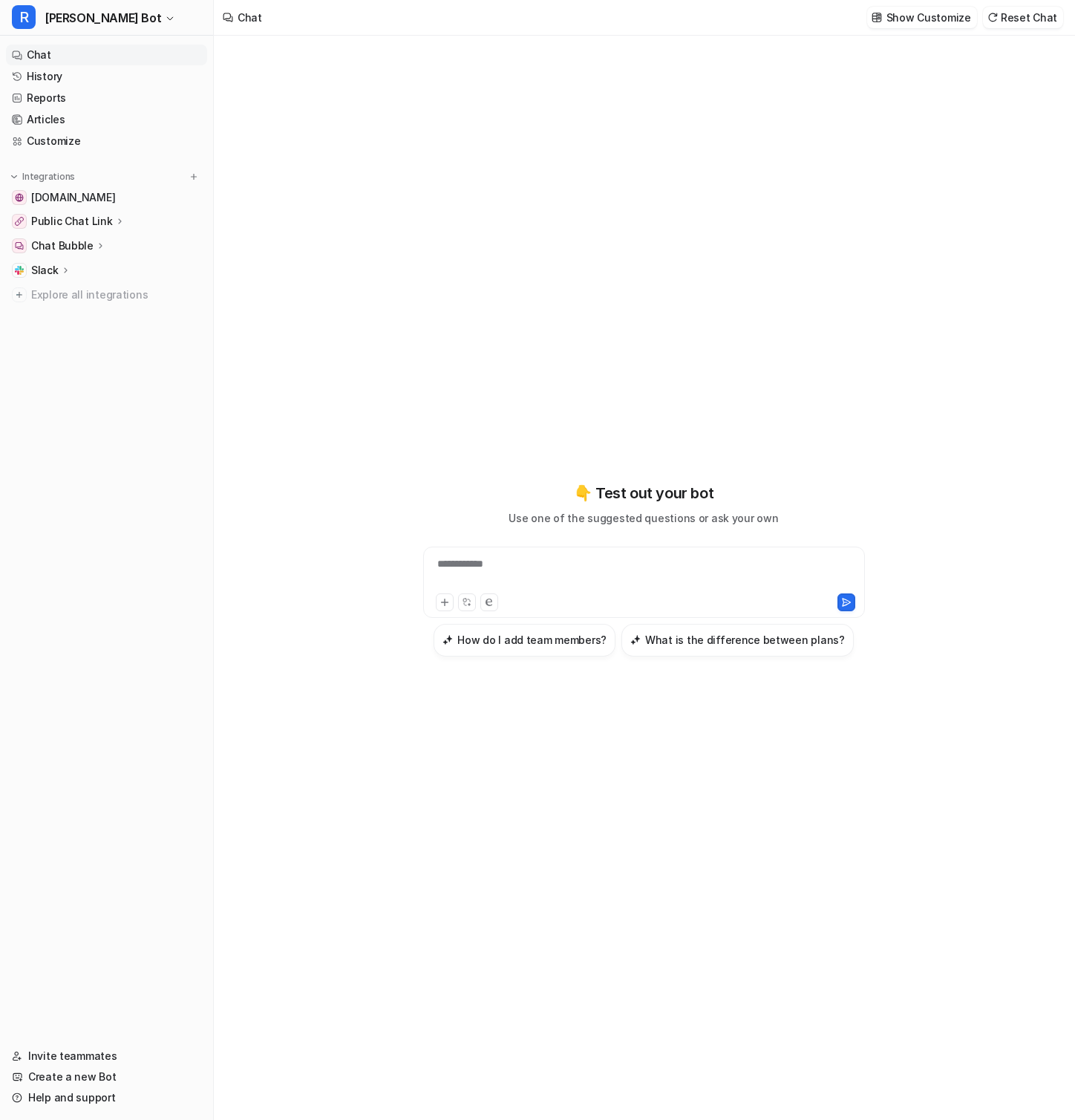
click at [98, 220] on p "Public Chat Link" at bounding box center [71, 221] width 82 height 15
click at [74, 247] on p "Overview" at bounding box center [65, 243] width 47 height 15
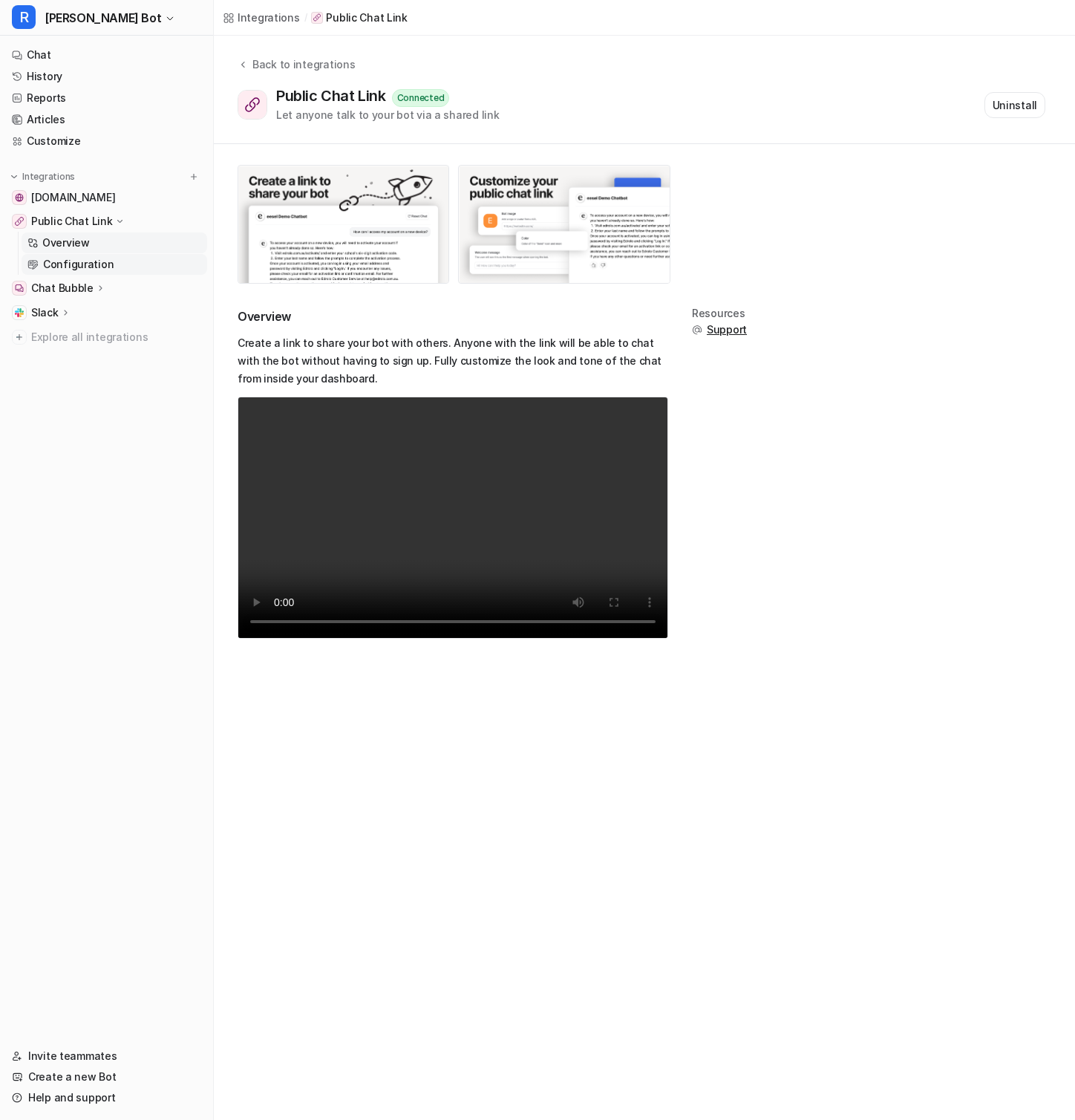
click at [83, 262] on p "Configuration" at bounding box center [78, 264] width 71 height 15
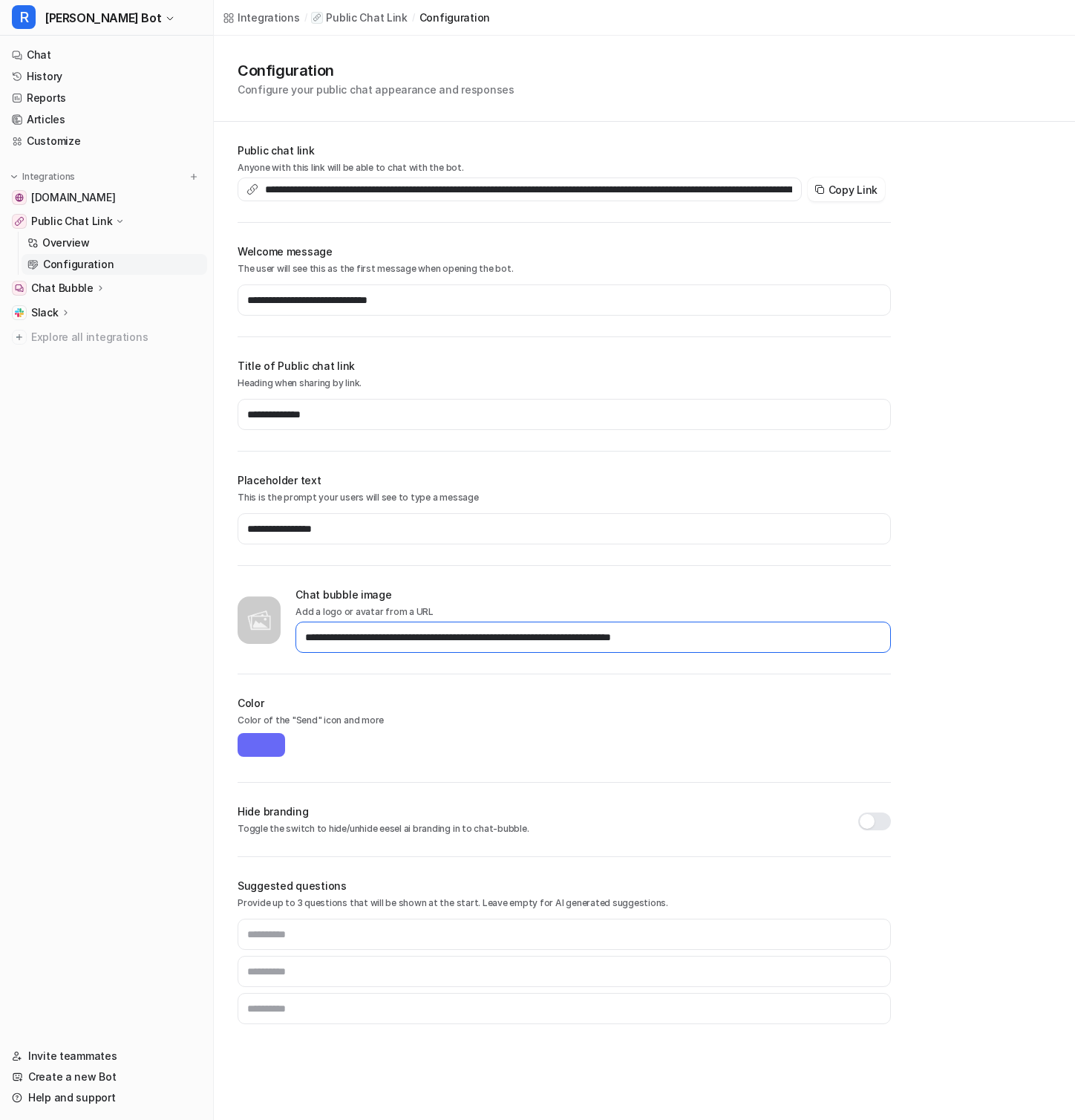
click at [416, 640] on input "**********" at bounding box center [593, 637] width 596 height 31
click at [68, 283] on p "Chat Bubble" at bounding box center [62, 287] width 63 height 15
click at [563, 638] on input "**********" at bounding box center [593, 637] width 596 height 31
drag, startPoint x: 764, startPoint y: 647, endPoint x: 202, endPoint y: 651, distance: 562.0
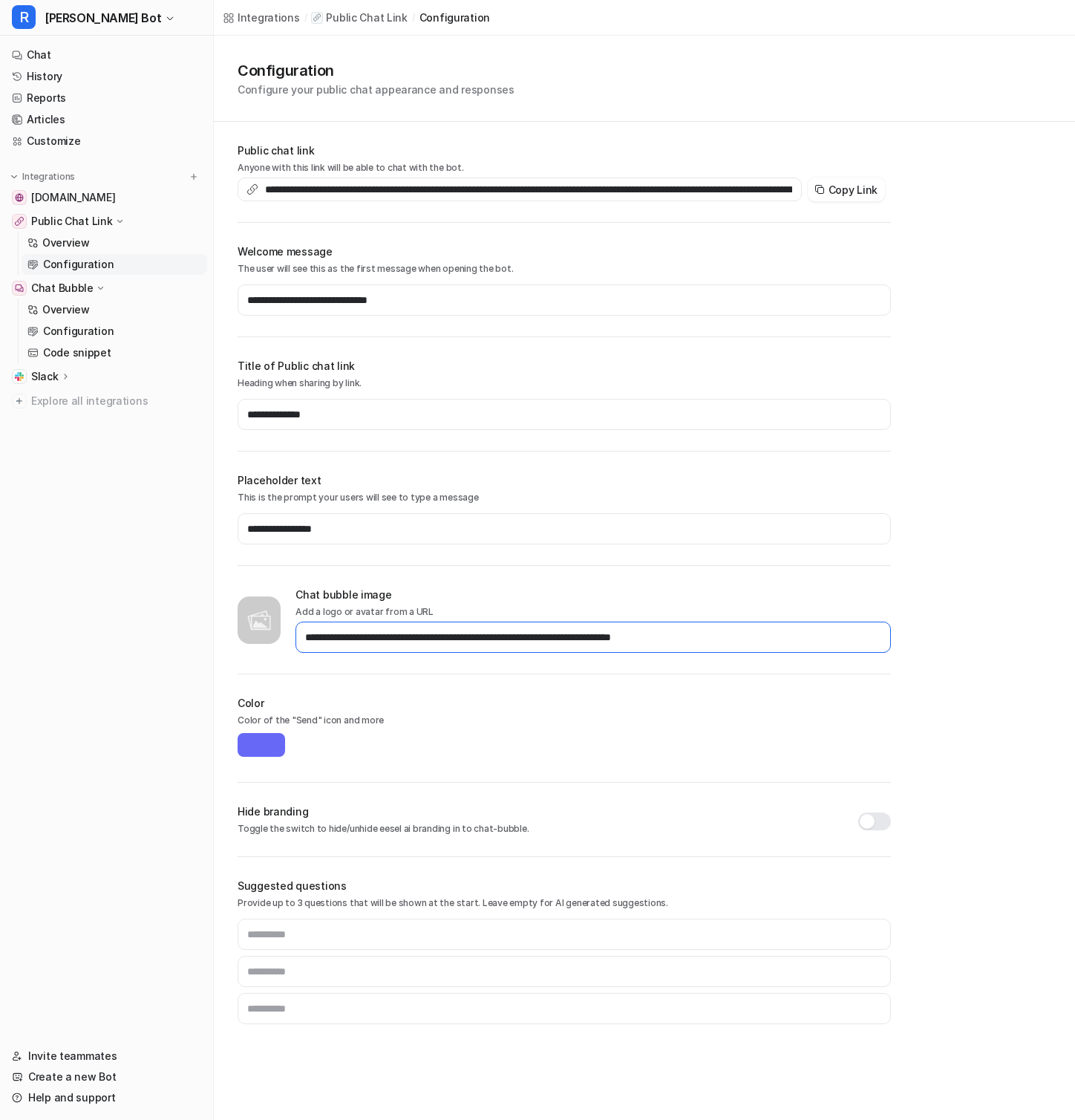
click at [202, 651] on div "**********" at bounding box center [538, 560] width 1075 height 1120
click at [394, 641] on input "**********" at bounding box center [593, 637] width 596 height 31
